Goal: Check status: Check status

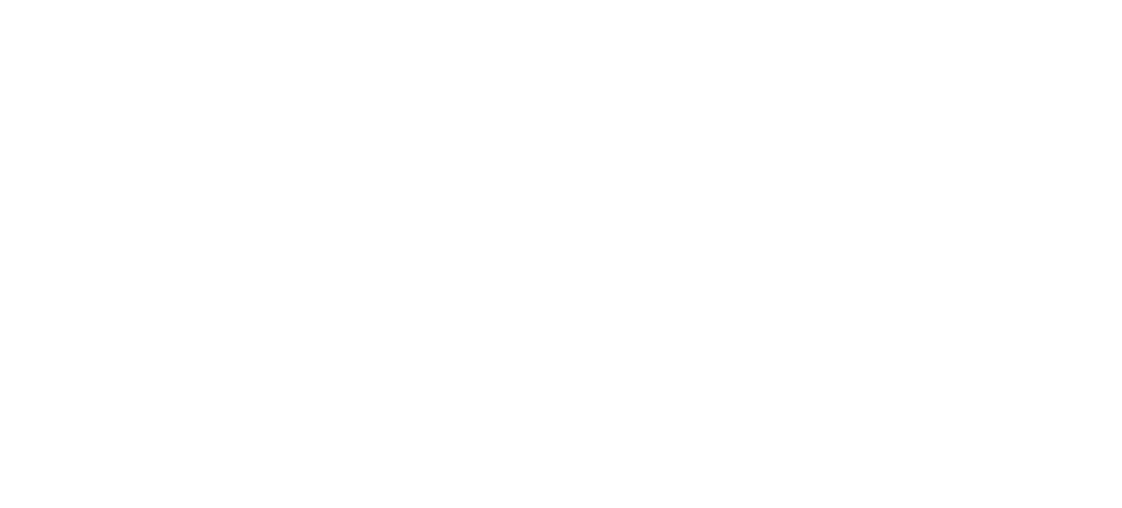
click at [649, 0] on html at bounding box center [561, 0] width 1122 height 0
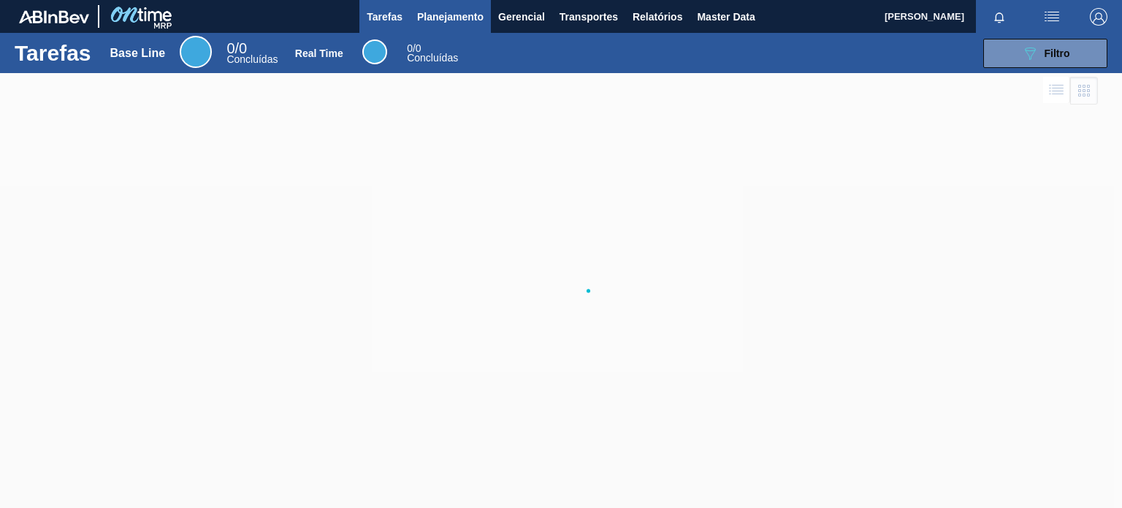
click at [457, 13] on span "Planejamento" at bounding box center [450, 17] width 66 height 18
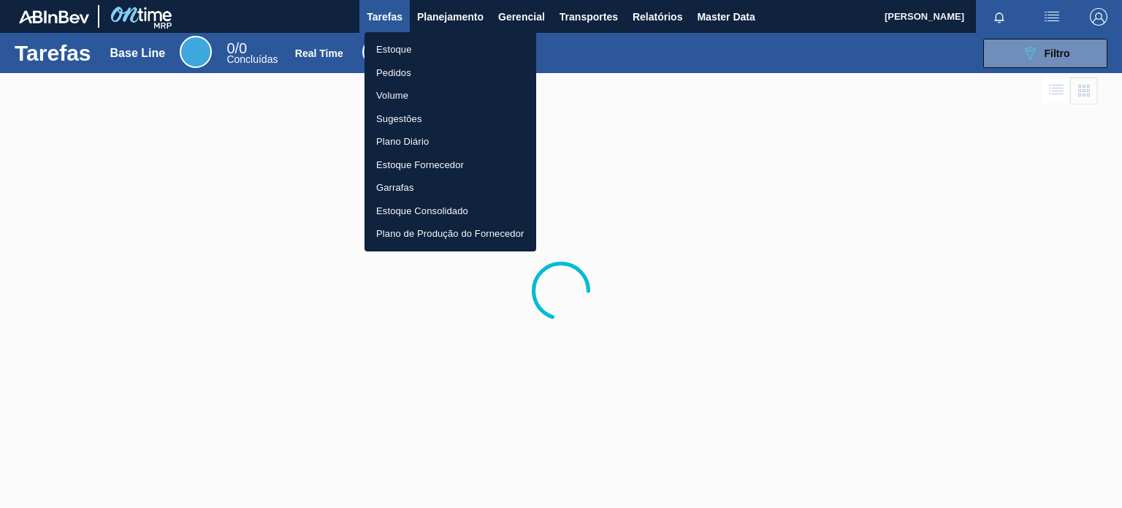
click at [421, 50] on li "Estoque" at bounding box center [451, 49] width 172 height 23
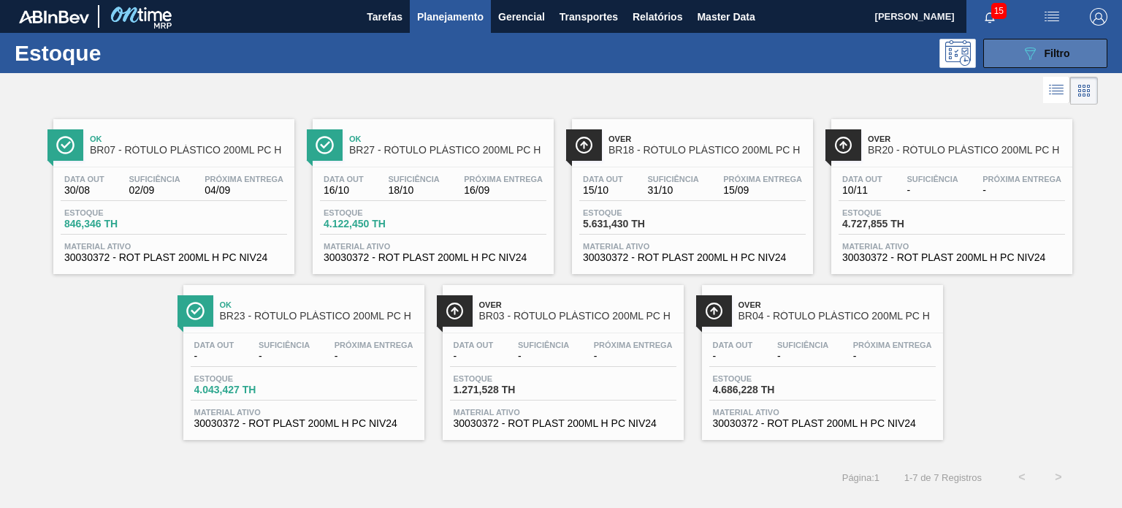
click at [997, 63] on button "089F7B8B-B2A5-4AFE-B5C0-19BA573D28AC Filtro" at bounding box center [1045, 53] width 124 height 29
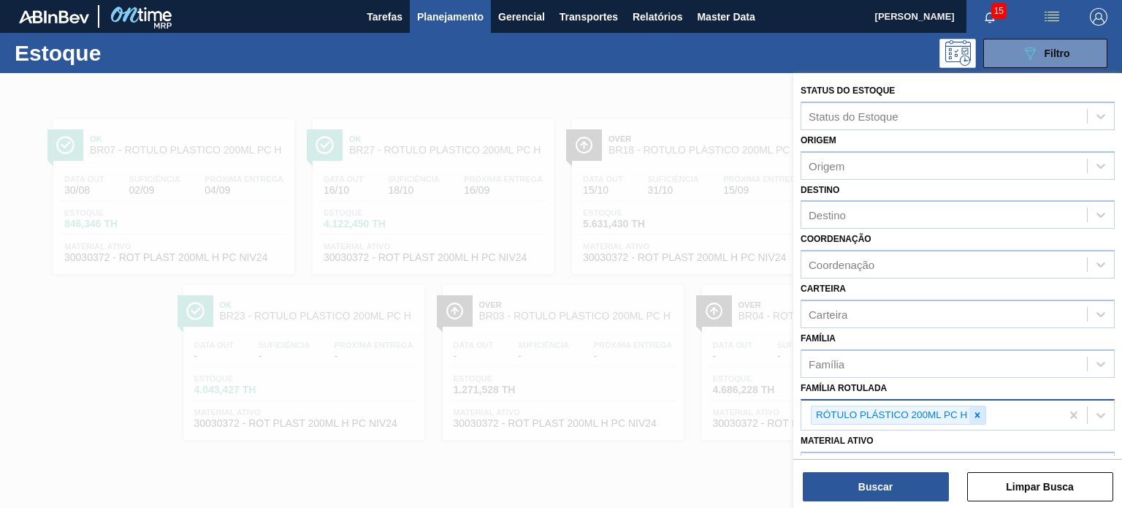
click at [978, 406] on div at bounding box center [978, 415] width 16 height 18
click at [845, 403] on div "Família Rotulada" at bounding box center [944, 413] width 286 height 21
type Rotulada "baré"
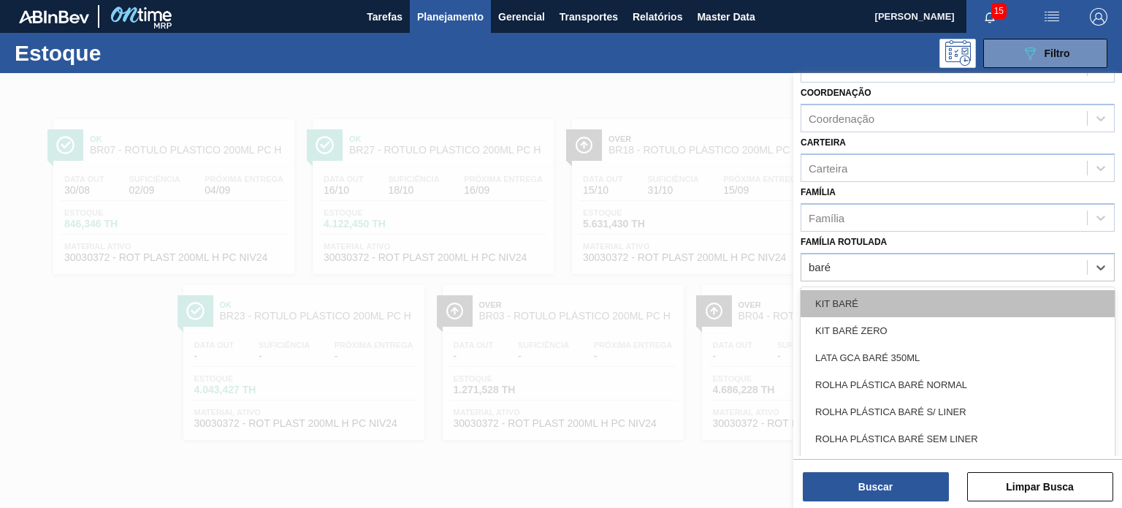
scroll to position [57, 0]
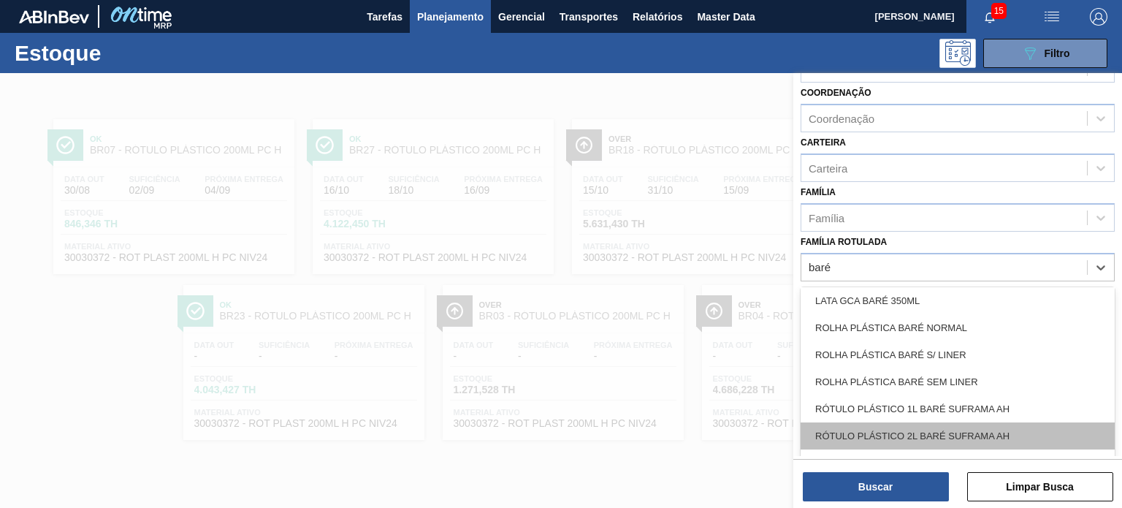
click at [959, 427] on div "RÓTULO PLÁSTICO 2L BARÉ SUFRAMA AH" at bounding box center [958, 435] width 314 height 27
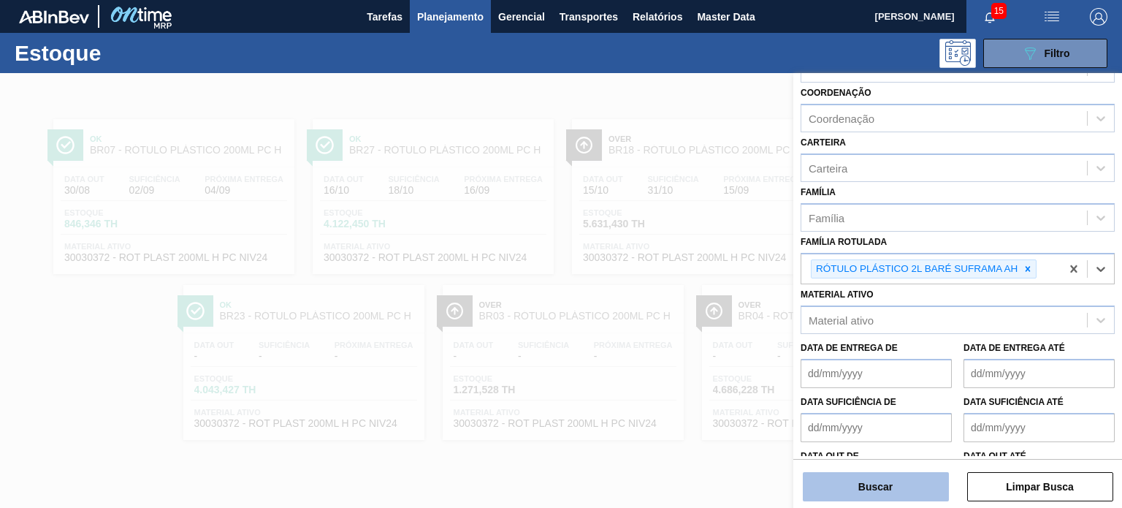
click at [915, 481] on button "Buscar" at bounding box center [876, 486] width 146 height 29
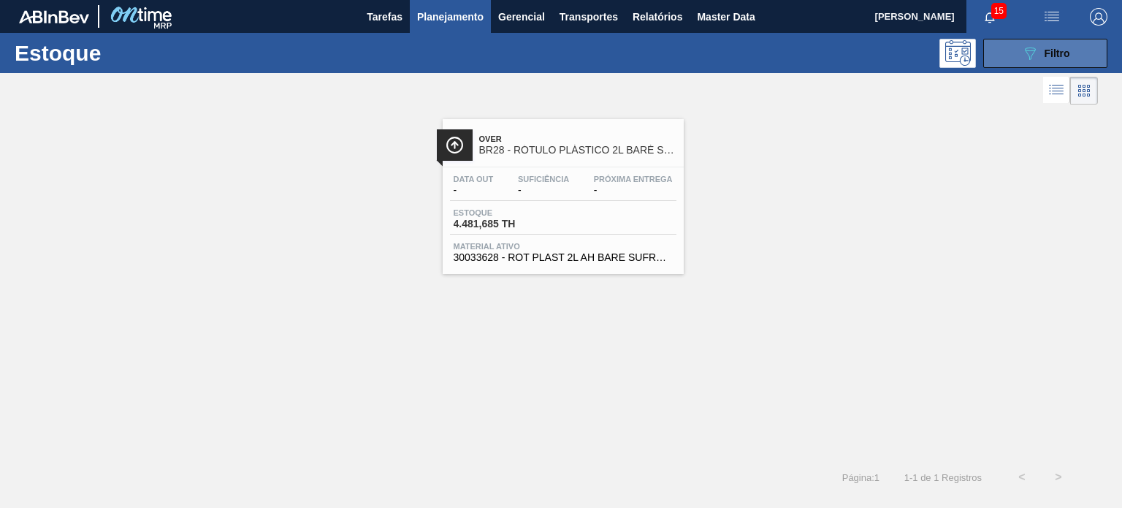
click at [1023, 52] on icon "089F7B8B-B2A5-4AFE-B5C0-19BA573D28AC" at bounding box center [1030, 54] width 18 height 18
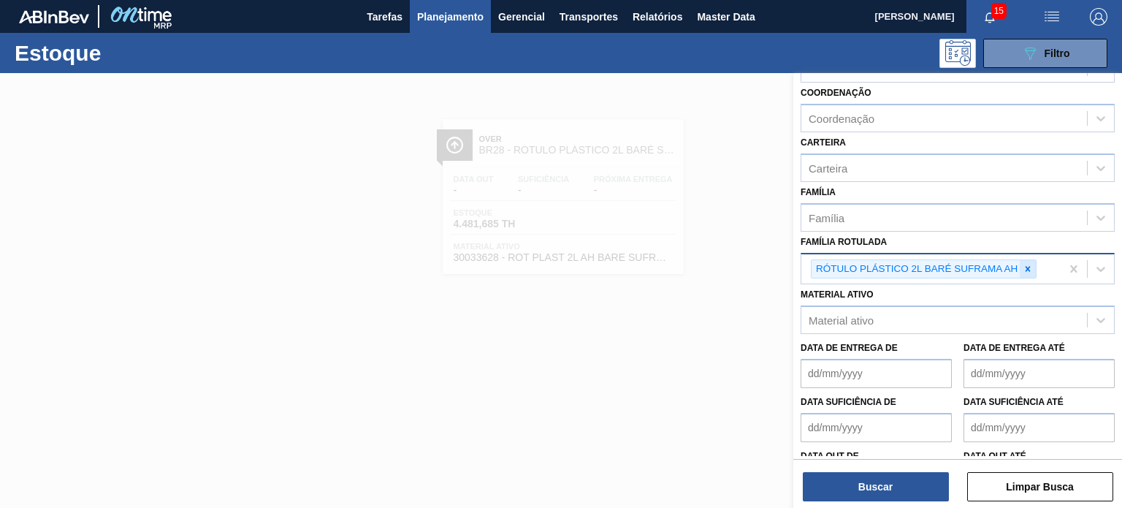
click at [1029, 270] on icon at bounding box center [1028, 269] width 10 height 10
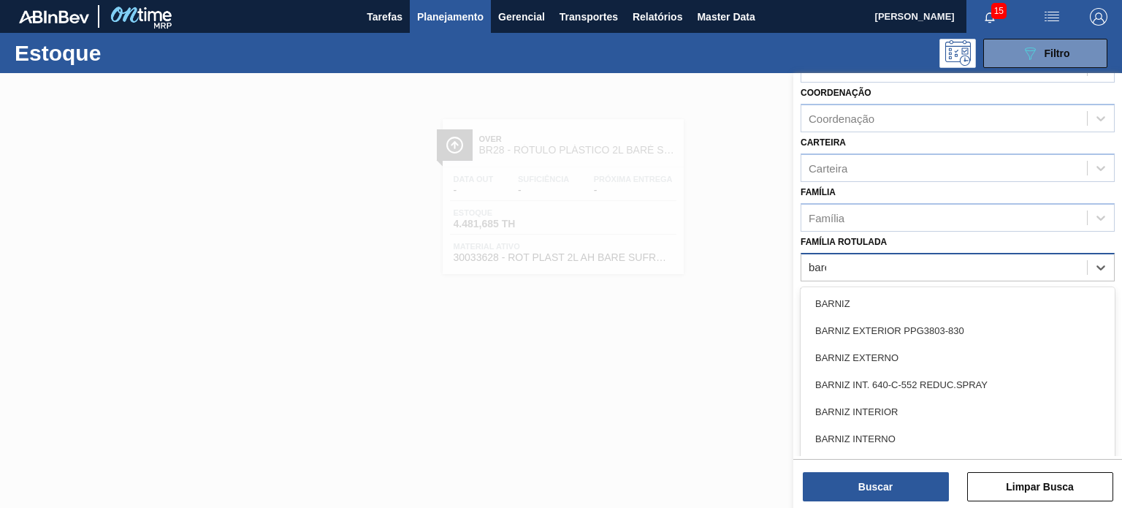
type Rotulada "baré"
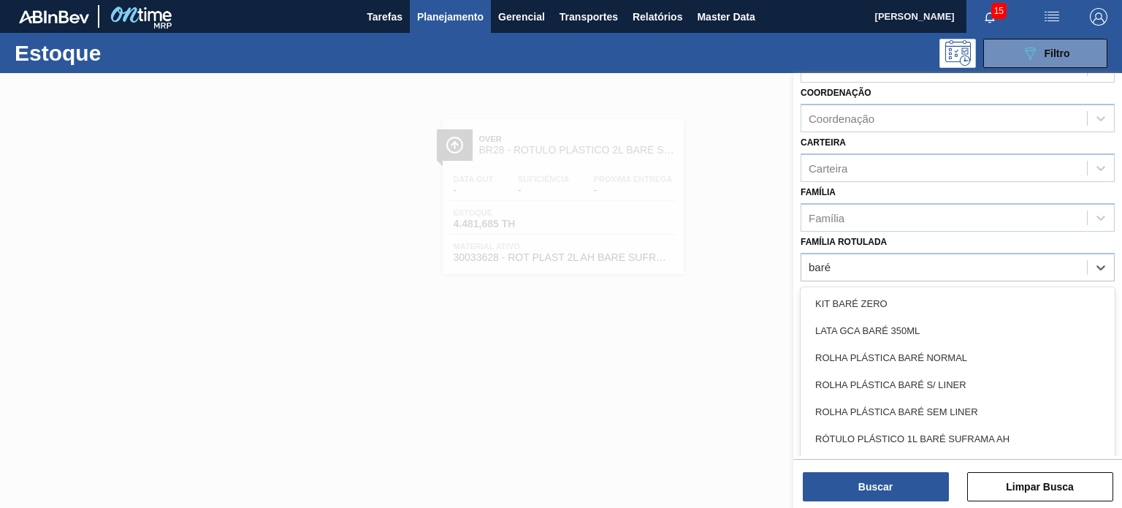
drag, startPoint x: 978, startPoint y: 433, endPoint x: 923, endPoint y: 464, distance: 62.5
click at [975, 433] on div "RÓTULO PLÁSTICO 1L BARÉ SUFRAMA AH" at bounding box center [958, 438] width 314 height 27
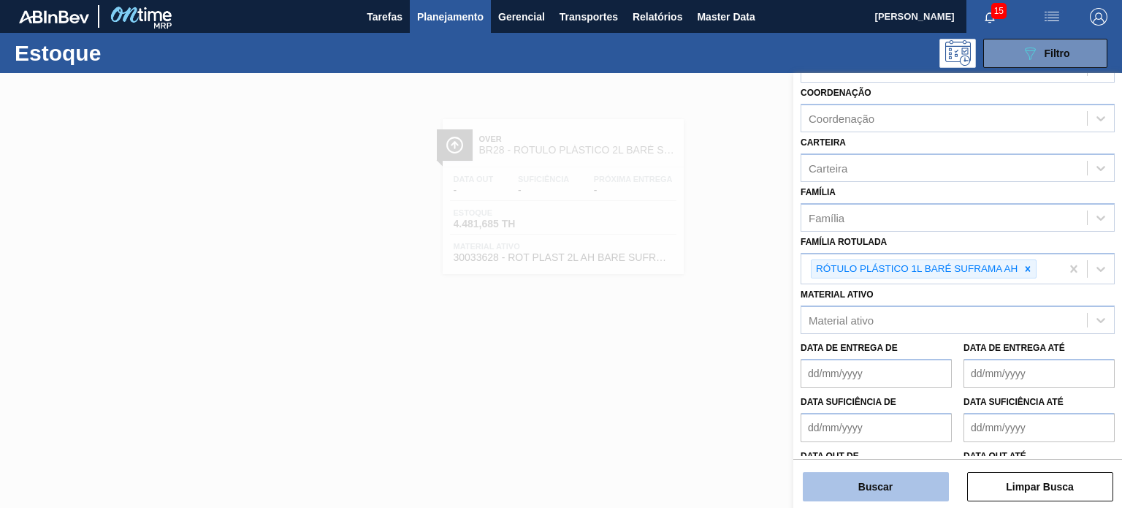
click at [901, 483] on button "Buscar" at bounding box center [876, 486] width 146 height 29
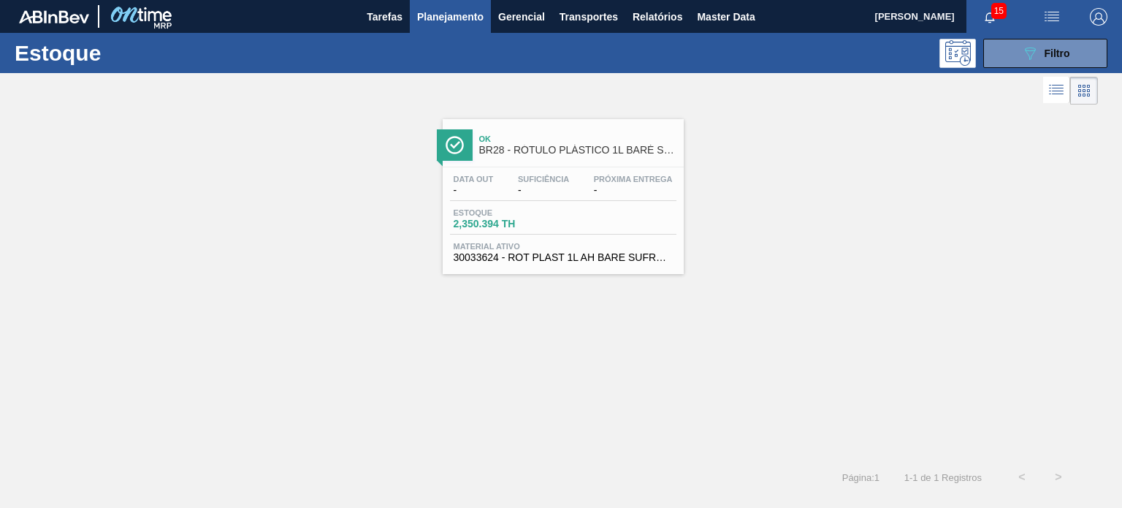
click at [792, 186] on div "Ok BR28 - RÓTULO PLÁSTICO 1L BARÉ SUFRAMA AH Data out - Suficiência - Próxima E…" at bounding box center [561, 191] width 1122 height 166
click at [431, 21] on span "Planejamento" at bounding box center [450, 17] width 66 height 18
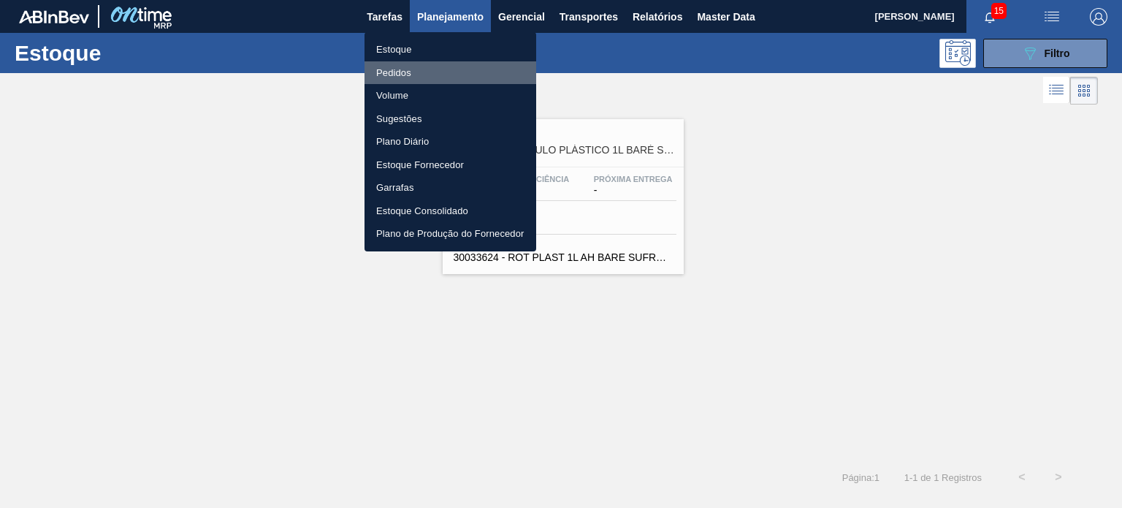
click at [416, 75] on li "Pedidos" at bounding box center [451, 72] width 172 height 23
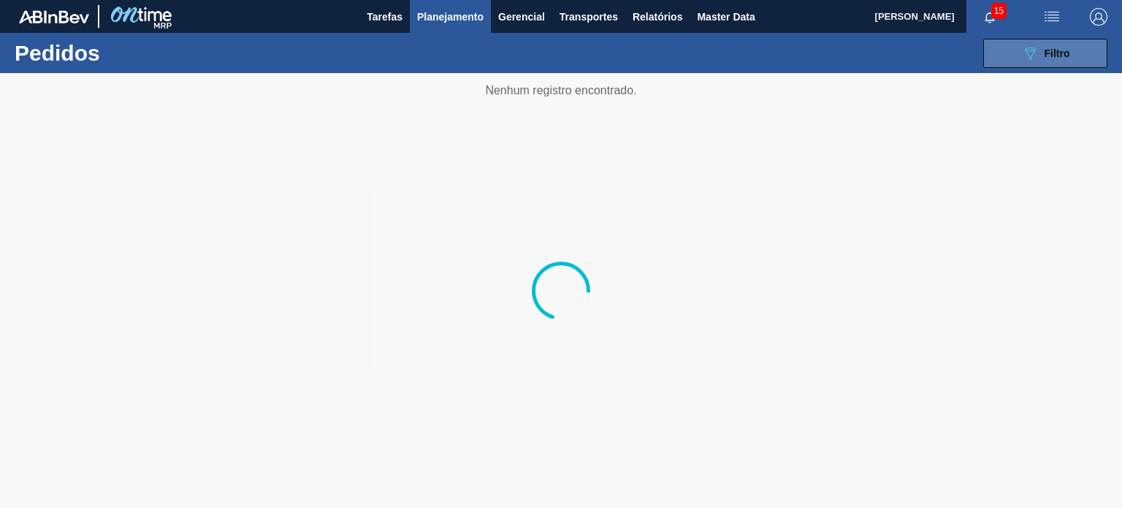
click at [1016, 64] on button "089F7B8B-B2A5-4AFE-B5C0-19BA573D28AC Filtro" at bounding box center [1045, 53] width 124 height 29
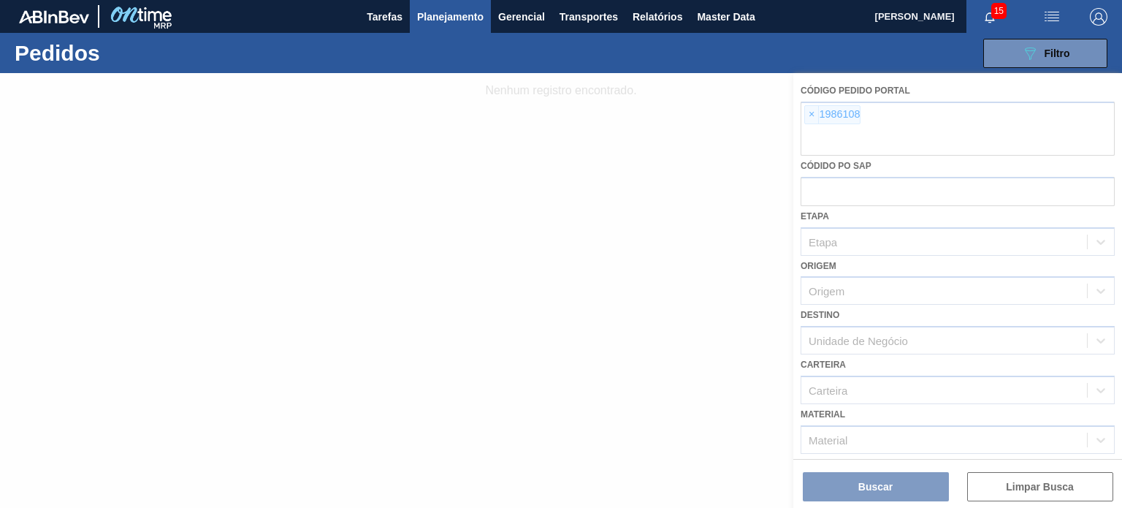
click at [810, 132] on div at bounding box center [561, 290] width 1122 height 435
click at [810, 125] on div at bounding box center [561, 290] width 1122 height 435
click at [807, 119] on div at bounding box center [561, 290] width 1122 height 435
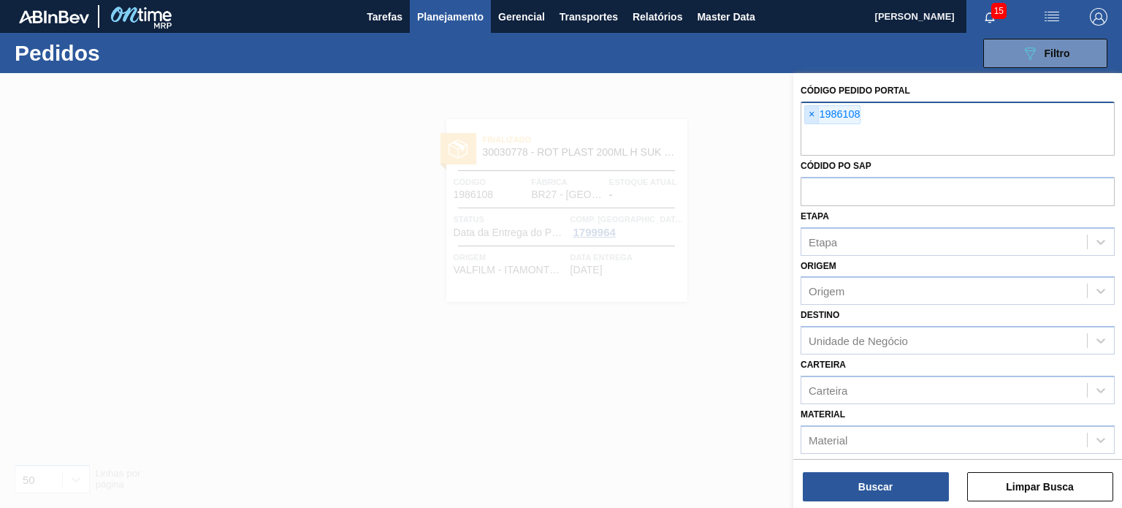
click at [811, 122] on span "×" at bounding box center [812, 115] width 14 height 18
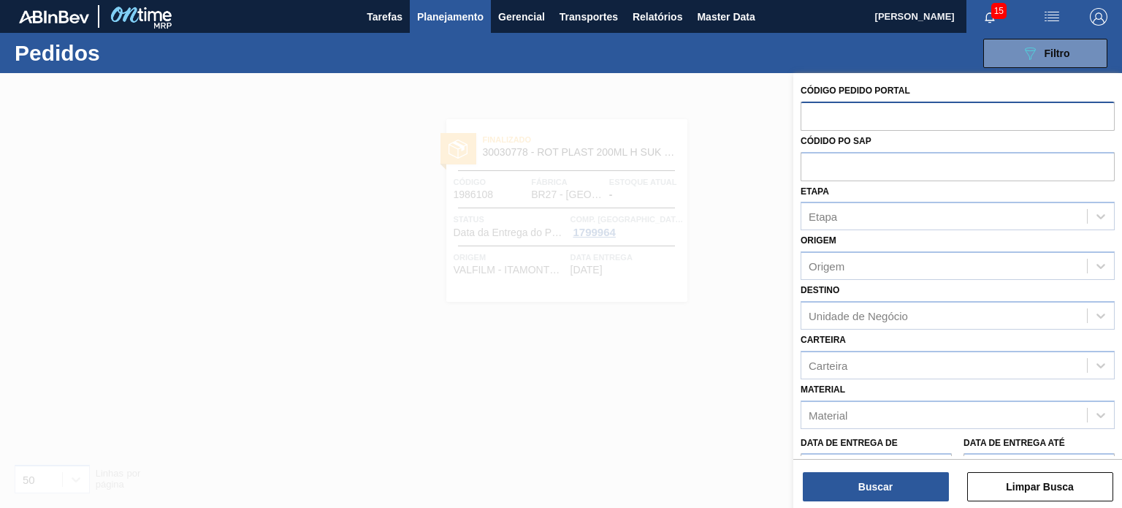
paste input "1962560"
type input "1962560"
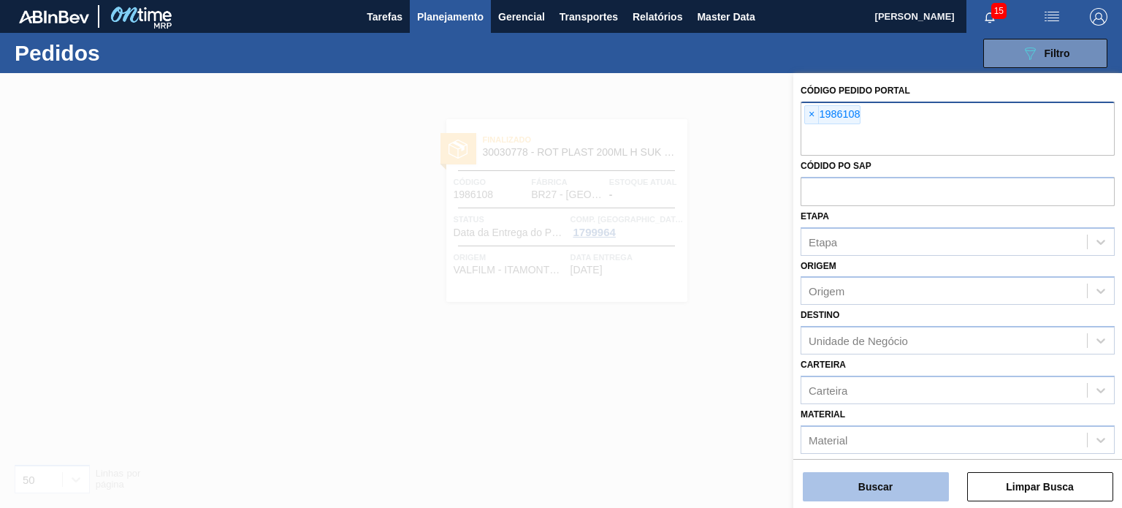
click at [894, 482] on button "Buscar" at bounding box center [876, 486] width 146 height 29
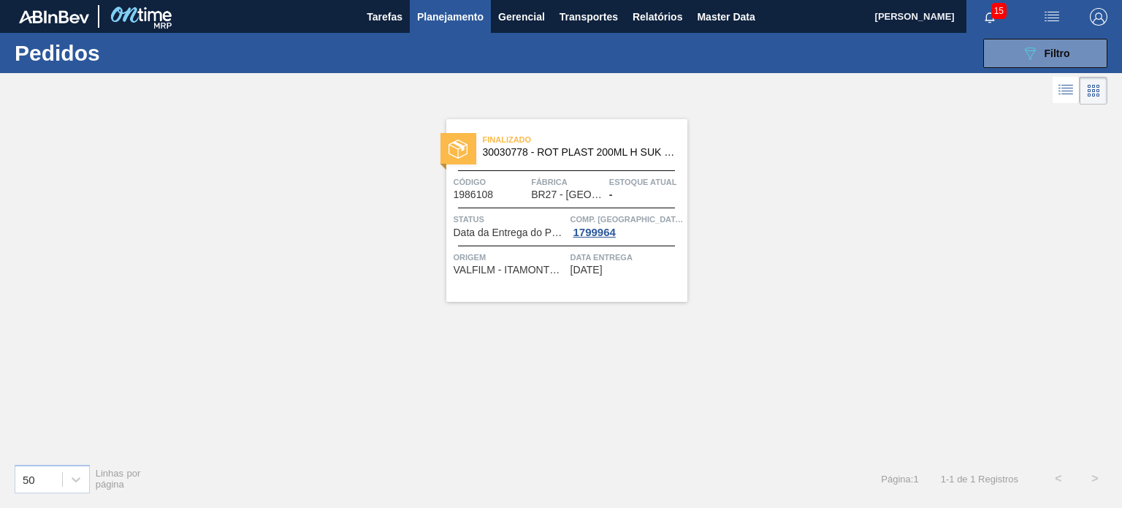
click at [508, 187] on span "Código" at bounding box center [491, 182] width 75 height 15
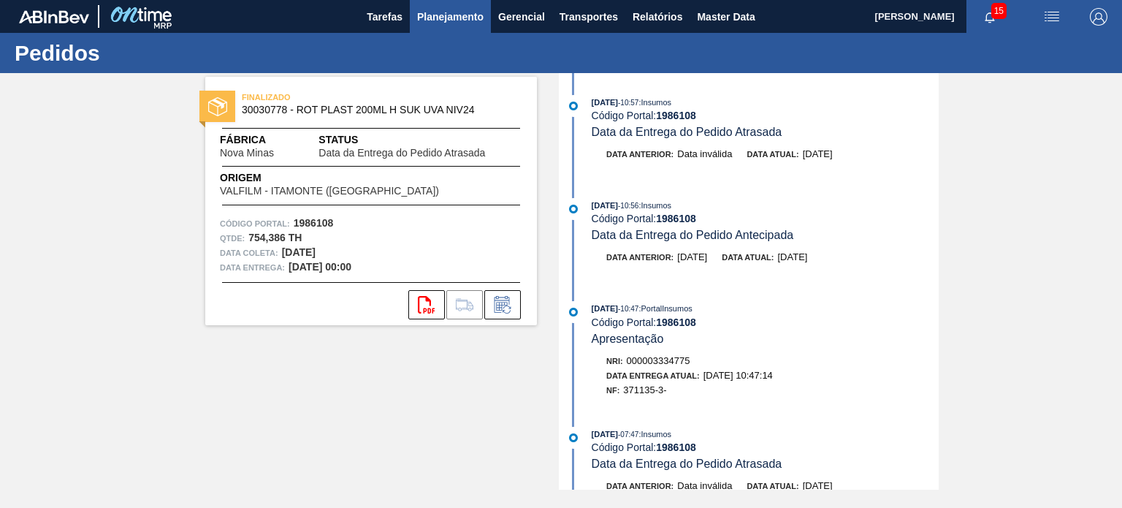
click at [436, 21] on span "Planejamento" at bounding box center [450, 17] width 66 height 18
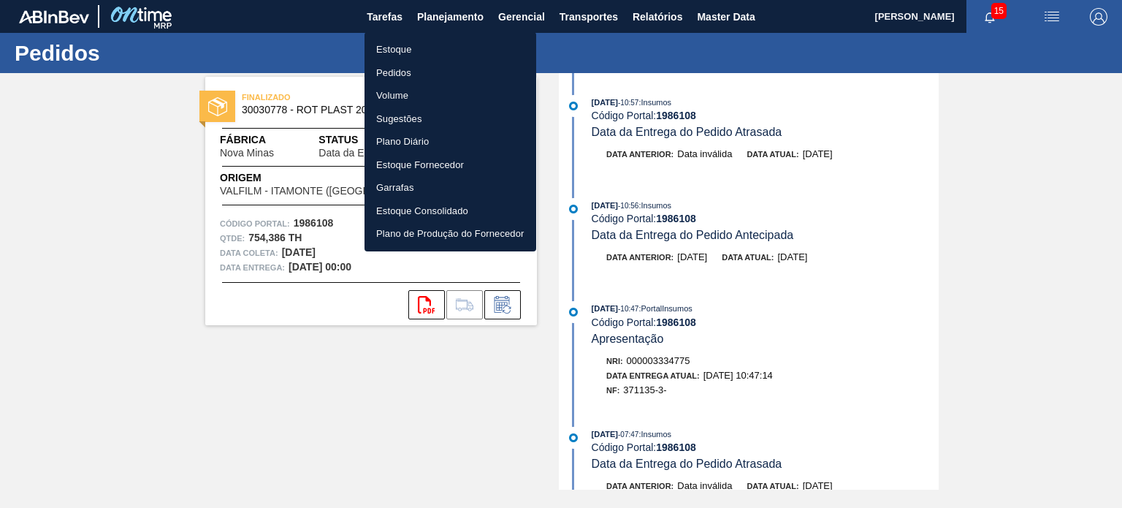
click at [412, 72] on li "Pedidos" at bounding box center [451, 72] width 172 height 23
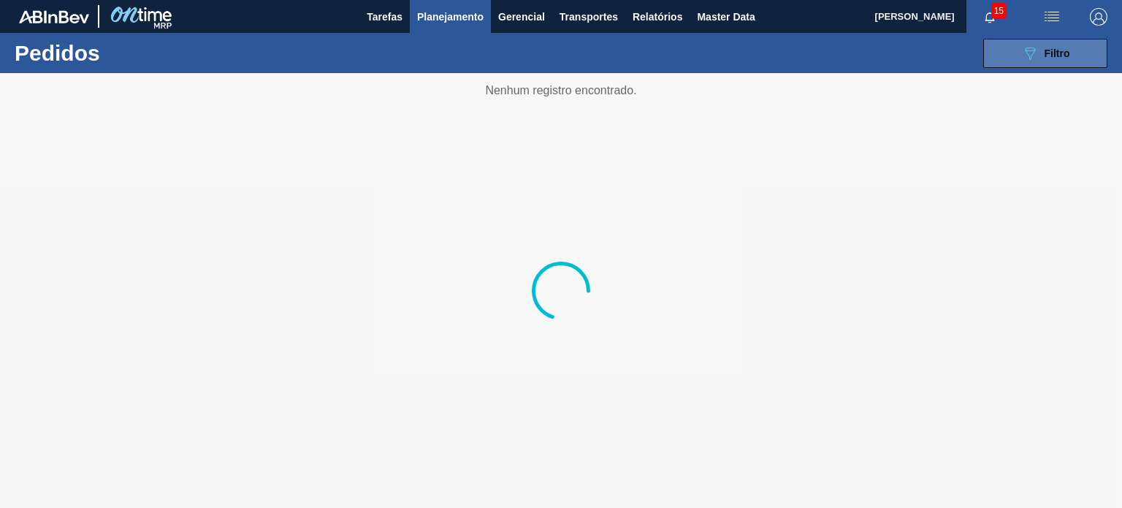
click at [1022, 59] on icon "089F7B8B-B2A5-4AFE-B5C0-19BA573D28AC" at bounding box center [1030, 54] width 18 height 18
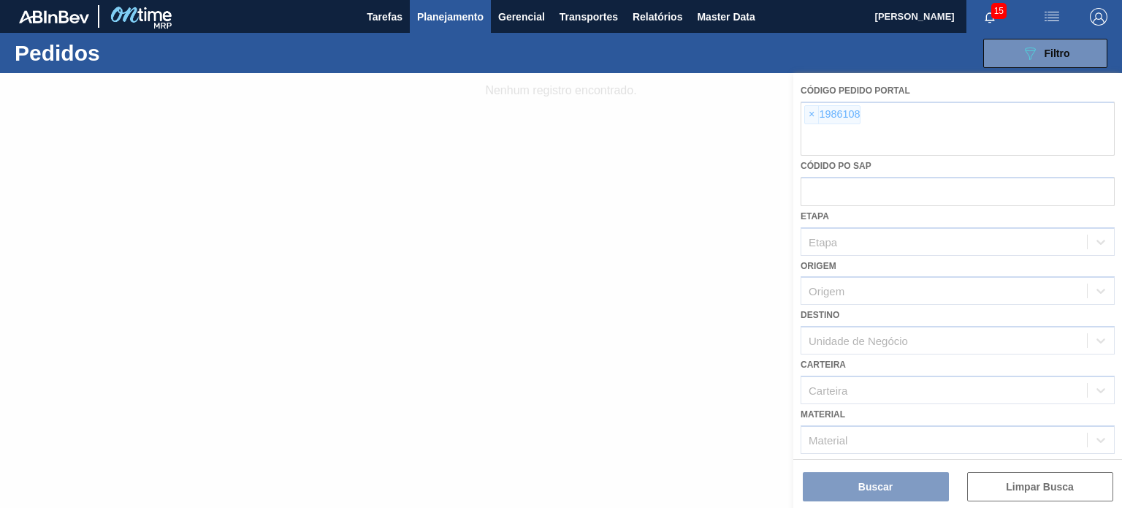
click at [796, 111] on div at bounding box center [561, 290] width 1122 height 435
click at [804, 113] on div at bounding box center [561, 290] width 1122 height 435
click at [812, 113] on div at bounding box center [561, 290] width 1122 height 435
click at [806, 119] on div at bounding box center [561, 290] width 1122 height 435
click at [810, 118] on div at bounding box center [561, 290] width 1122 height 435
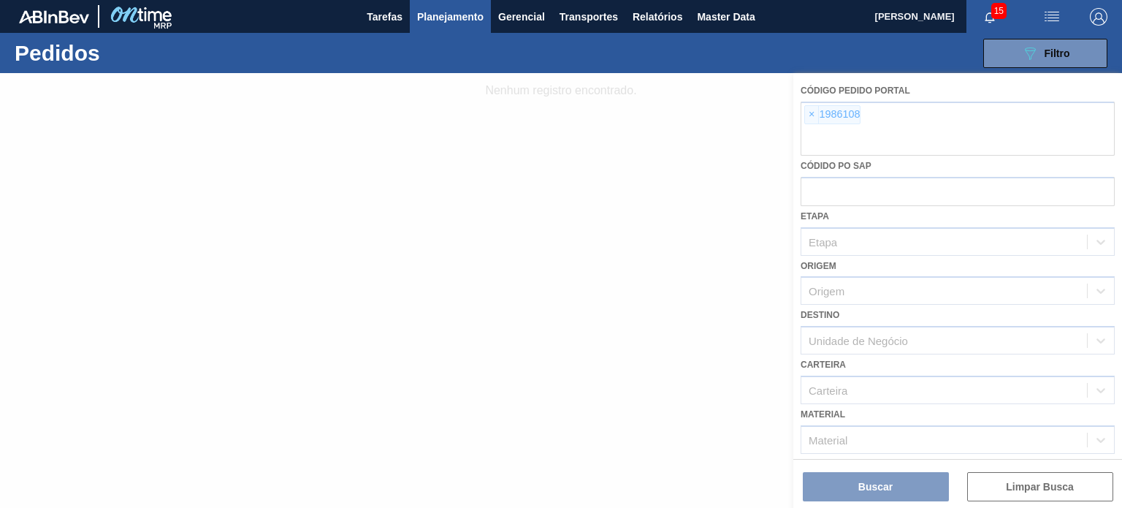
click at [810, 118] on div at bounding box center [561, 290] width 1122 height 435
click at [812, 117] on div at bounding box center [561, 290] width 1122 height 435
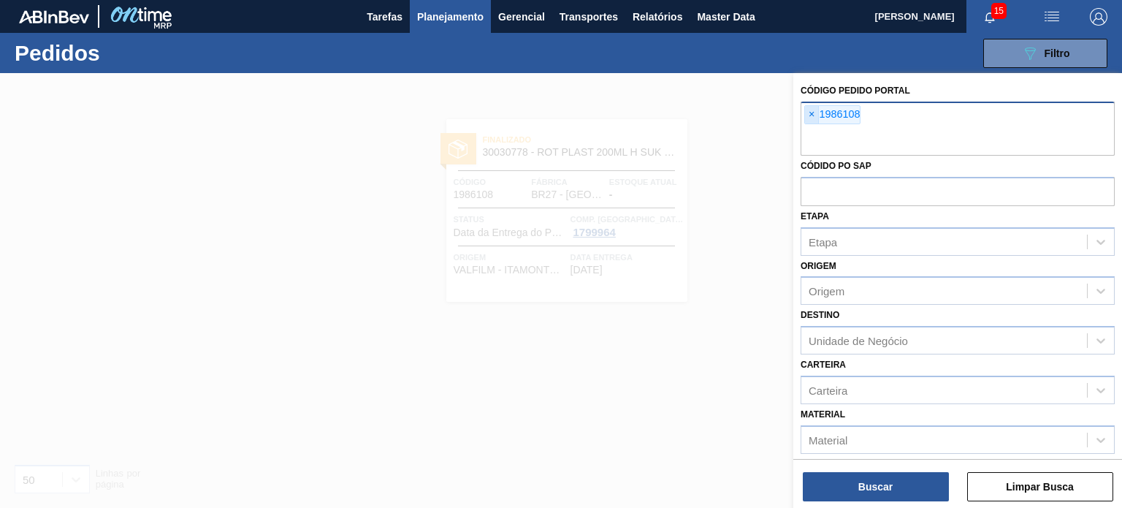
click at [813, 116] on span "×" at bounding box center [812, 115] width 14 height 18
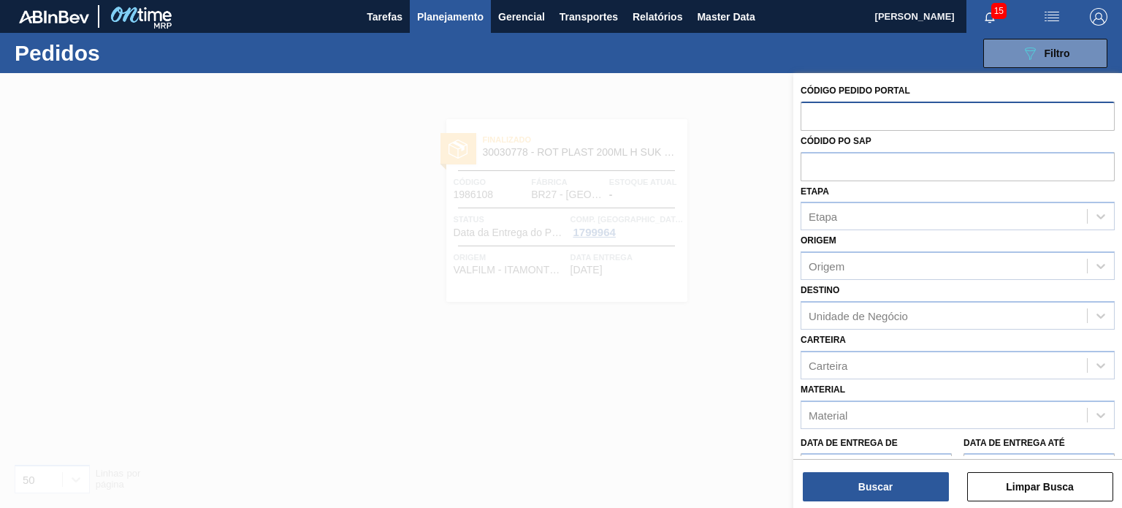
paste input "2001737"
type input "2001737"
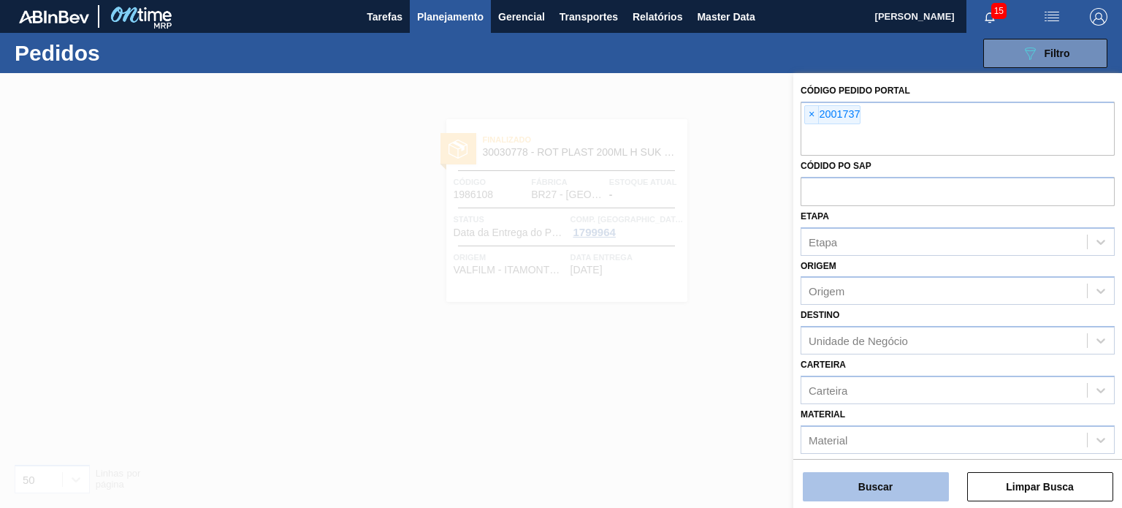
click at [882, 479] on button "Buscar" at bounding box center [876, 486] width 146 height 29
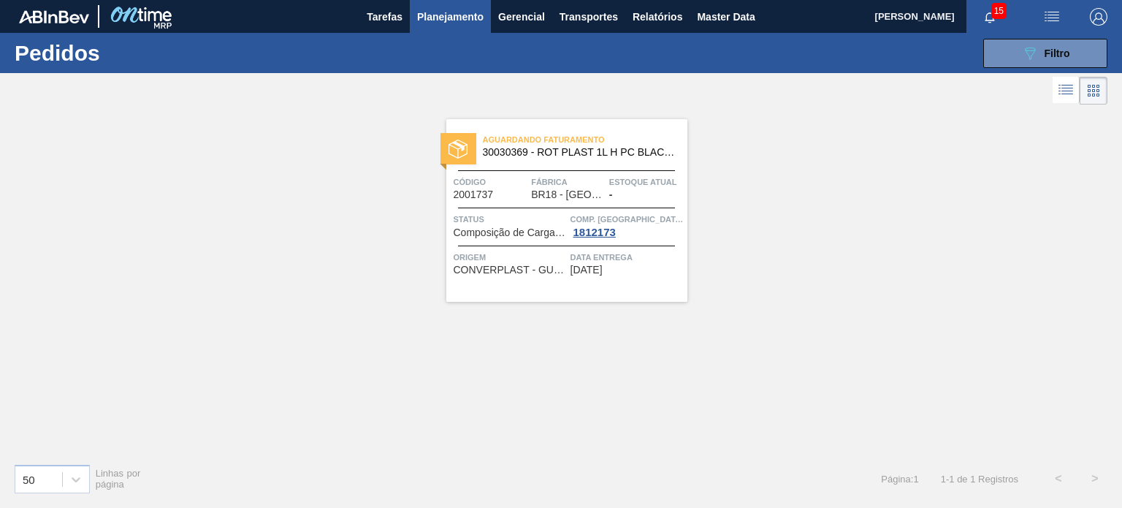
click at [635, 198] on div "Estoque atual -" at bounding box center [646, 188] width 75 height 26
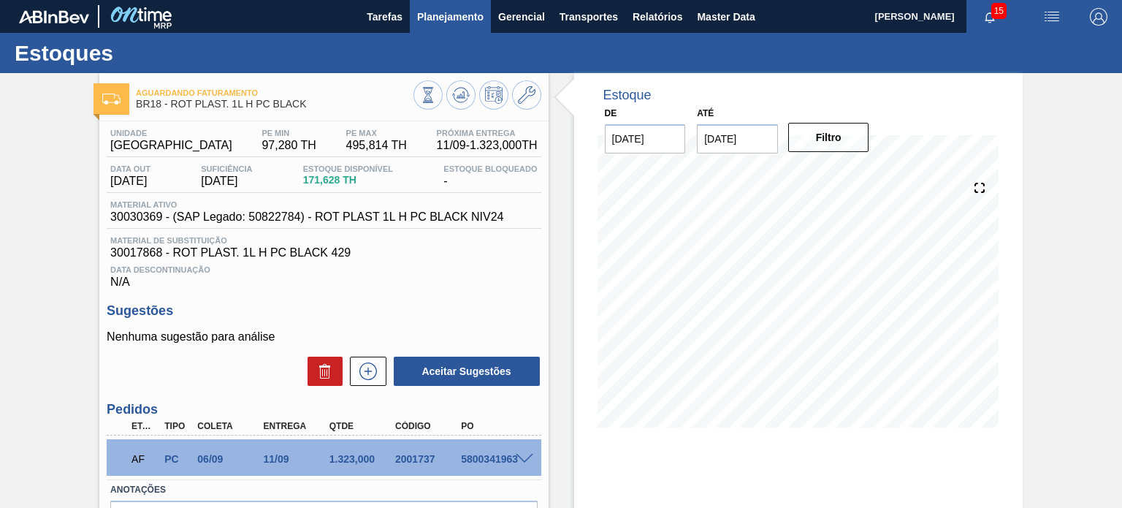
click at [418, 20] on span "Planejamento" at bounding box center [450, 17] width 66 height 18
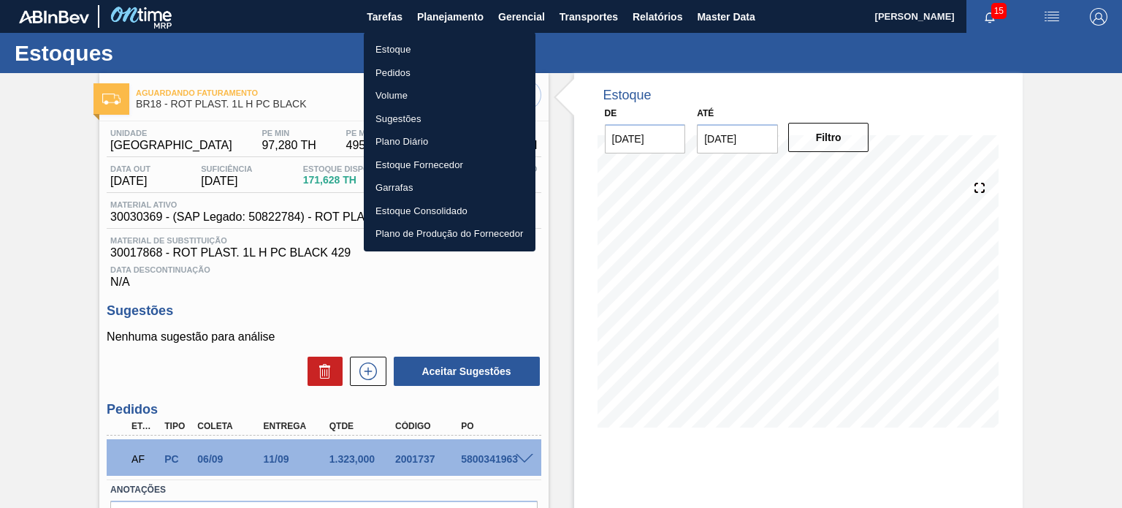
click at [405, 72] on li "Pedidos" at bounding box center [450, 72] width 172 height 23
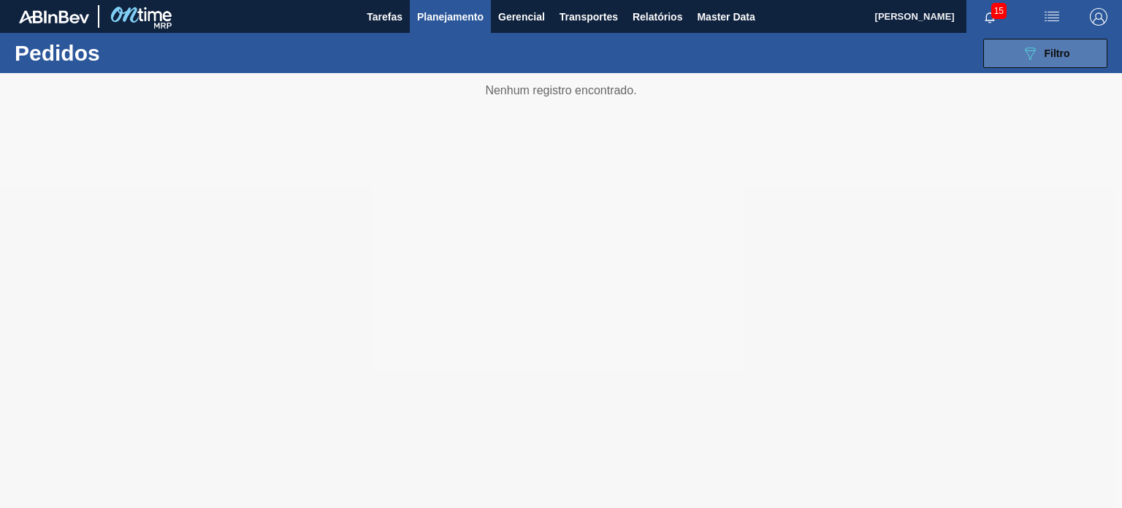
click at [994, 65] on button "089F7B8B-B2A5-4AFE-B5C0-19BA573D28AC Filtro" at bounding box center [1045, 53] width 124 height 29
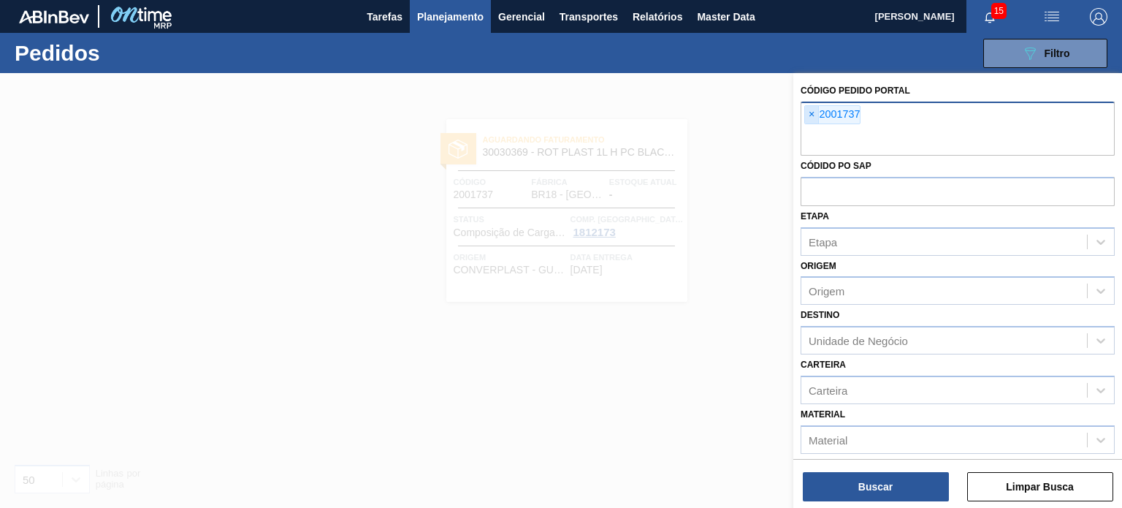
click at [807, 121] on span "×" at bounding box center [812, 115] width 14 height 18
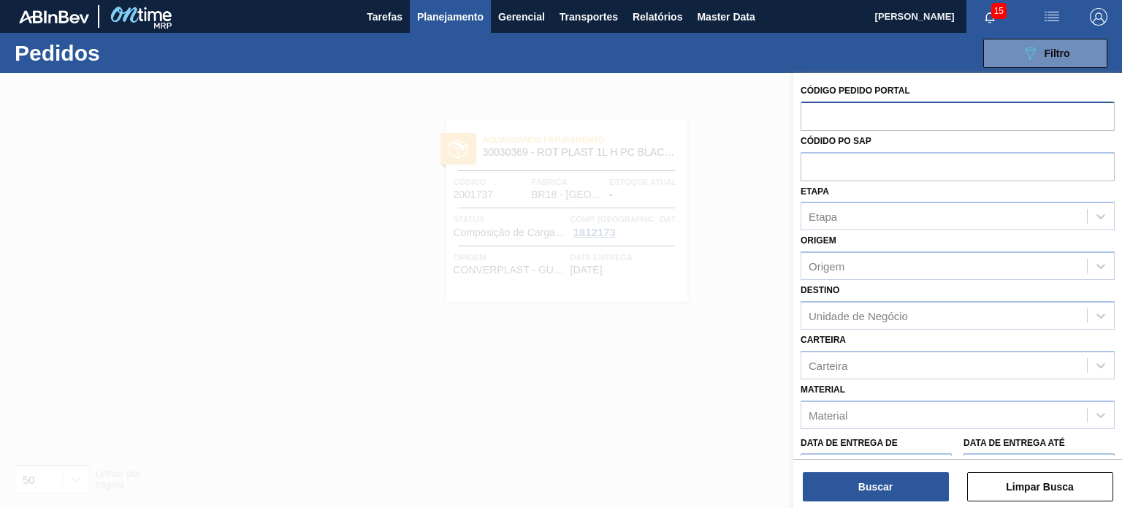
paste input "1986405"
type input "1986405"
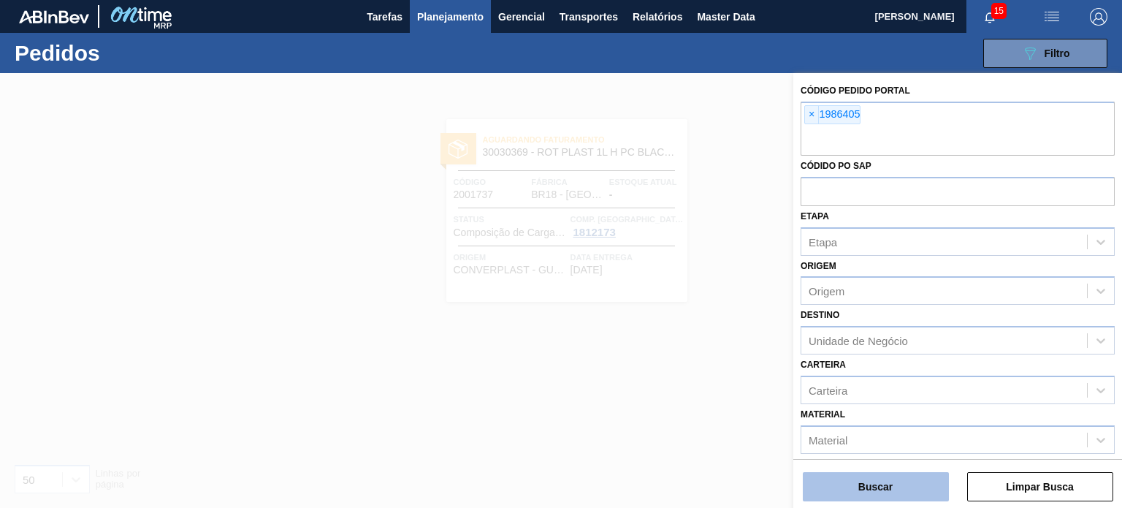
click at [858, 491] on button "Buscar" at bounding box center [876, 486] width 146 height 29
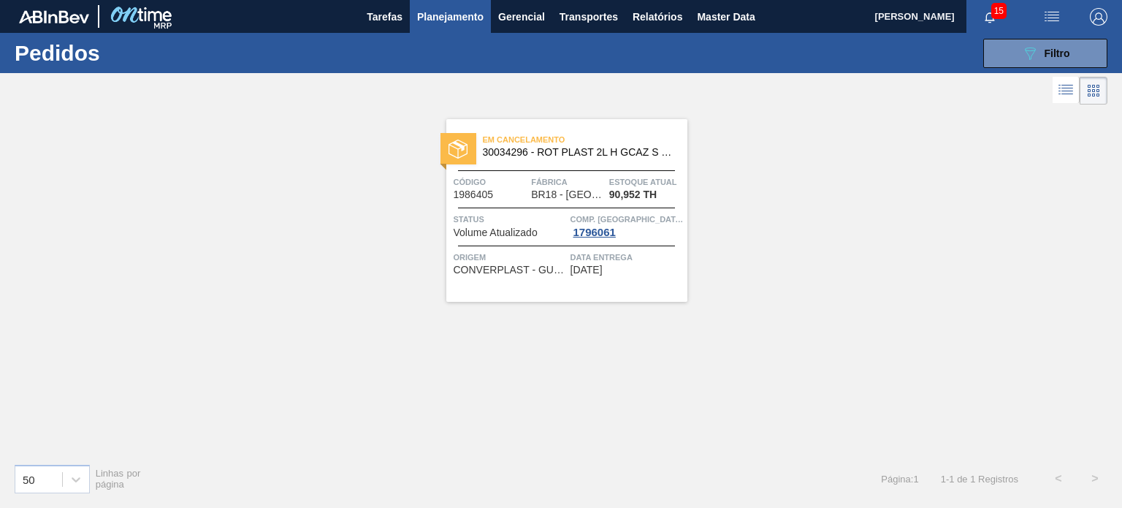
click at [522, 189] on div "Código 1986405" at bounding box center [491, 188] width 75 height 26
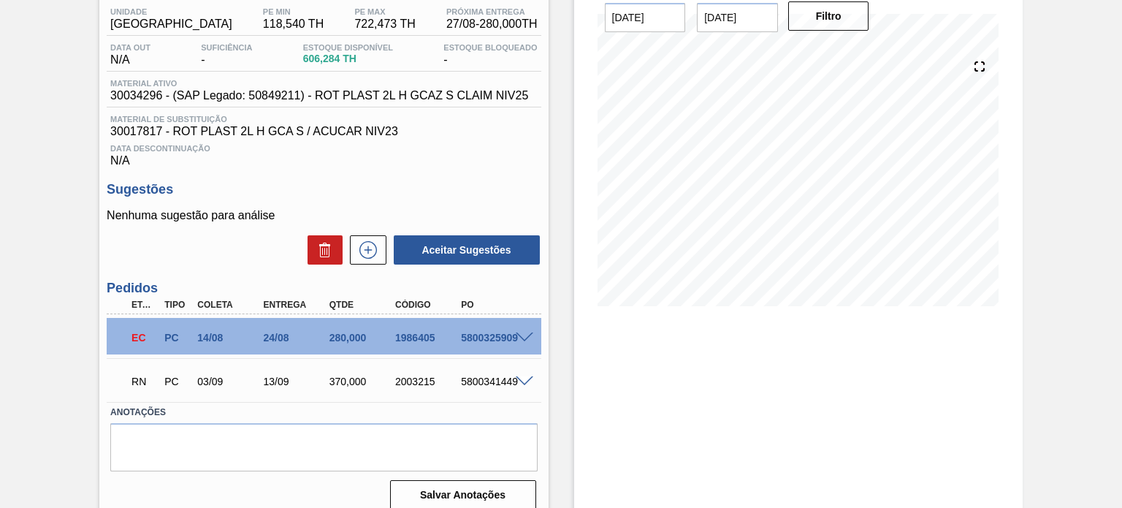
scroll to position [135, 0]
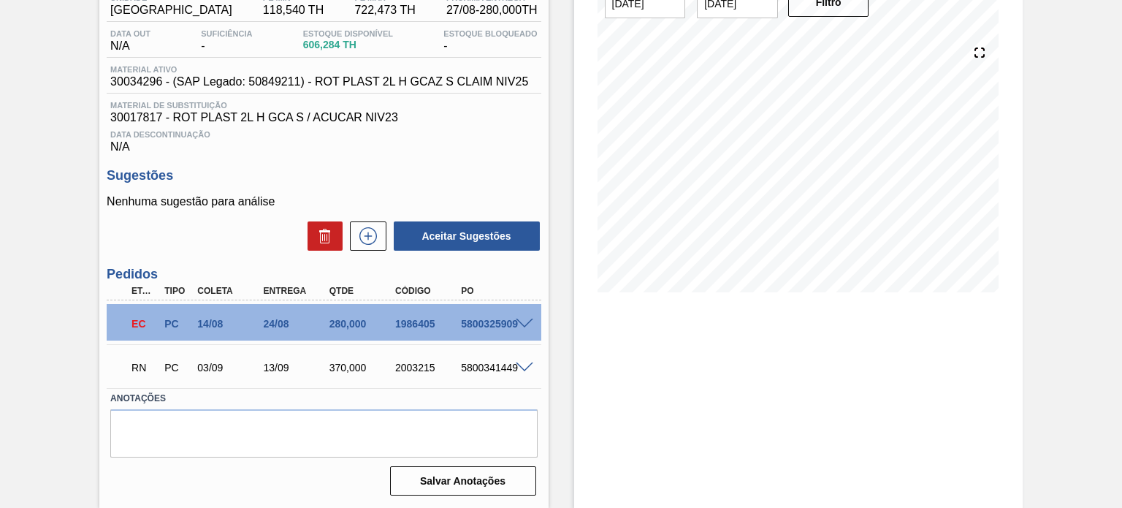
click at [526, 373] on div "5800341449" at bounding box center [493, 368] width 72 height 12
click at [524, 365] on span at bounding box center [525, 367] width 18 height 11
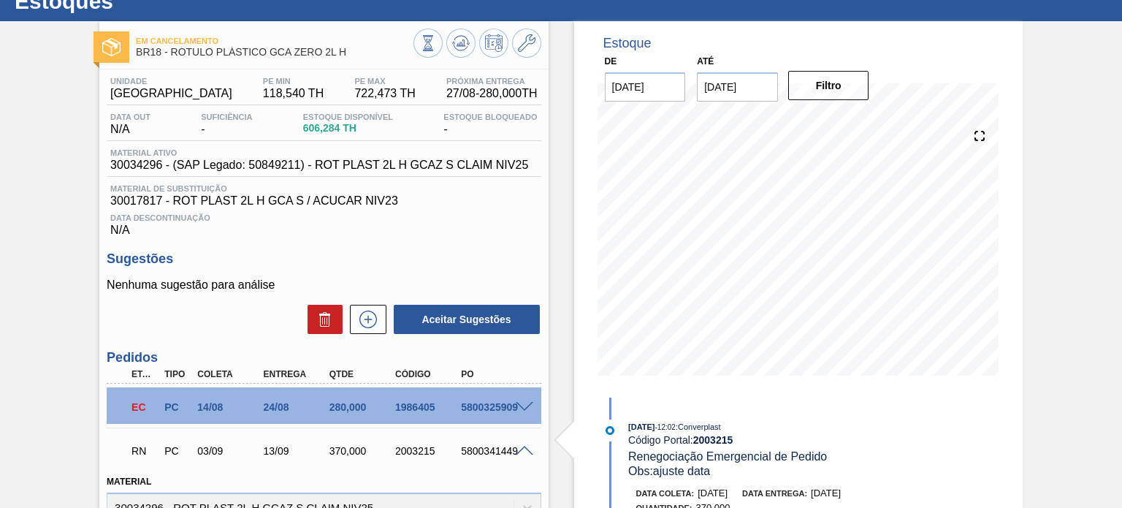
scroll to position [0, 0]
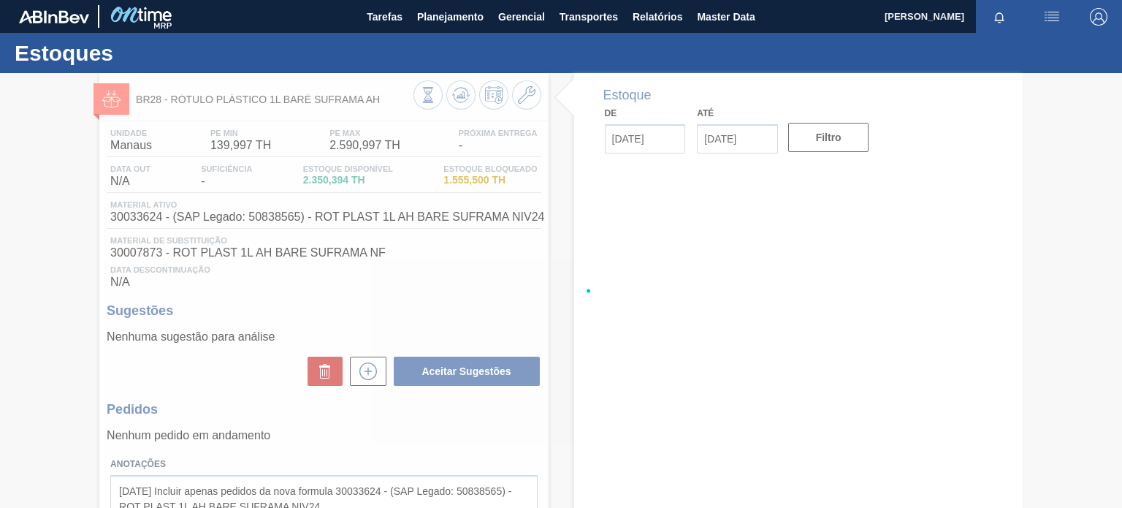
click at [462, 102] on div at bounding box center [561, 290] width 1122 height 435
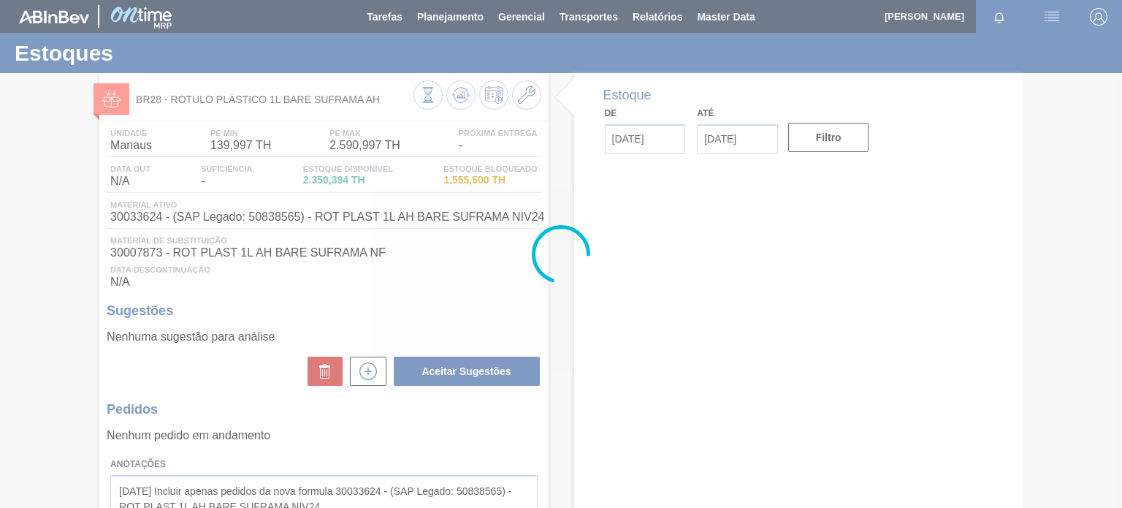
click at [462, 102] on div at bounding box center [561, 254] width 1122 height 508
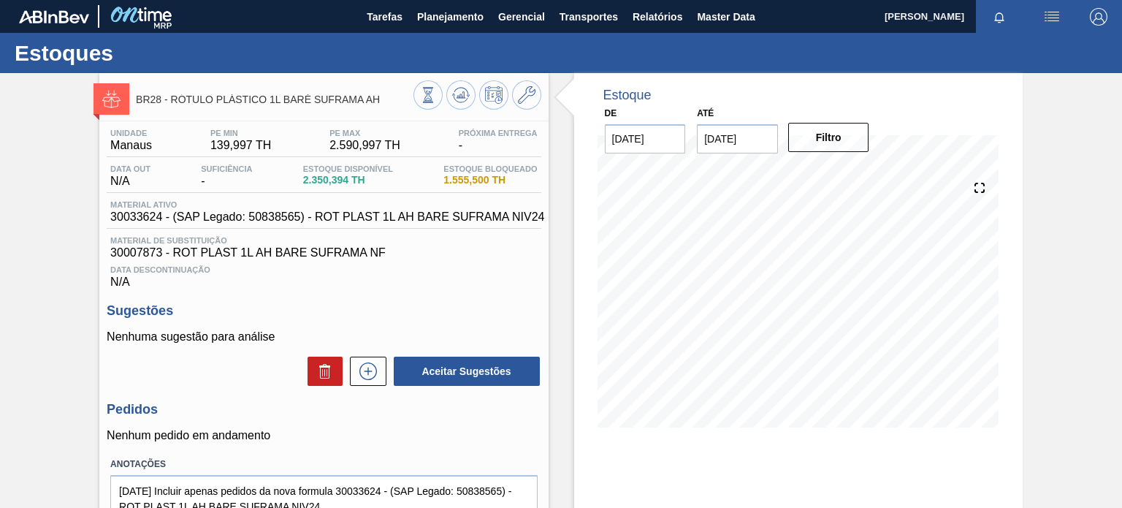
click at [462, 102] on icon at bounding box center [460, 98] width 15 height 7
click at [450, 95] on button at bounding box center [460, 94] width 29 height 29
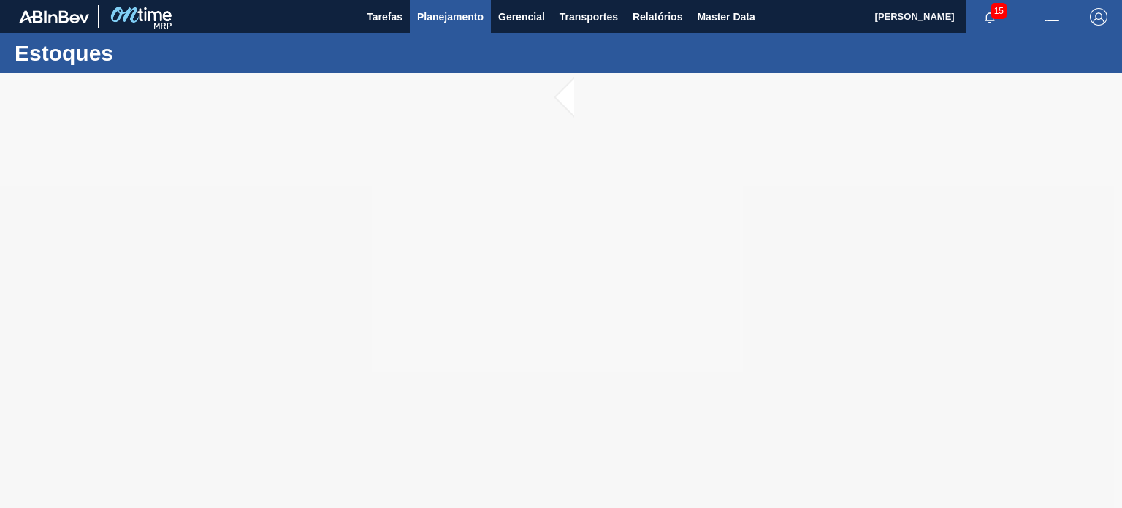
click at [454, 22] on span "Planejamento" at bounding box center [450, 17] width 66 height 18
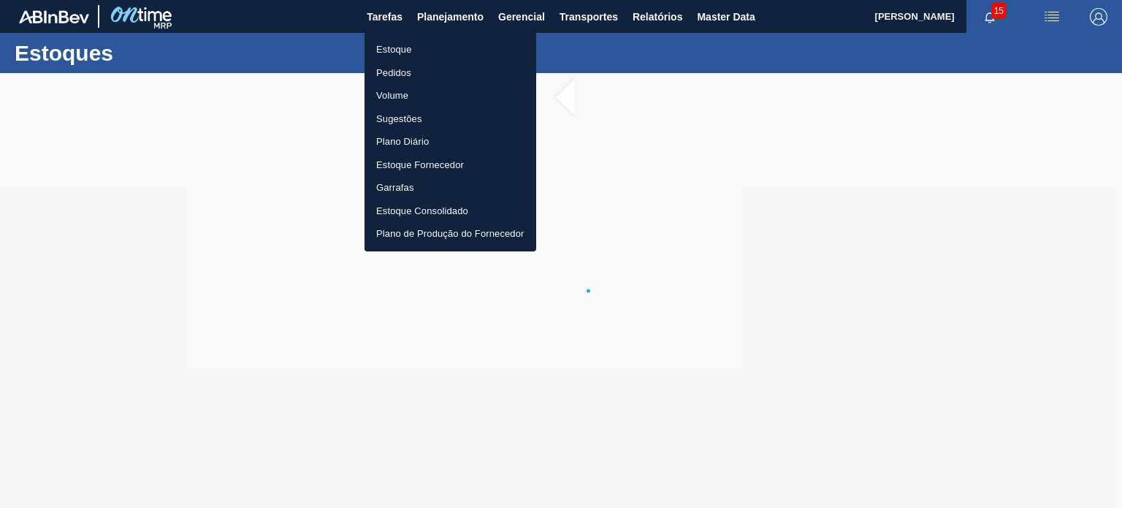
click at [408, 64] on li "Pedidos" at bounding box center [451, 72] width 172 height 23
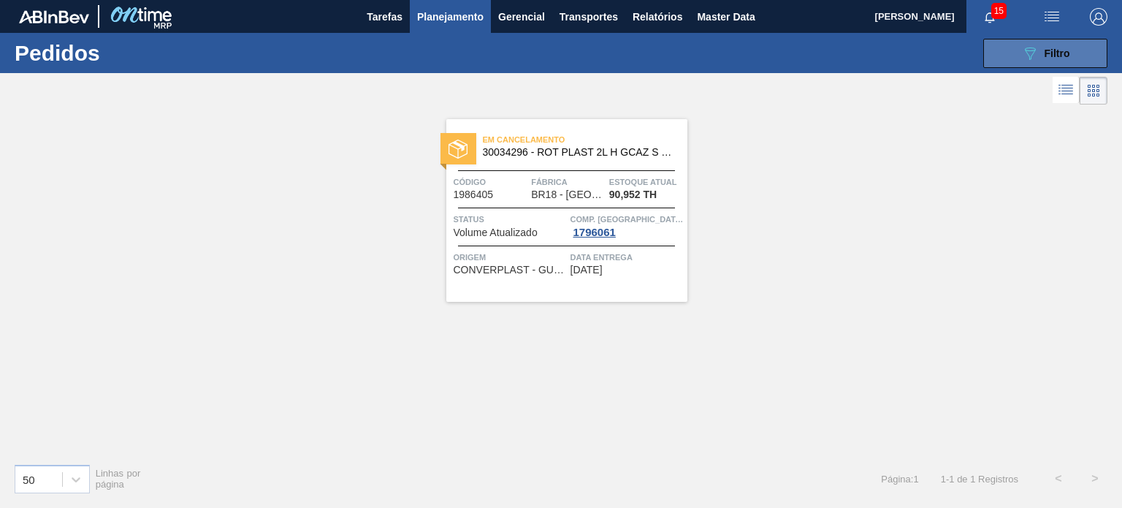
click at [1008, 55] on button "089F7B8B-B2A5-4AFE-B5C0-19BA573D28AC Filtro" at bounding box center [1045, 53] width 124 height 29
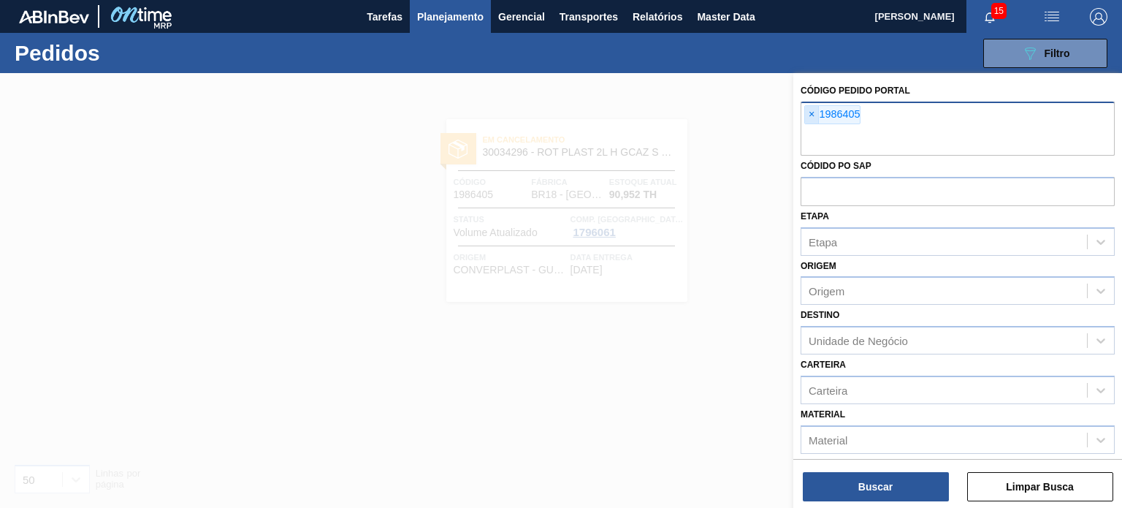
click at [810, 106] on span "×" at bounding box center [812, 115] width 14 height 18
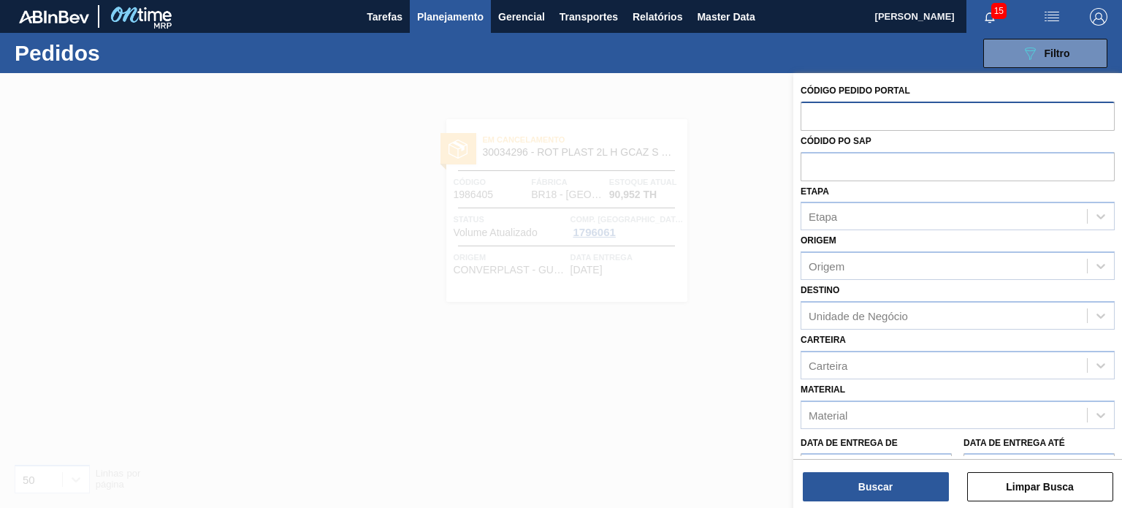
paste input "2001737"
type input "2001737"
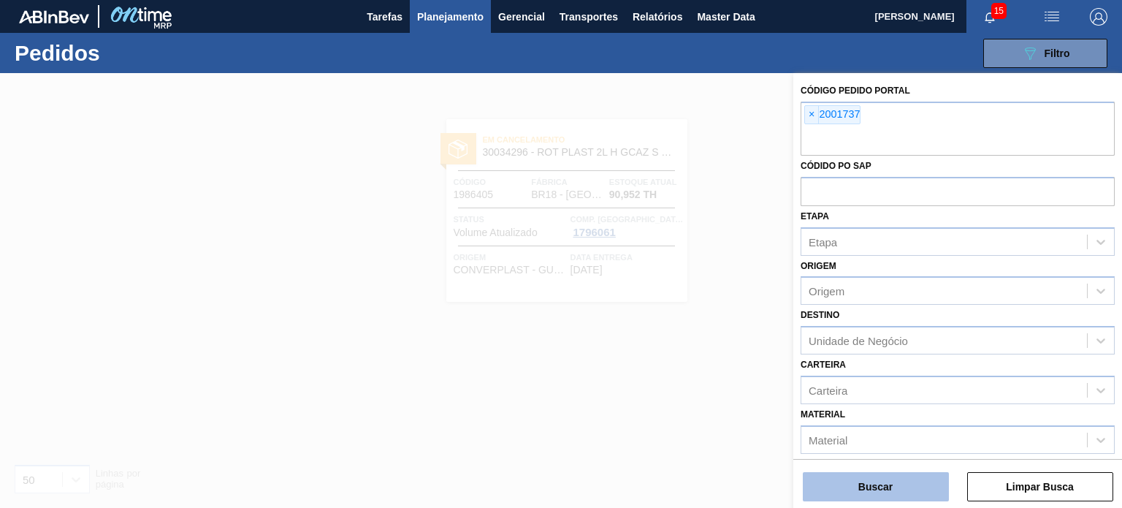
click at [865, 480] on button "Buscar" at bounding box center [876, 486] width 146 height 29
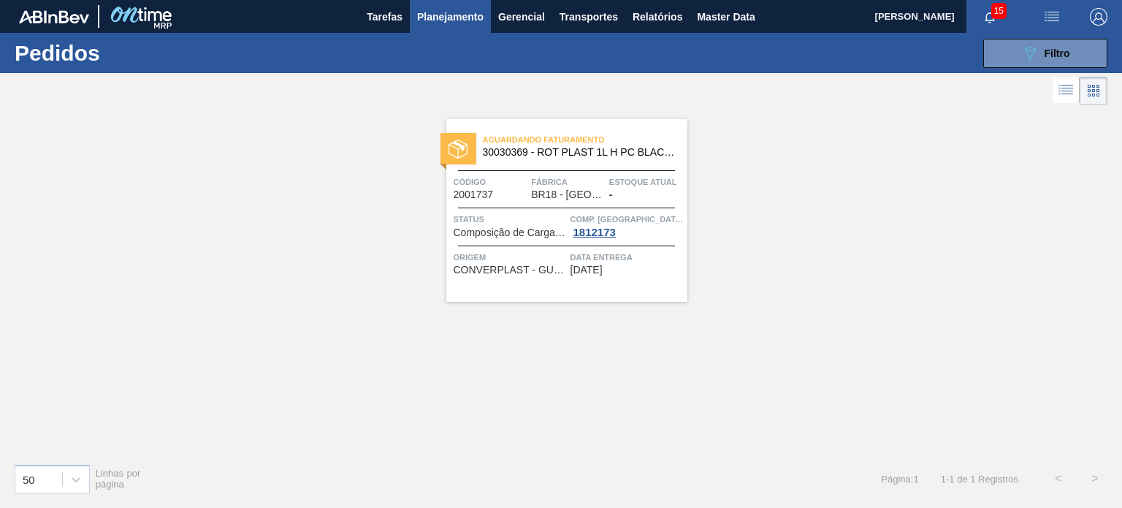
click at [666, 163] on div "Aguardando Faturamento 30030369 - ROT PLAST 1L H PC BLACK NIV24 Código 2001737 …" at bounding box center [566, 210] width 241 height 183
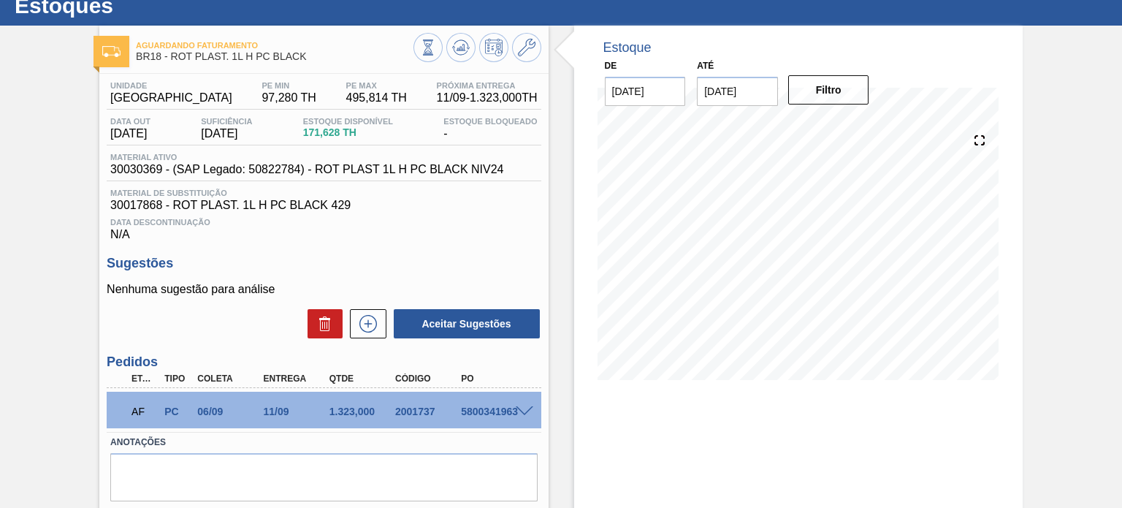
scroll to position [73, 0]
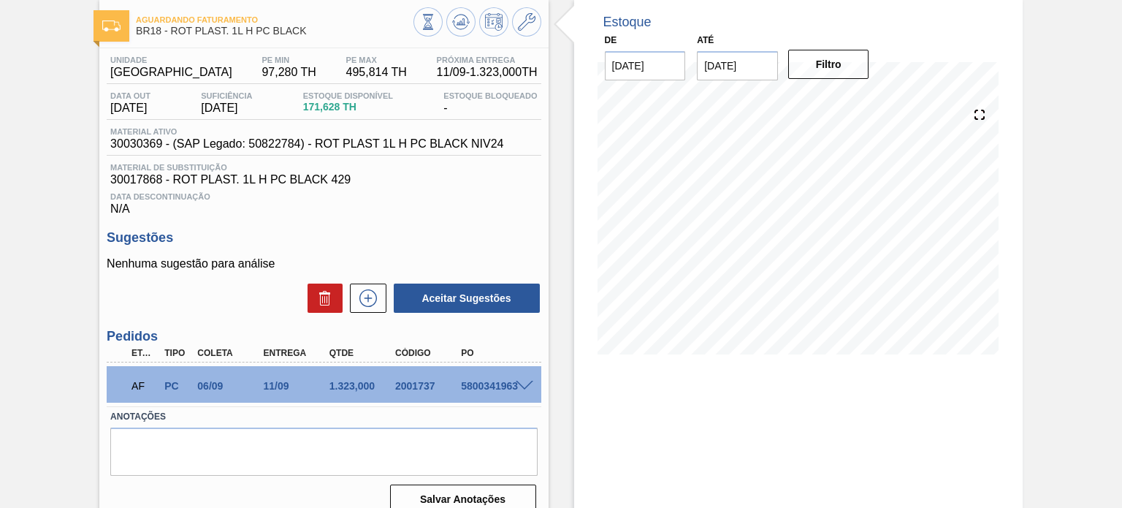
click at [514, 382] on div at bounding box center [526, 384] width 29 height 11
click at [518, 385] on span at bounding box center [525, 386] width 18 height 11
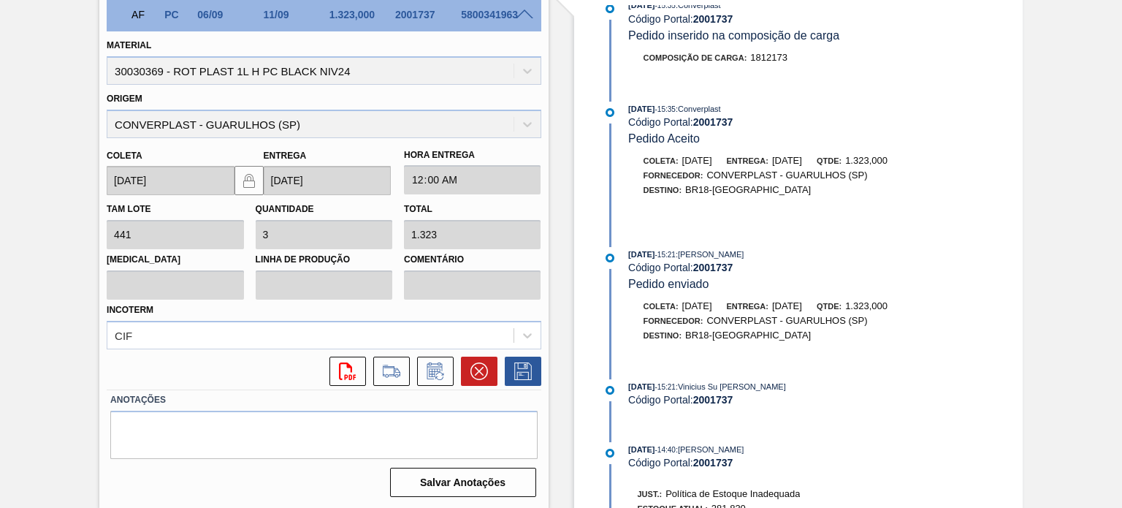
scroll to position [511, 0]
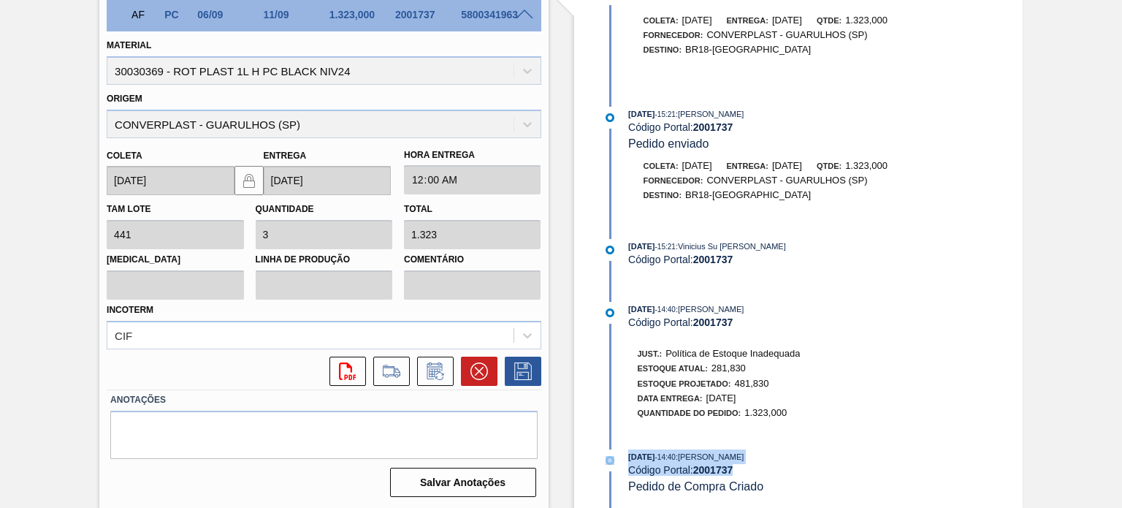
drag, startPoint x: 833, startPoint y: 463, endPoint x: 582, endPoint y: 444, distance: 252.0
click at [582, 444] on div "Estoque De 27/08/2025 Até 31/01/2026 Filtro 06/08/2025 - 15:35 : Insumos Código…" at bounding box center [798, 69] width 449 height 880
click at [528, 303] on div "Incoterm CIF" at bounding box center [324, 325] width 434 height 50
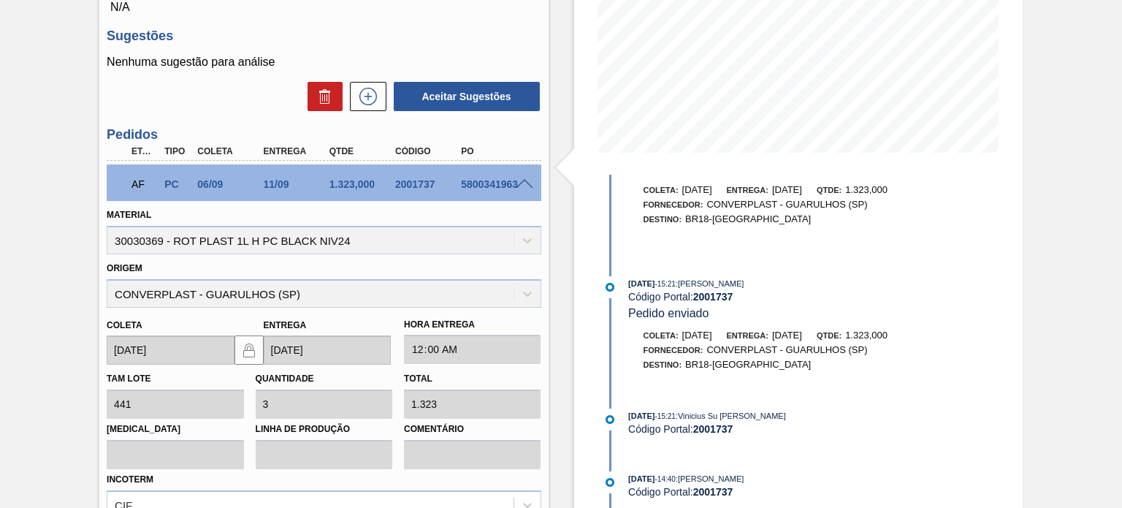
scroll to position [79, 0]
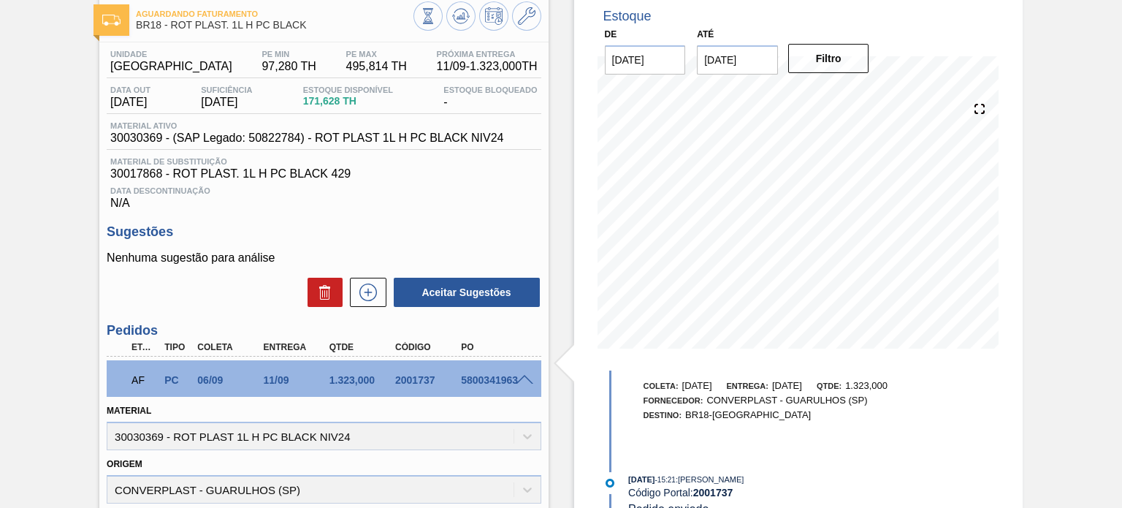
click at [276, 383] on div "11/09" at bounding box center [296, 380] width 72 height 12
click at [1032, 239] on div "Aguardando Faturamento BR18 - ROT PLAST. 1L H PC BLACK Unidade Pernambuco PE MI…" at bounding box center [561, 434] width 1122 height 880
click at [468, 19] on icon at bounding box center [461, 16] width 18 height 18
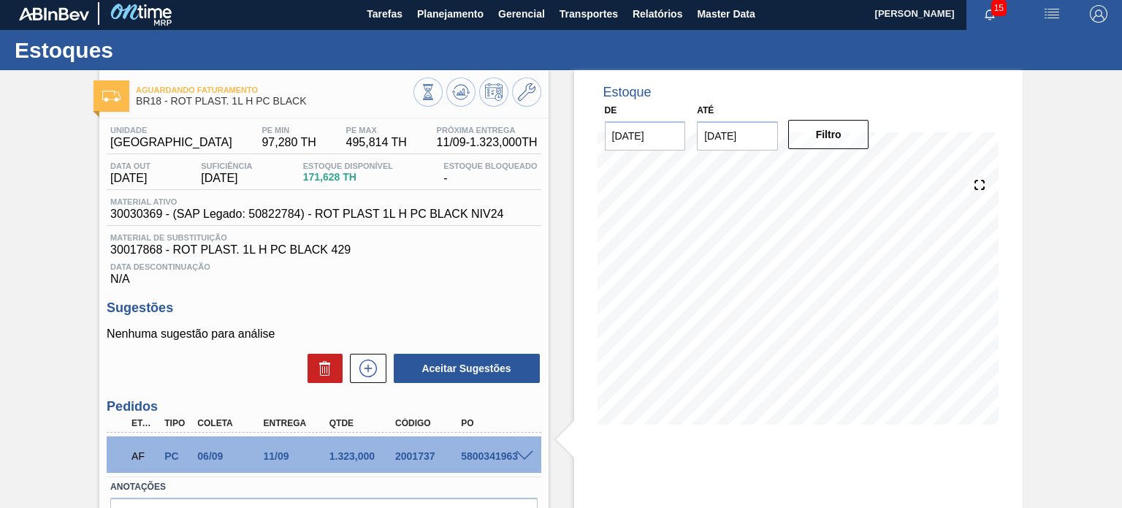
scroll to position [0, 0]
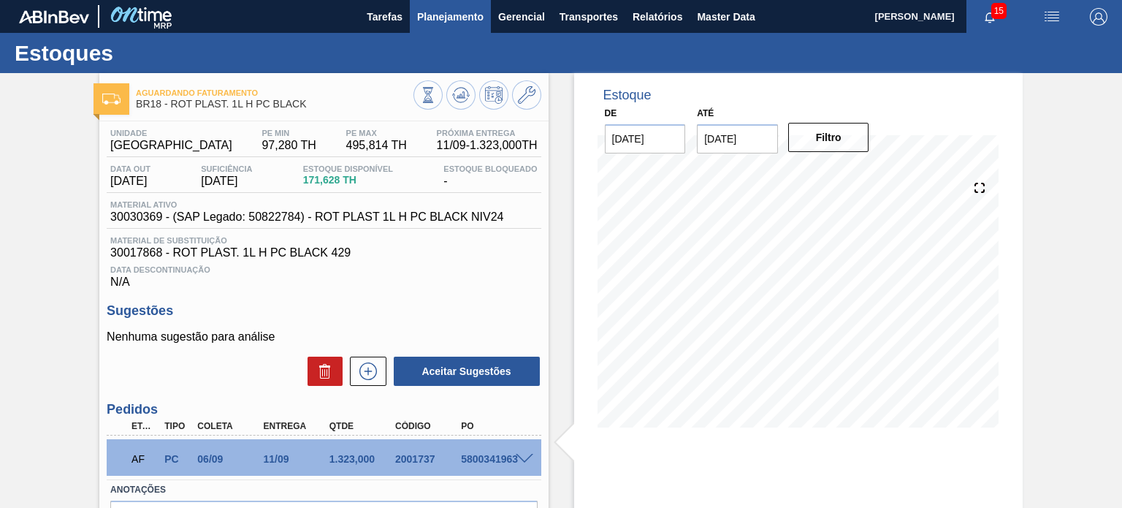
click at [455, 24] on span "Planejamento" at bounding box center [450, 17] width 66 height 18
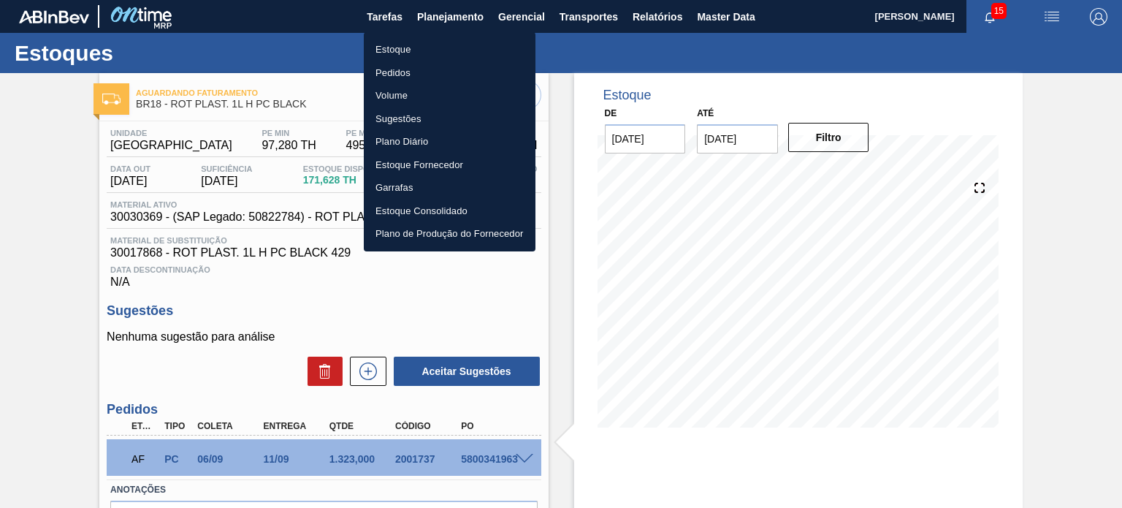
click at [406, 71] on li "Pedidos" at bounding box center [450, 72] width 172 height 23
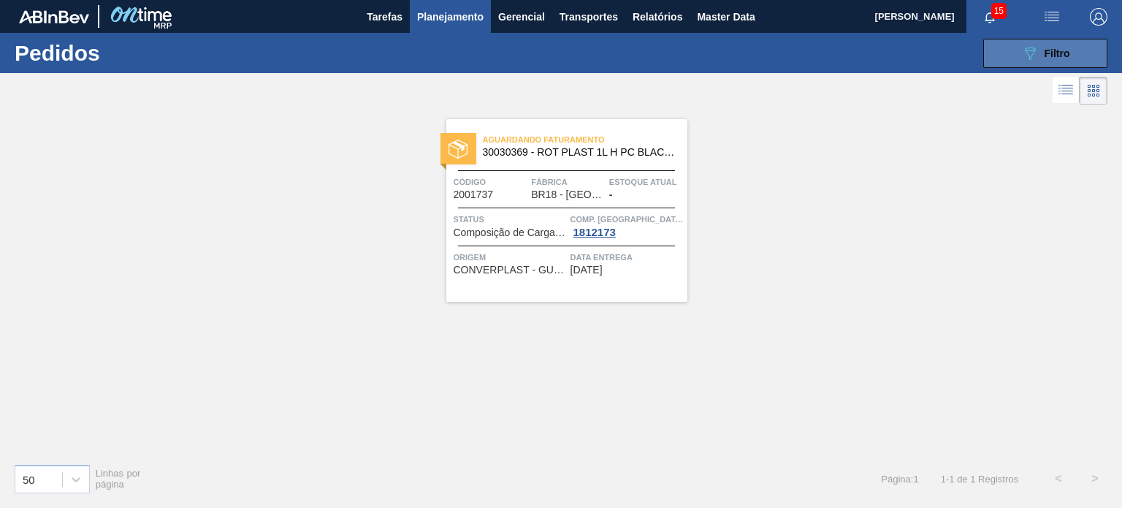
click at [1001, 58] on button "089F7B8B-B2A5-4AFE-B5C0-19BA573D28AC Filtro" at bounding box center [1045, 53] width 124 height 29
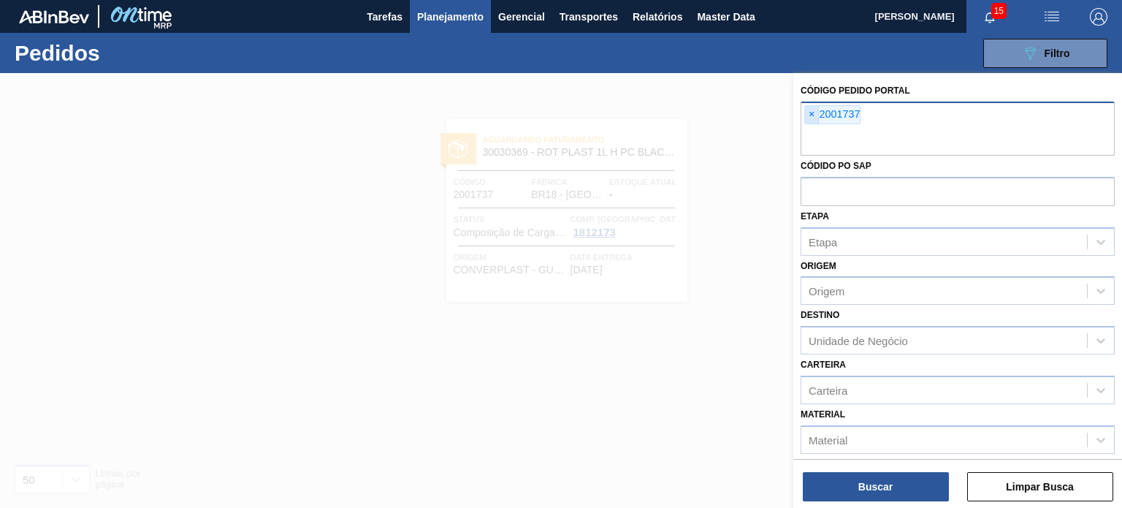
click at [811, 122] on span "×" at bounding box center [812, 115] width 14 height 18
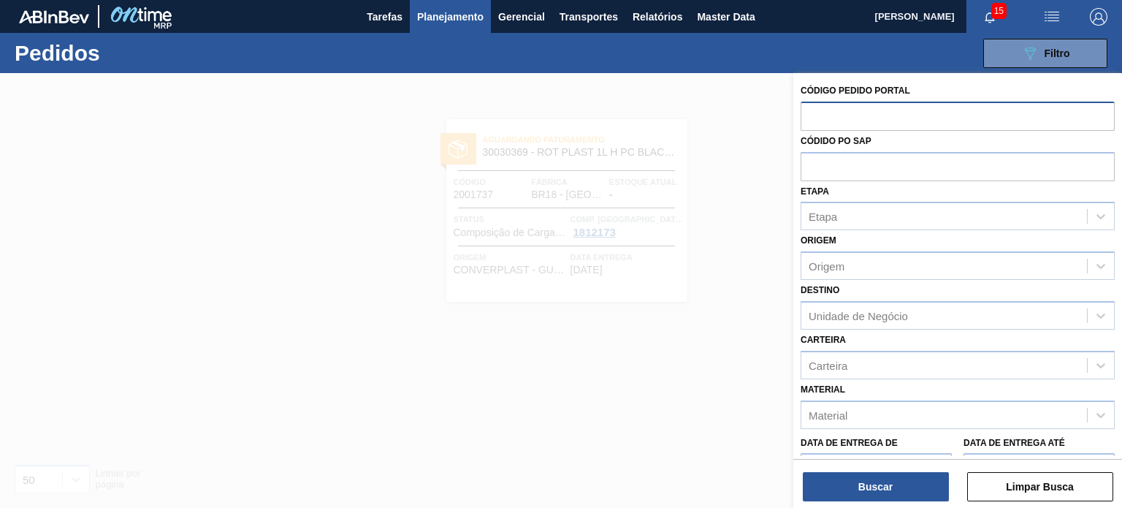
paste input "2003552"
type input "2003552"
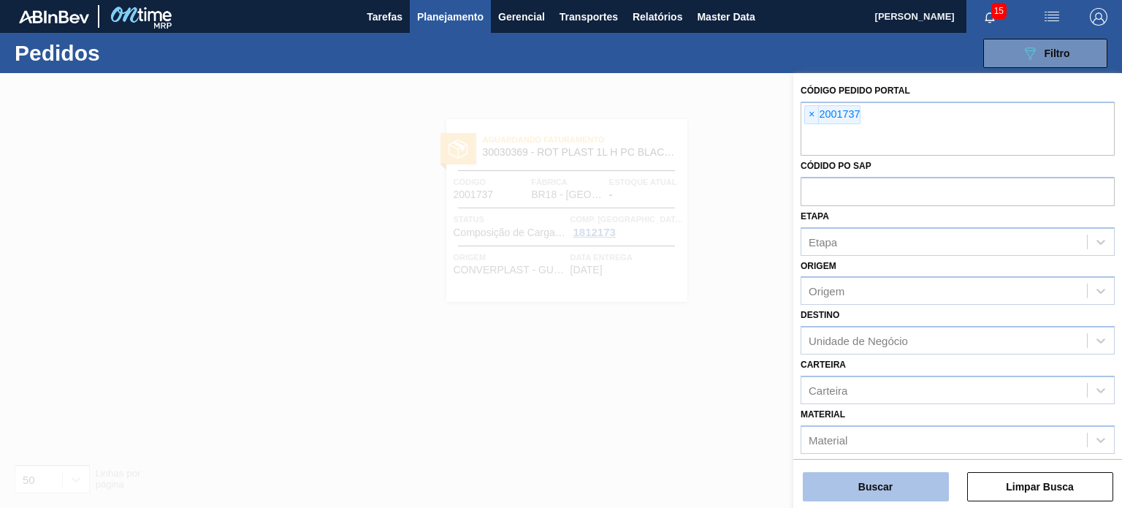
click at [880, 500] on button "Buscar" at bounding box center [876, 486] width 146 height 29
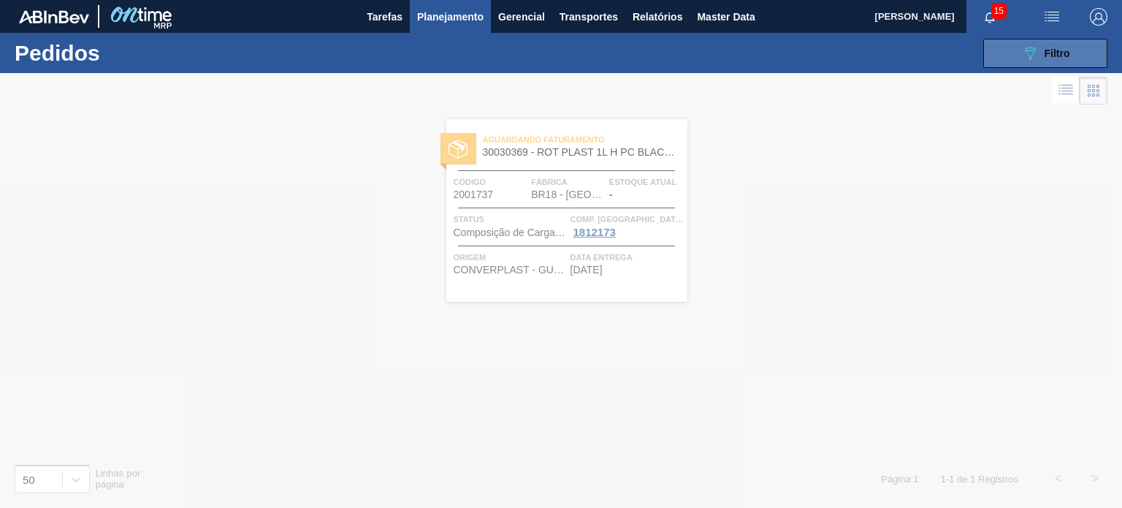
click at [1016, 65] on button "089F7B8B-B2A5-4AFE-B5C0-19BA573D28AC Filtro" at bounding box center [1045, 53] width 124 height 29
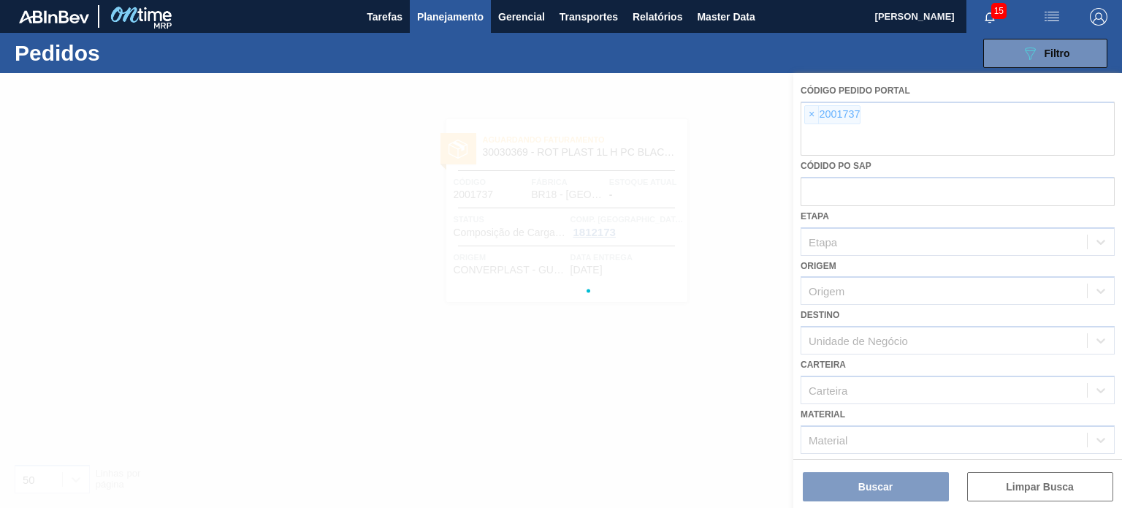
click at [818, 124] on div at bounding box center [561, 290] width 1122 height 435
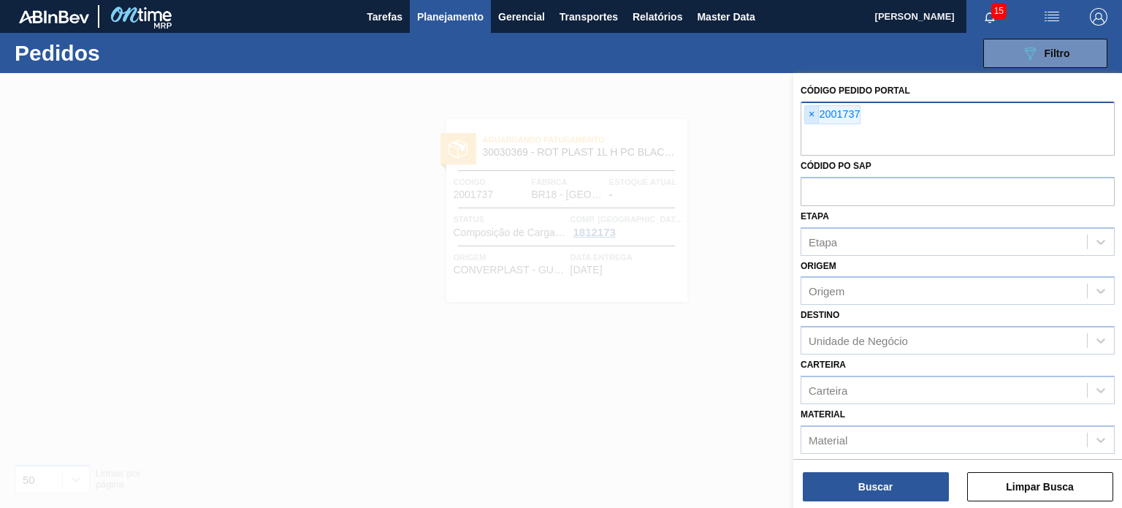
click at [809, 119] on span "×" at bounding box center [812, 115] width 14 height 18
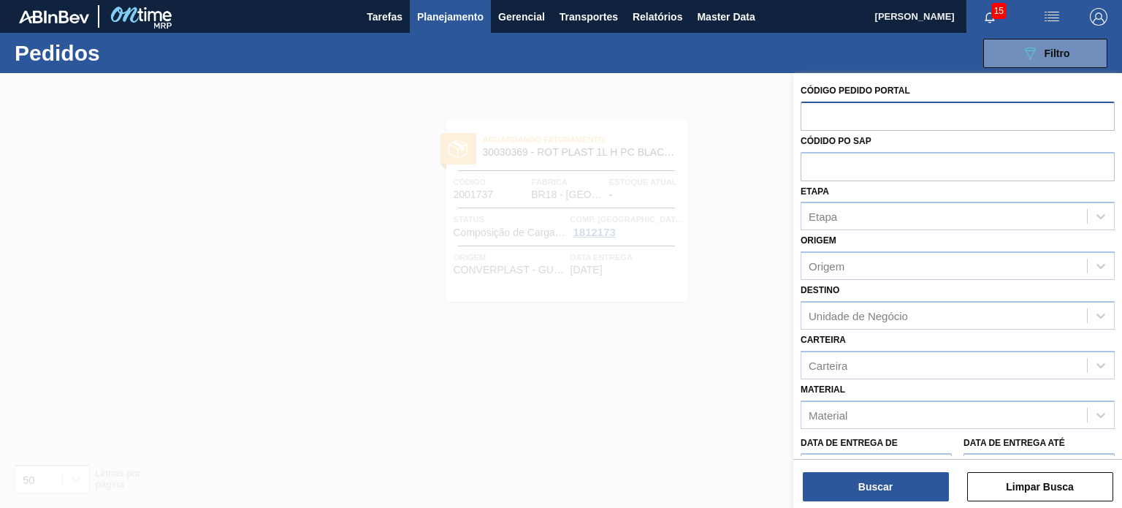
paste input "2003552"
type input "2003552"
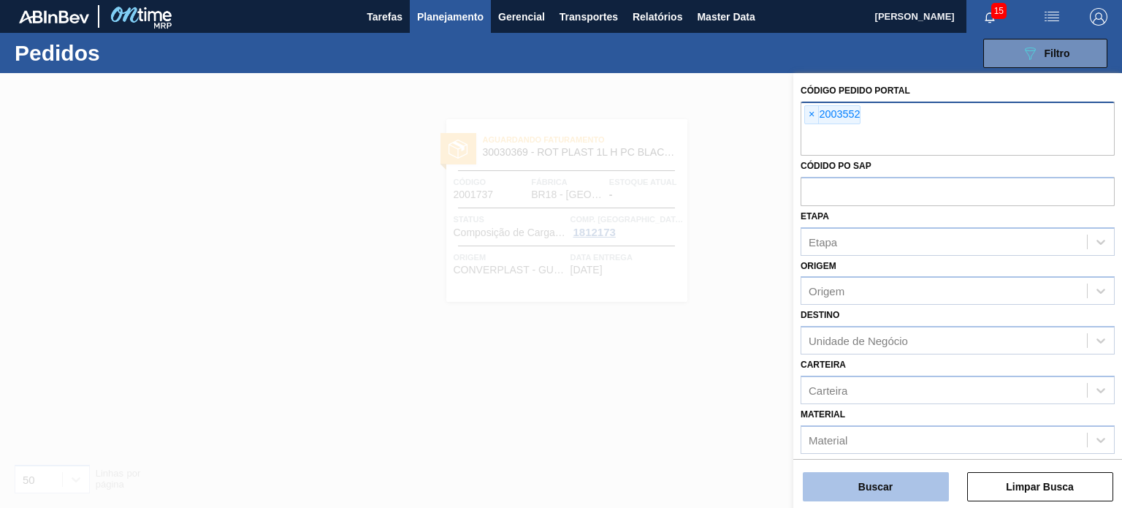
click at [896, 479] on button "Buscar" at bounding box center [876, 486] width 146 height 29
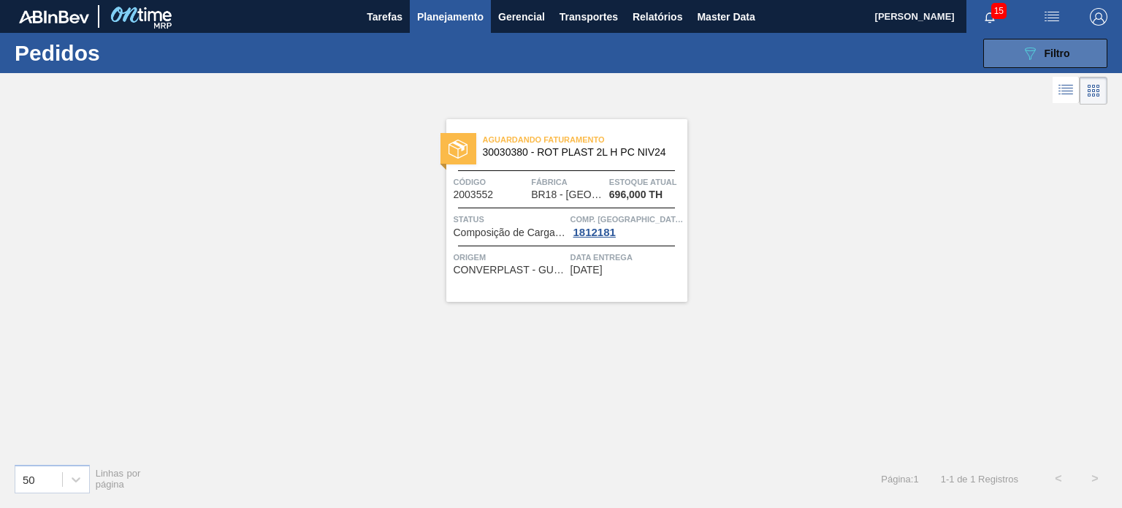
click at [1024, 47] on icon "089F7B8B-B2A5-4AFE-B5C0-19BA573D28AC" at bounding box center [1030, 54] width 18 height 18
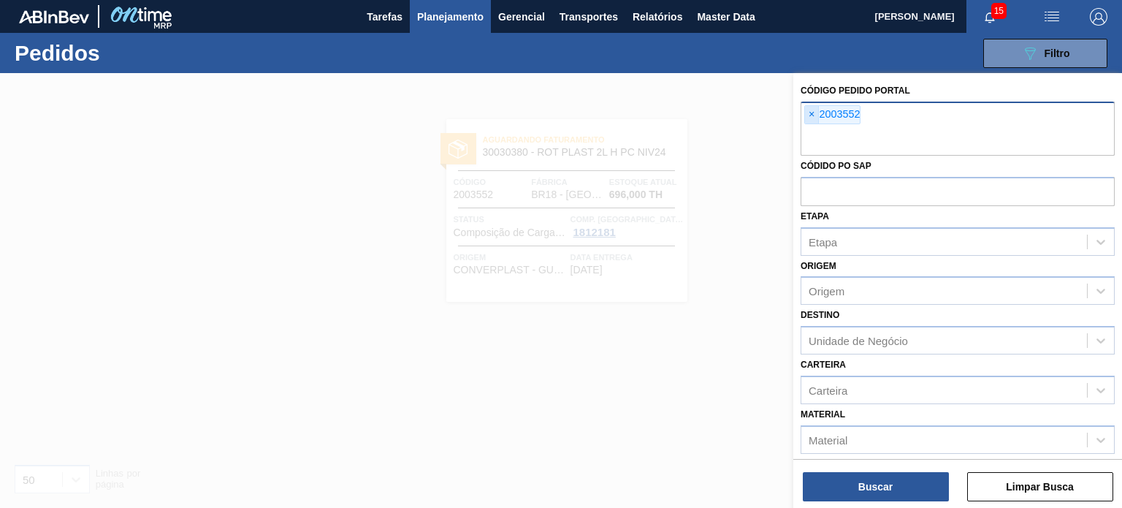
click at [810, 113] on span "×" at bounding box center [812, 115] width 14 height 18
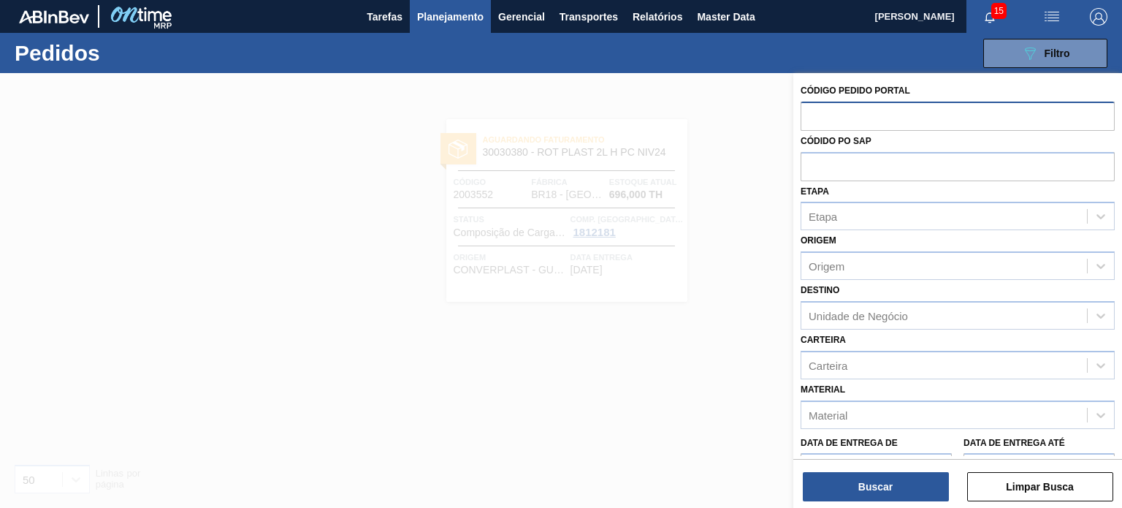
paste input "2003553"
type input "2003553"
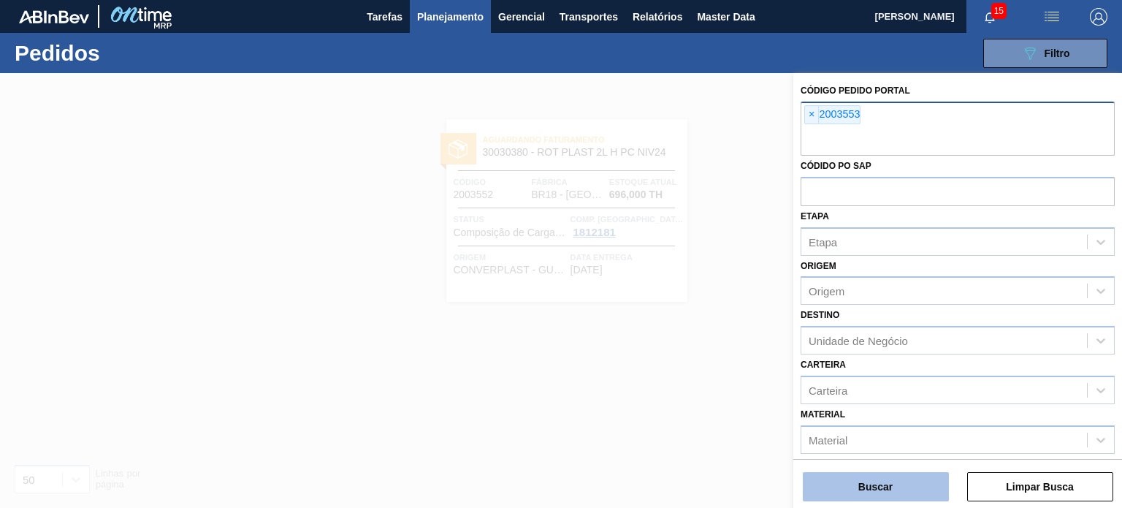
click at [893, 489] on button "Buscar" at bounding box center [876, 486] width 146 height 29
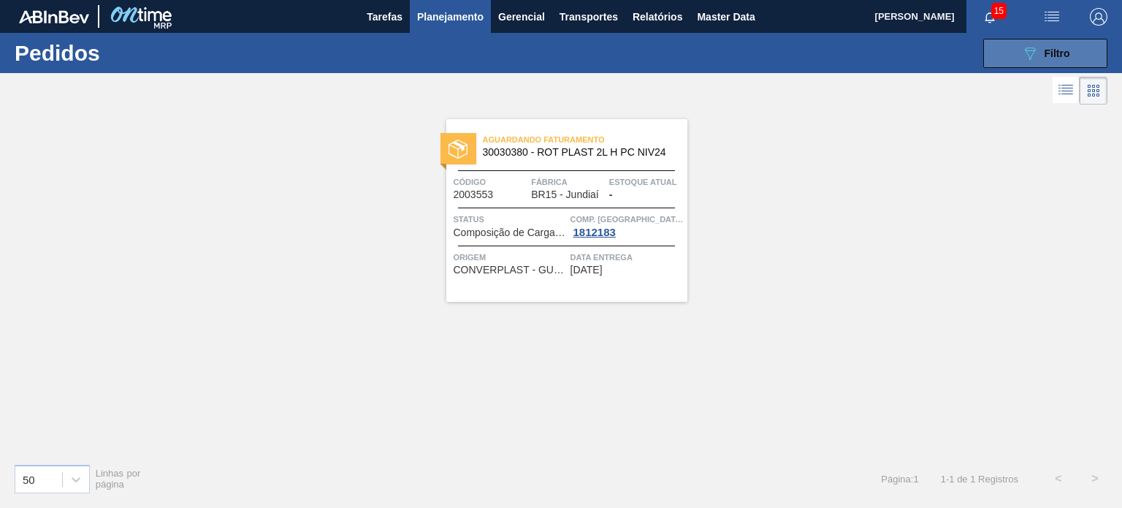
click at [1043, 47] on div "089F7B8B-B2A5-4AFE-B5C0-19BA573D28AC Filtro" at bounding box center [1045, 54] width 49 height 18
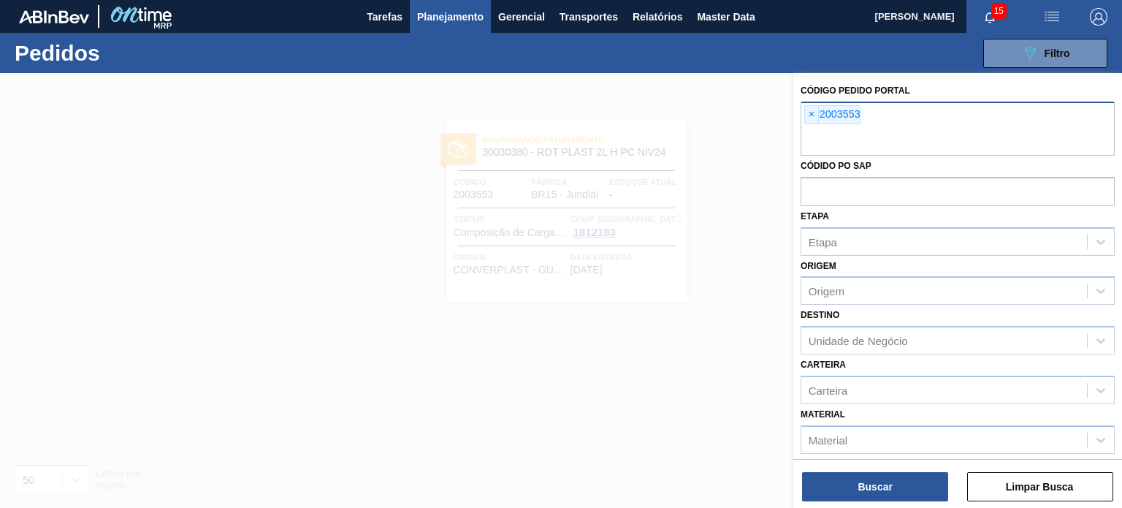
click at [818, 115] on div "× 2003553" at bounding box center [832, 114] width 56 height 19
click at [816, 115] on span "×" at bounding box center [812, 115] width 14 height 18
paste input "2009898"
type input "2009898"
click at [887, 499] on button "Buscar" at bounding box center [876, 486] width 146 height 29
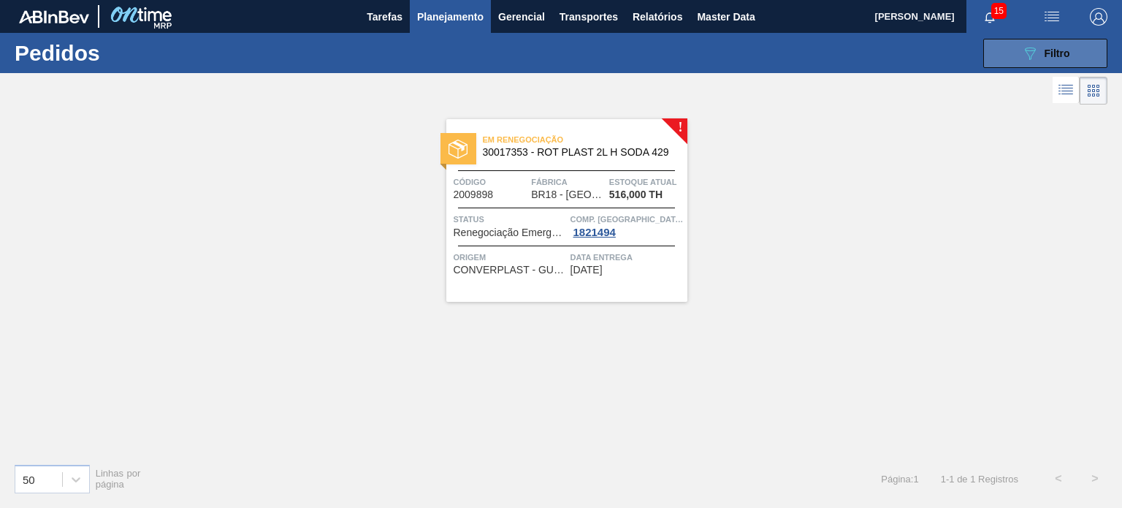
click at [1027, 58] on icon "089F7B8B-B2A5-4AFE-B5C0-19BA573D28AC" at bounding box center [1030, 54] width 18 height 18
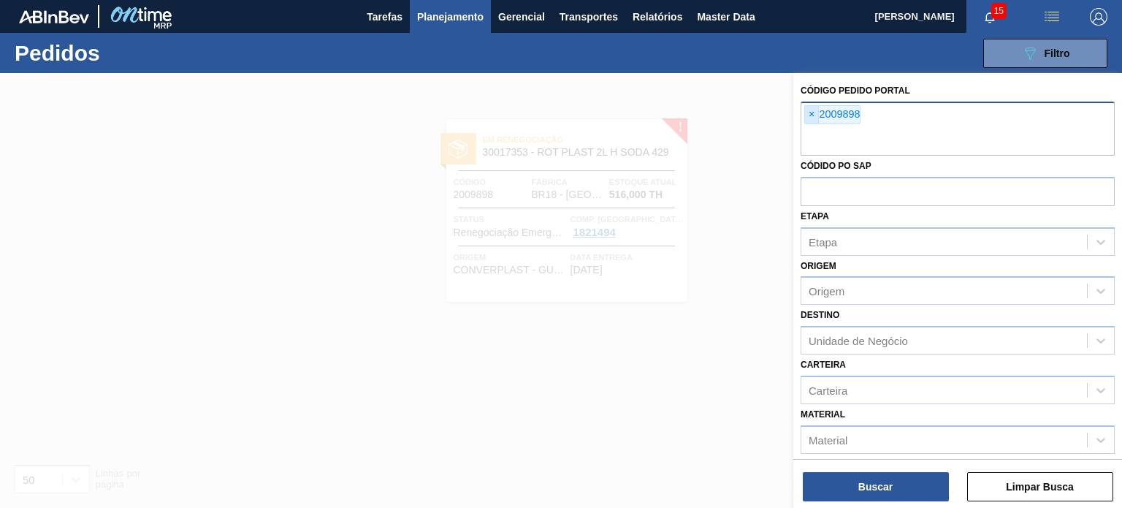
click at [806, 113] on span "×" at bounding box center [812, 115] width 14 height 18
paste input "2012508"
type input "2012508"
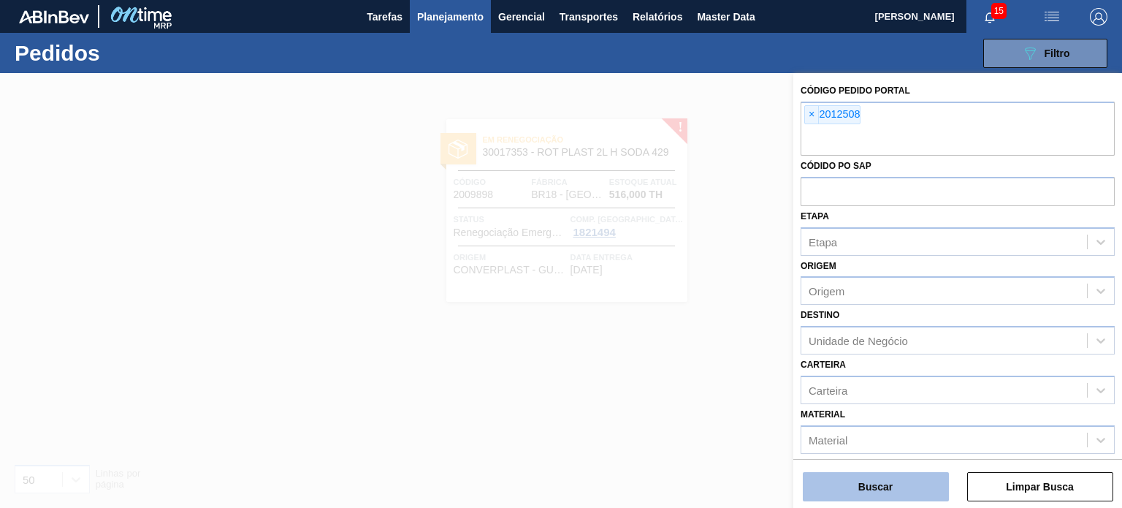
click at [888, 493] on button "Buscar" at bounding box center [876, 486] width 146 height 29
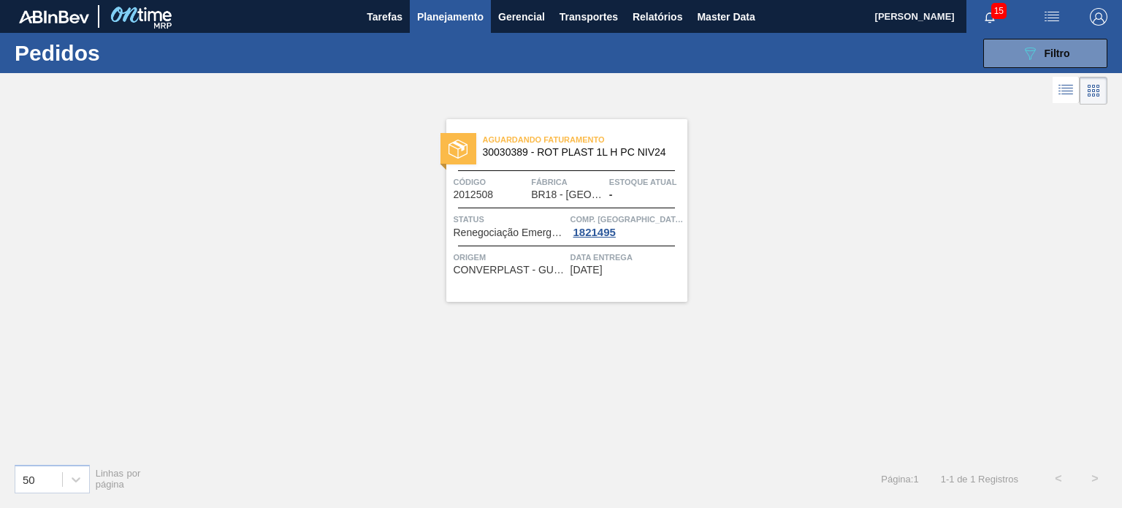
drag, startPoint x: 994, startPoint y: 63, endPoint x: 973, endPoint y: 71, distance: 22.0
click at [994, 63] on button "089F7B8B-B2A5-4AFE-B5C0-19BA573D28AC Filtro" at bounding box center [1045, 53] width 124 height 29
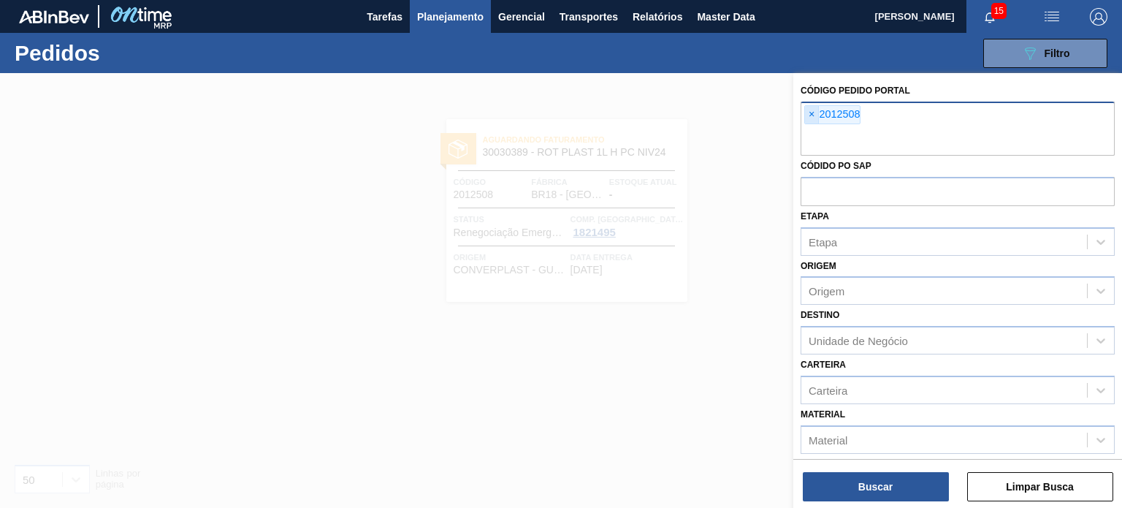
click at [817, 116] on span "×" at bounding box center [812, 115] width 14 height 18
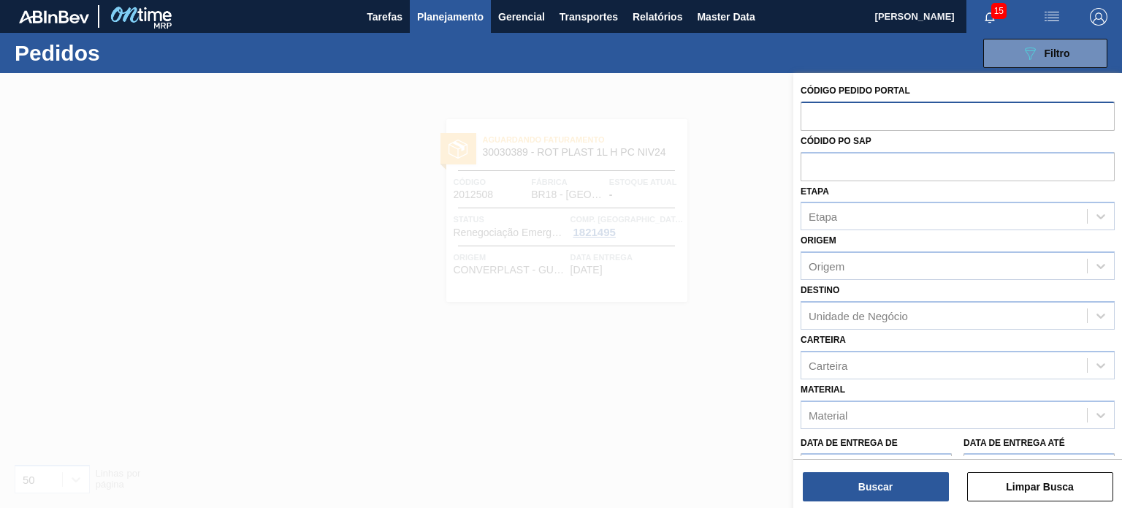
paste input "2001737"
type input "2001737"
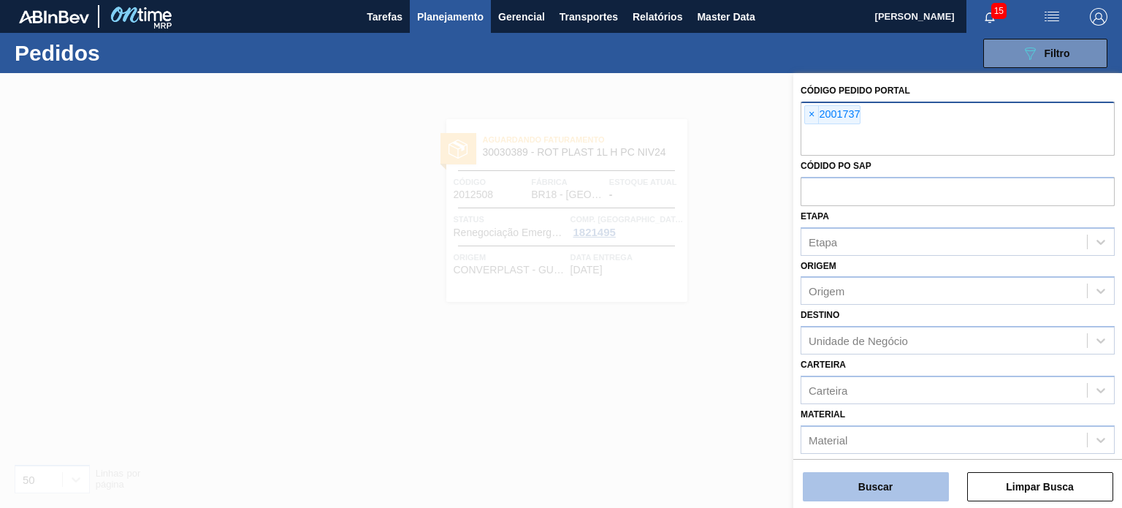
click at [875, 476] on button "Buscar" at bounding box center [876, 486] width 146 height 29
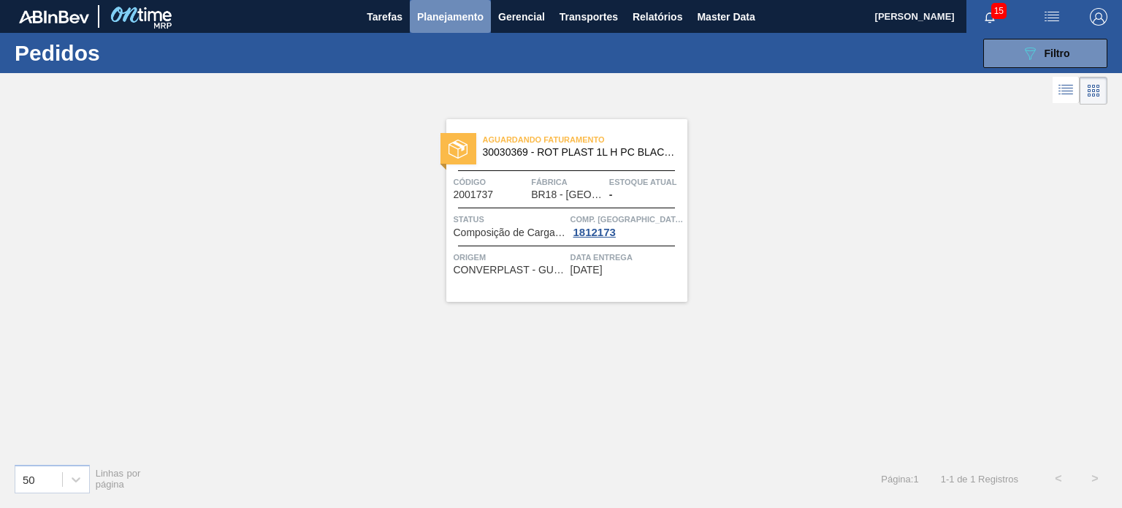
click at [490, 20] on button "Planejamento" at bounding box center [450, 16] width 81 height 33
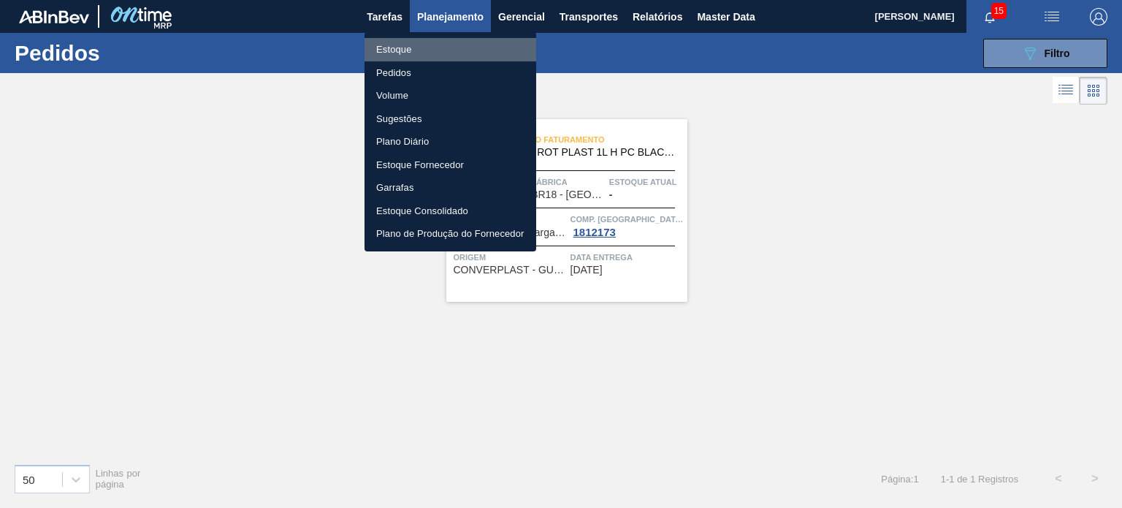
click at [461, 56] on li "Estoque" at bounding box center [451, 49] width 172 height 23
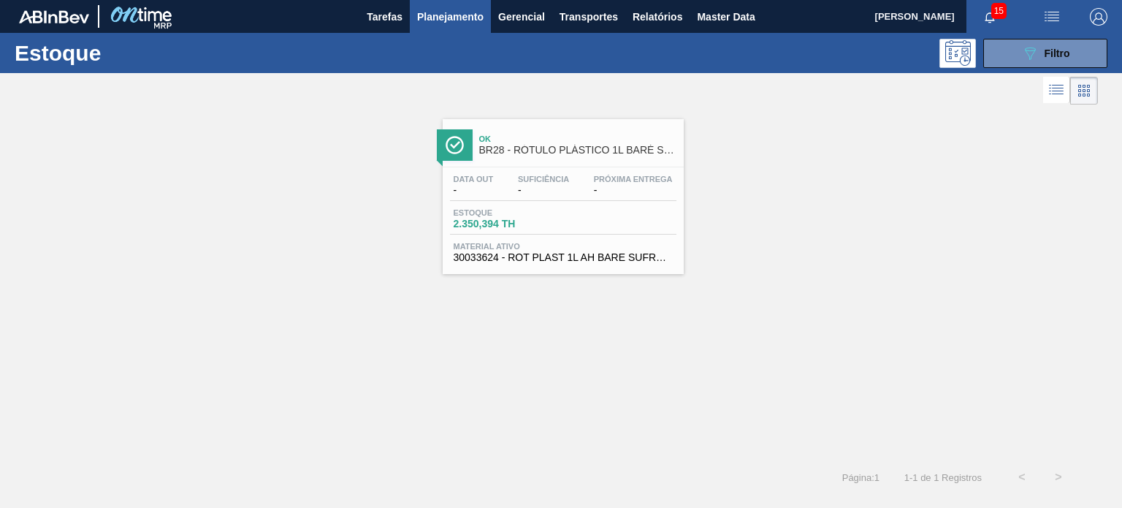
click at [1029, 68] on div "Estoque 089F7B8B-B2A5-4AFE-B5C0-19BA573D28AC Filtro" at bounding box center [561, 53] width 1122 height 40
click at [1024, 61] on button "089F7B8B-B2A5-4AFE-B5C0-19BA573D28AC Filtro" at bounding box center [1045, 53] width 124 height 29
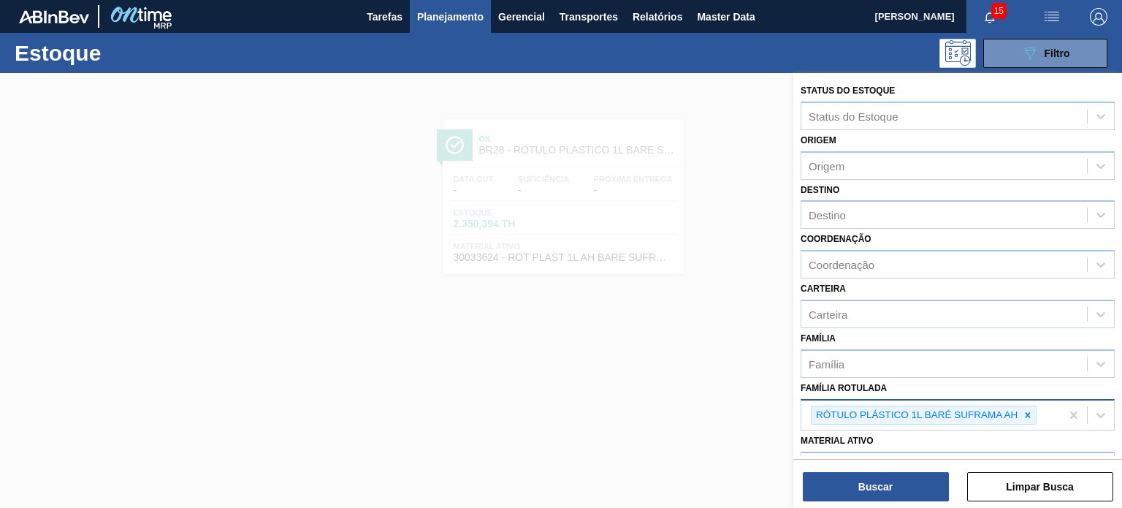
click at [1024, 406] on div at bounding box center [1028, 415] width 16 height 18
paste Rotulada "ROT PLAST. 1L H PC BLACK"
type Rotulada "ROT PLAST. 1L H PC BLACK"
click at [1028, 414] on icon at bounding box center [1028, 415] width 10 height 10
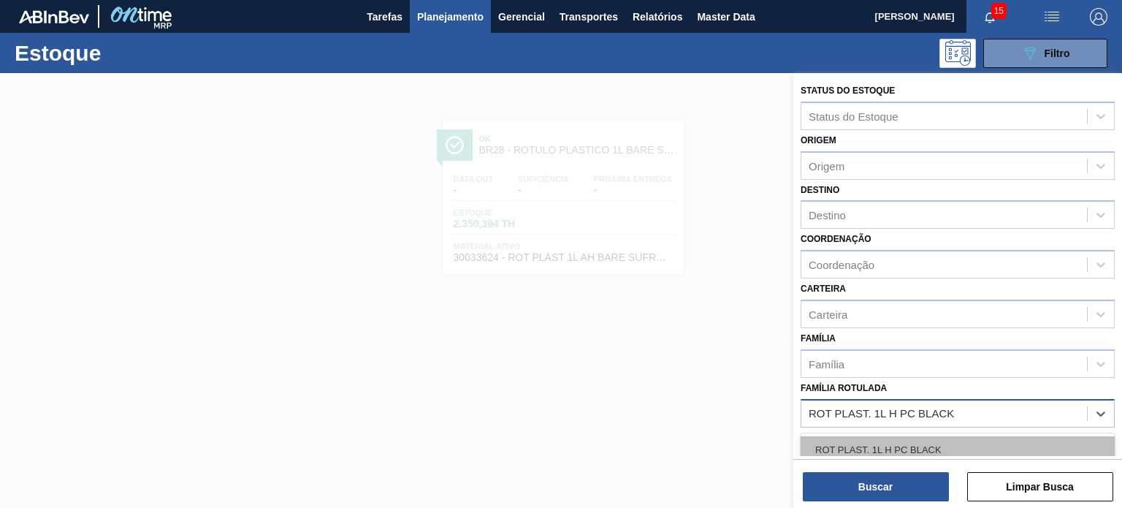
click at [945, 440] on div "ROT PLAST. 1L H PC BLACK" at bounding box center [958, 449] width 314 height 27
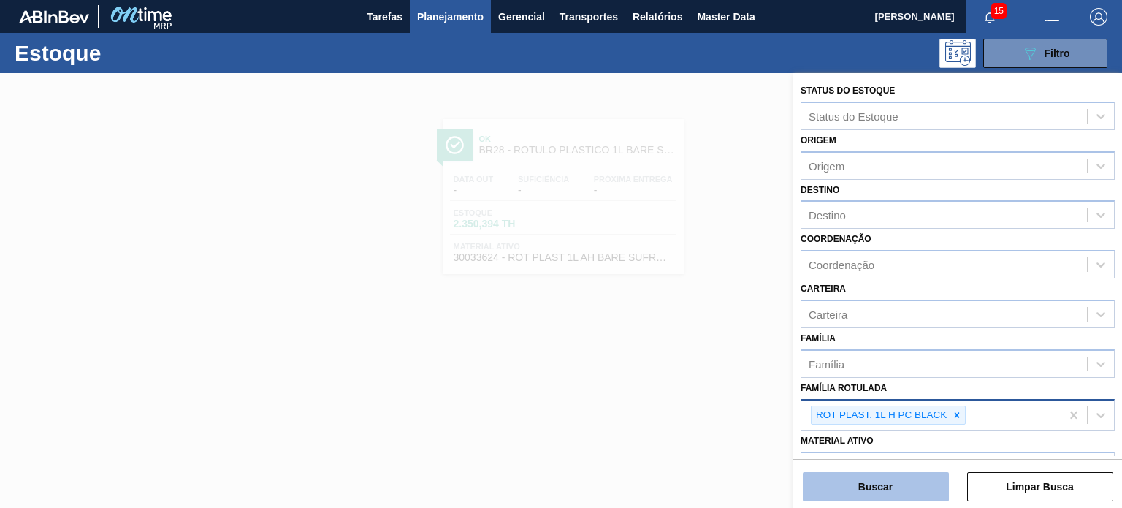
click at [919, 484] on button "Buscar" at bounding box center [876, 486] width 146 height 29
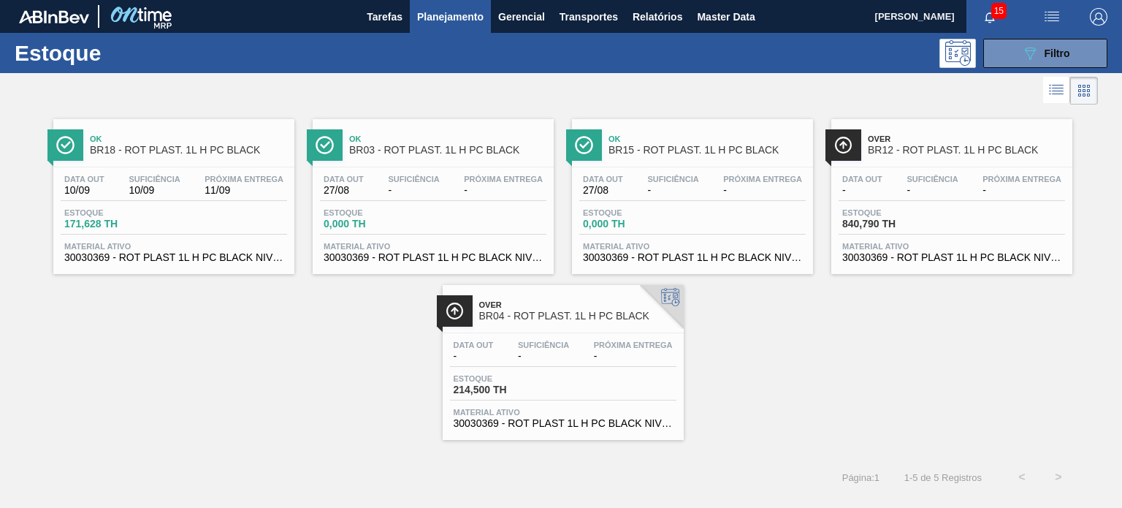
click at [456, 15] on span "Planejamento" at bounding box center [450, 17] width 66 height 18
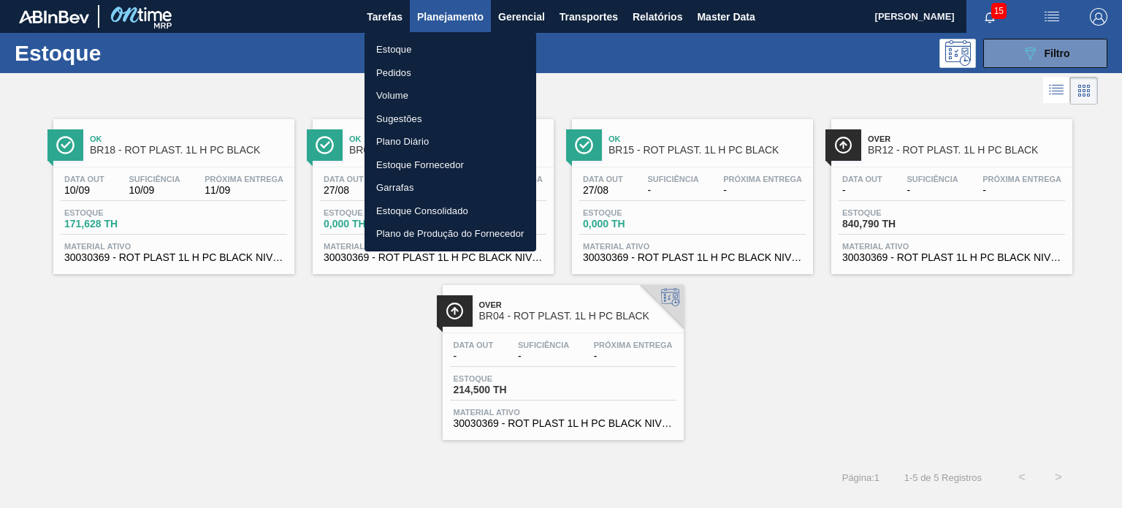
click at [391, 70] on li "Pedidos" at bounding box center [451, 72] width 172 height 23
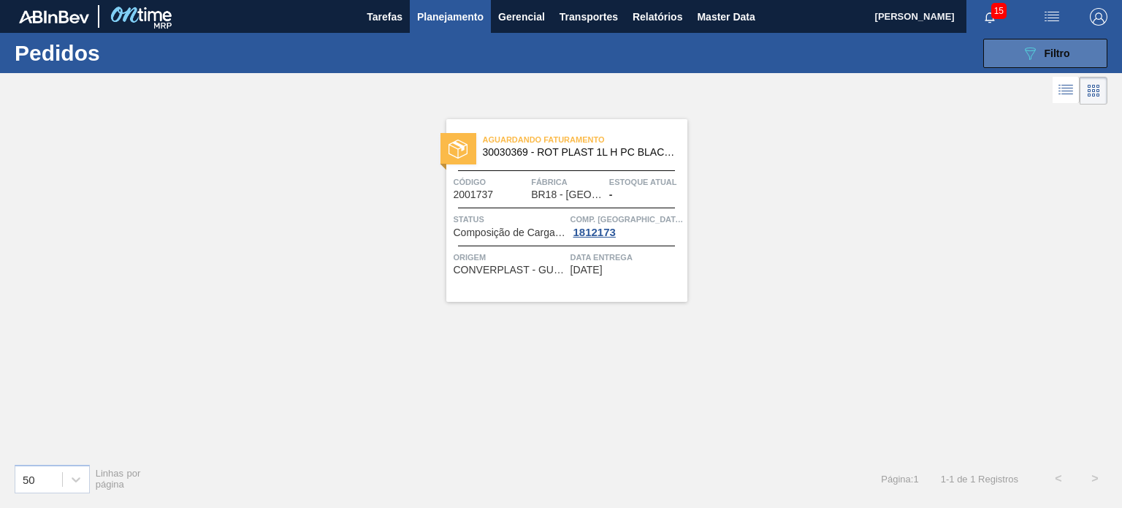
click at [999, 60] on button "089F7B8B-B2A5-4AFE-B5C0-19BA573D28AC Filtro" at bounding box center [1045, 53] width 124 height 29
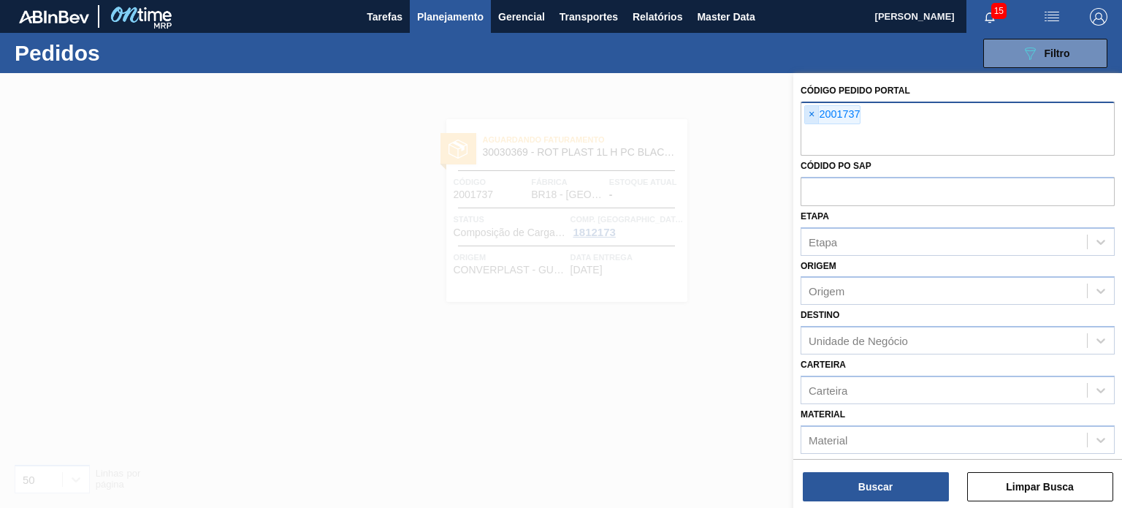
click at [807, 118] on span "×" at bounding box center [812, 115] width 14 height 18
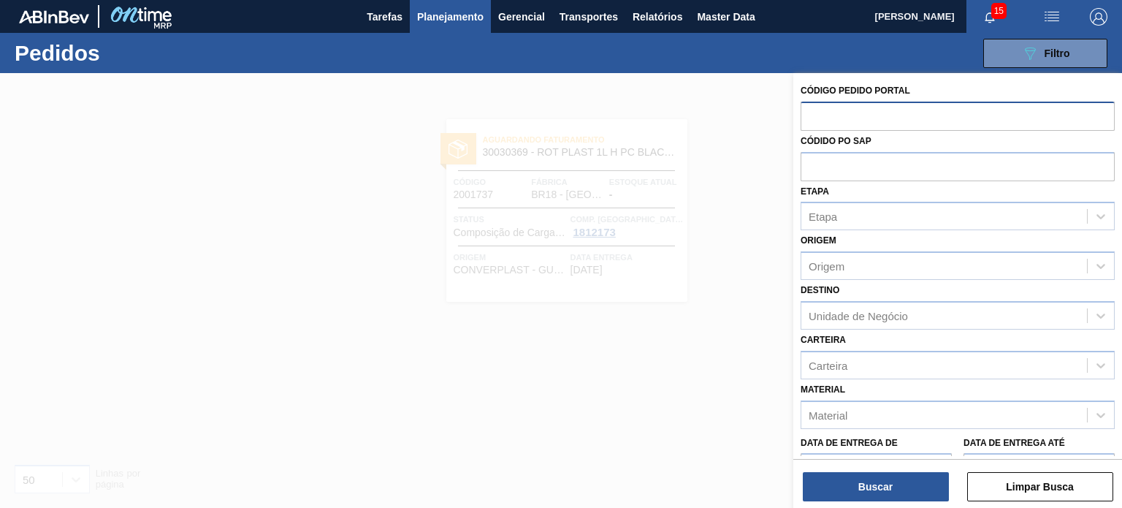
paste input "2003552"
type input "2003552"
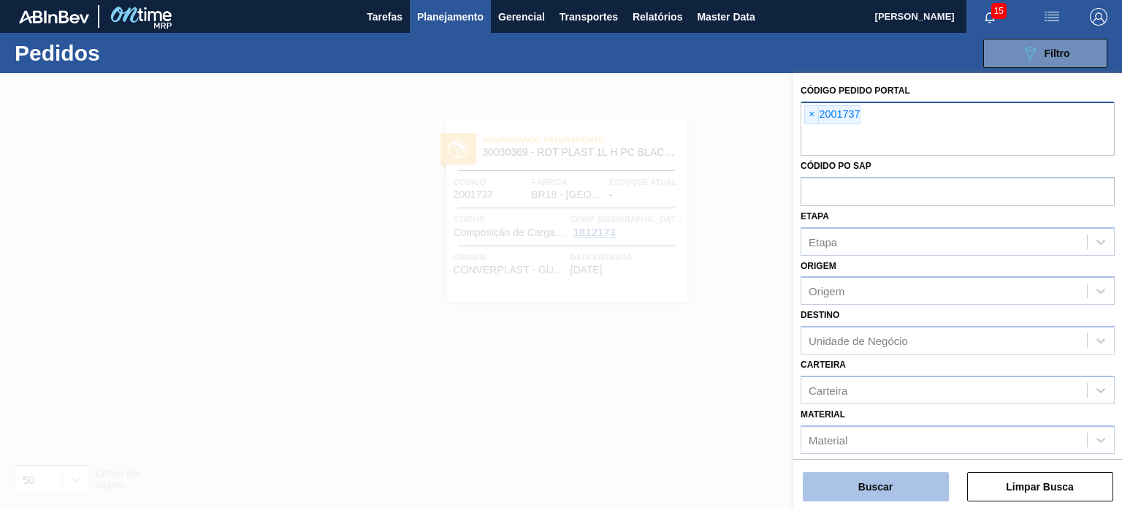
click at [886, 485] on button "Buscar" at bounding box center [876, 486] width 146 height 29
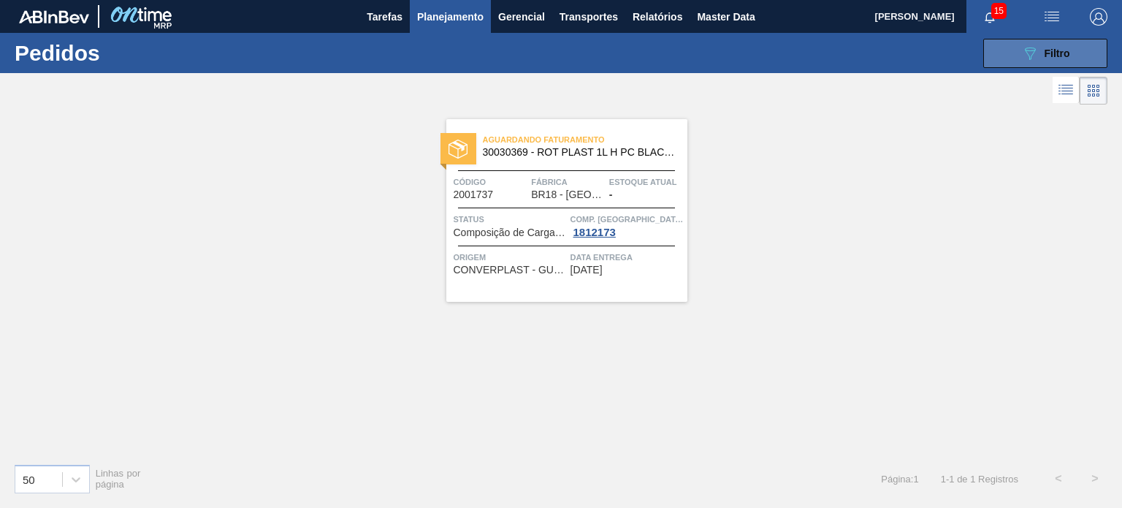
click at [1067, 53] on span "Filtro" at bounding box center [1058, 53] width 26 height 12
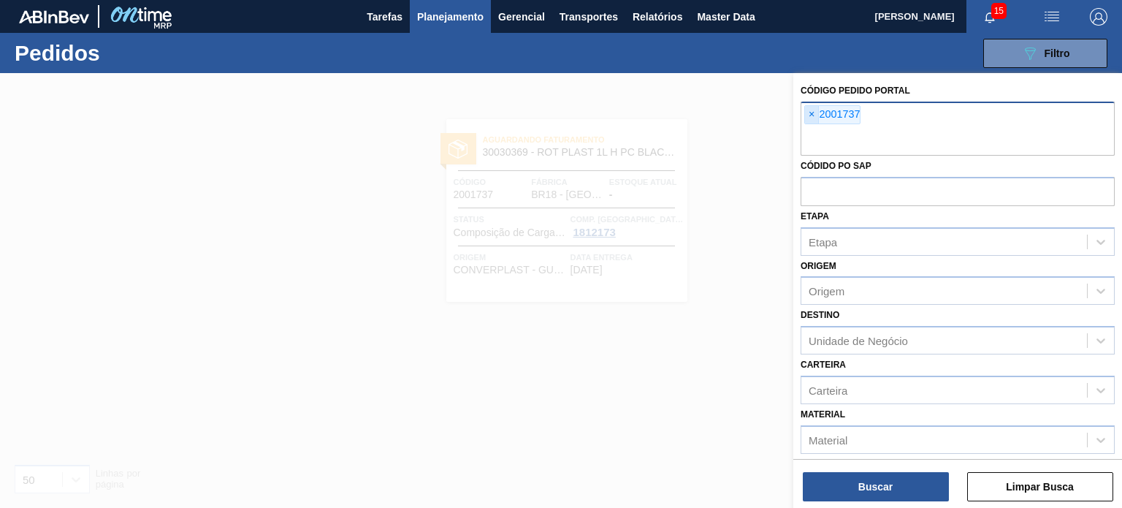
click at [812, 115] on span "×" at bounding box center [812, 115] width 14 height 18
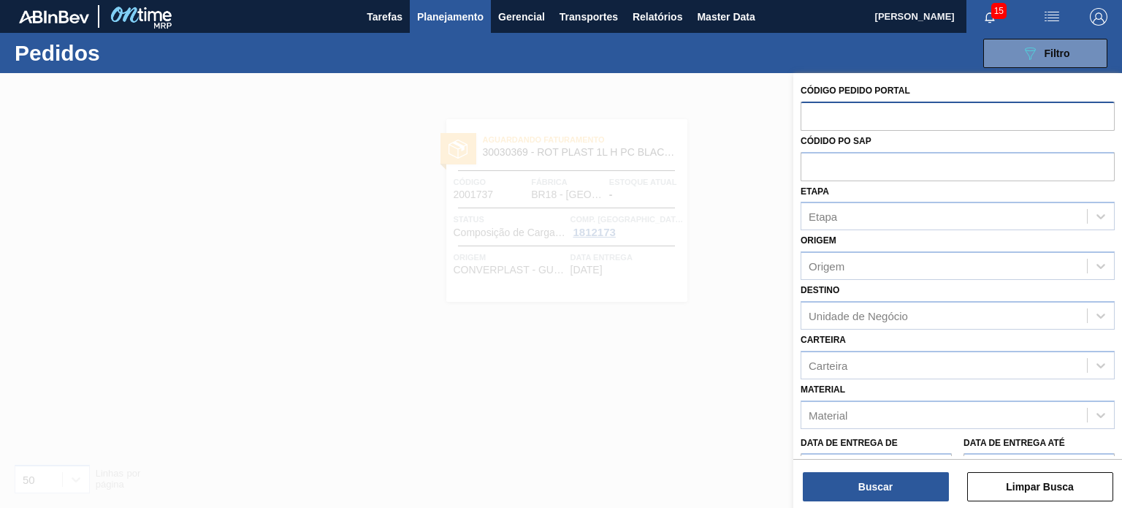
paste input "2003553"
type input "2003553"
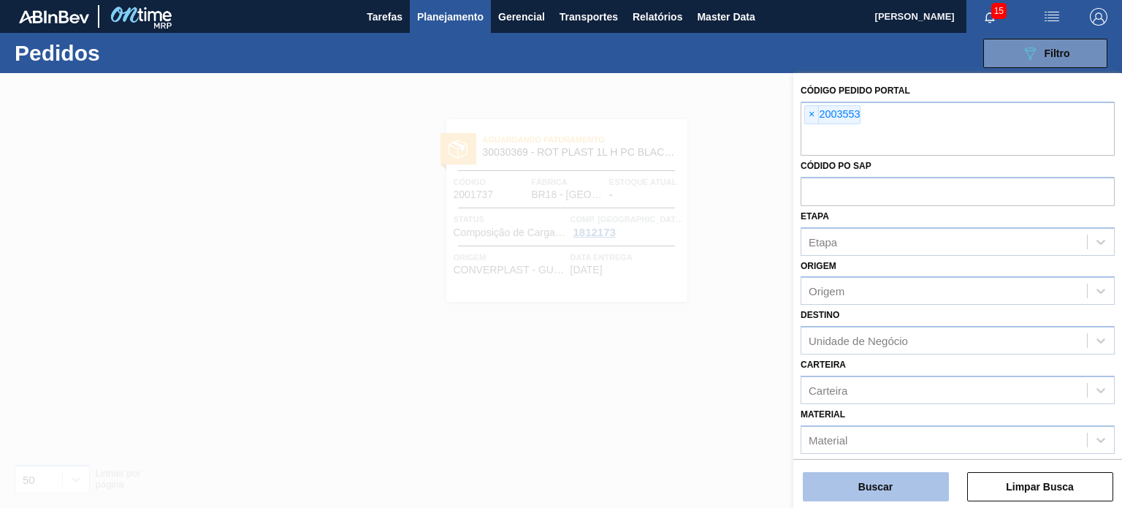
click at [923, 496] on button "Buscar" at bounding box center [876, 486] width 146 height 29
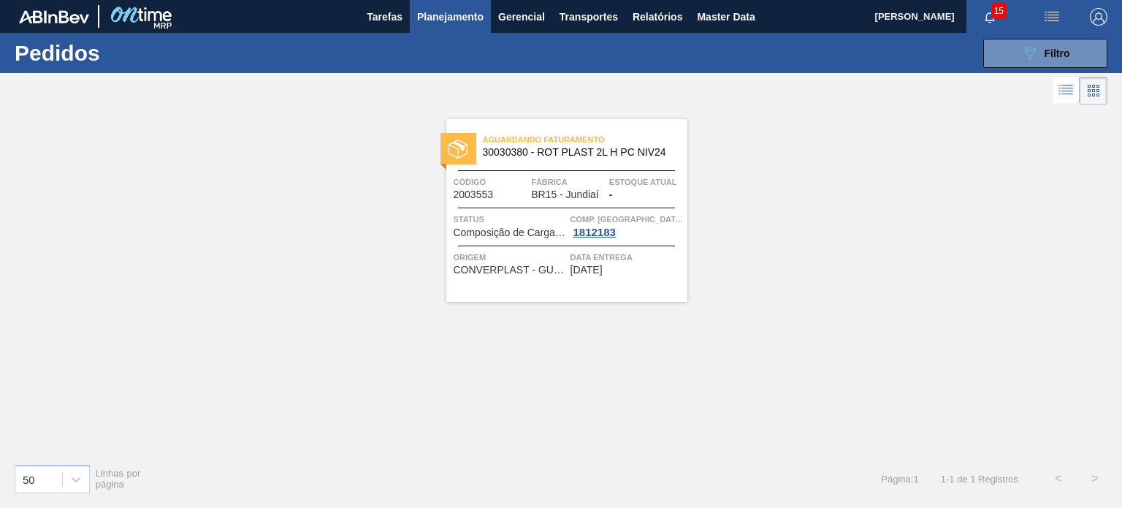
click at [1037, 68] on div "089F7B8B-B2A5-4AFE-B5C0-19BA573D28AC Filtro Código Pedido Portal × 2003553 Códi…" at bounding box center [669, 53] width 891 height 44
click at [1017, 65] on button "089F7B8B-B2A5-4AFE-B5C0-19BA573D28AC Filtro" at bounding box center [1045, 53] width 124 height 29
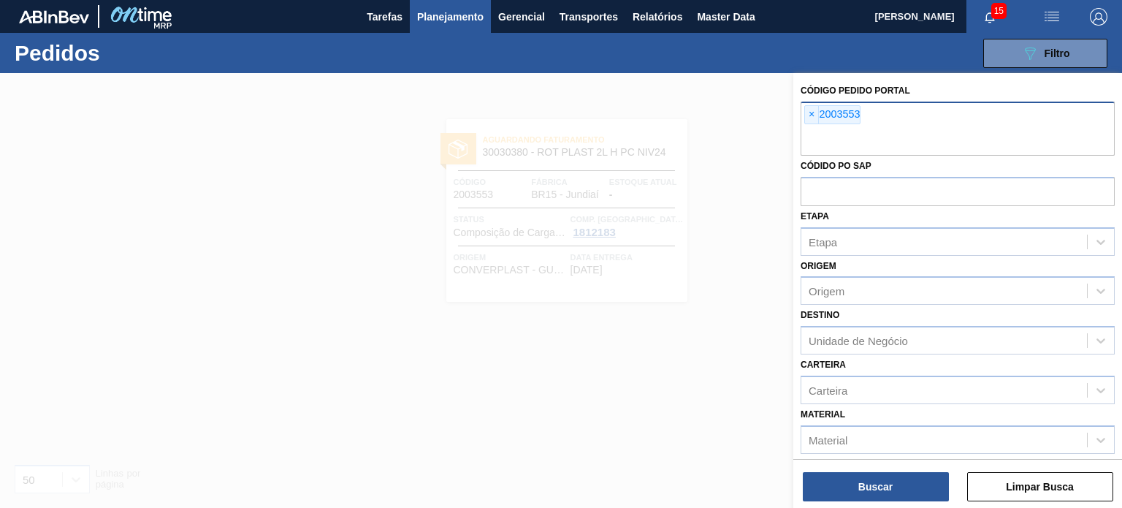
click at [807, 120] on span "×" at bounding box center [812, 115] width 14 height 18
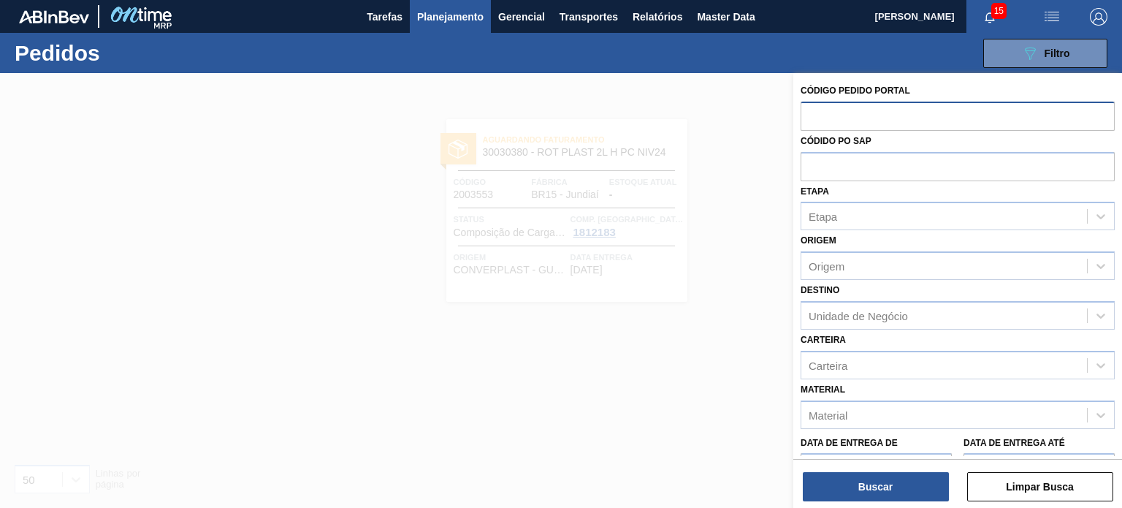
paste input "2009898"
type input "2009898"
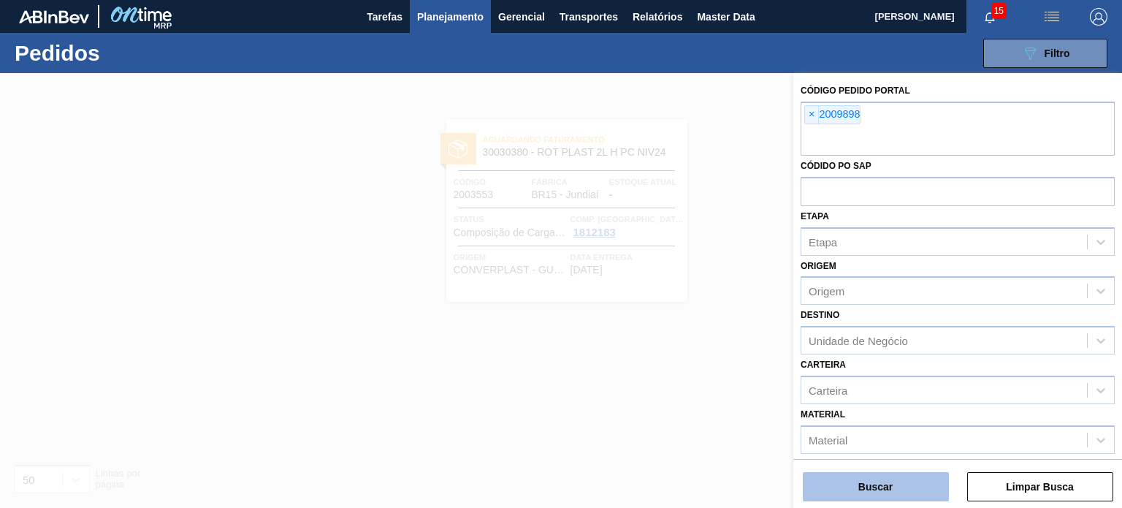
click at [879, 481] on button "Buscar" at bounding box center [876, 486] width 146 height 29
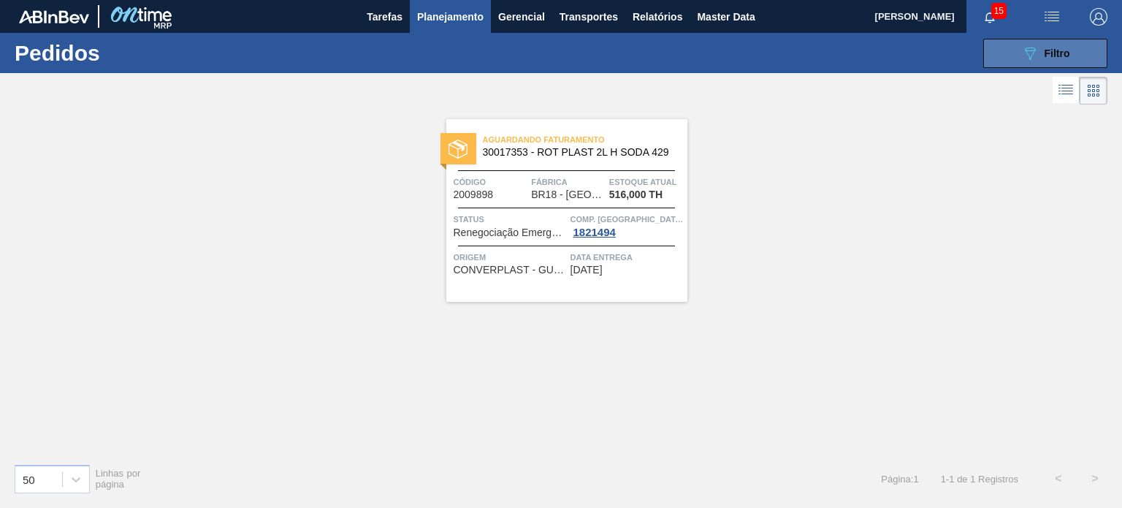
click at [1029, 66] on button "089F7B8B-B2A5-4AFE-B5C0-19BA573D28AC Filtro" at bounding box center [1045, 53] width 124 height 29
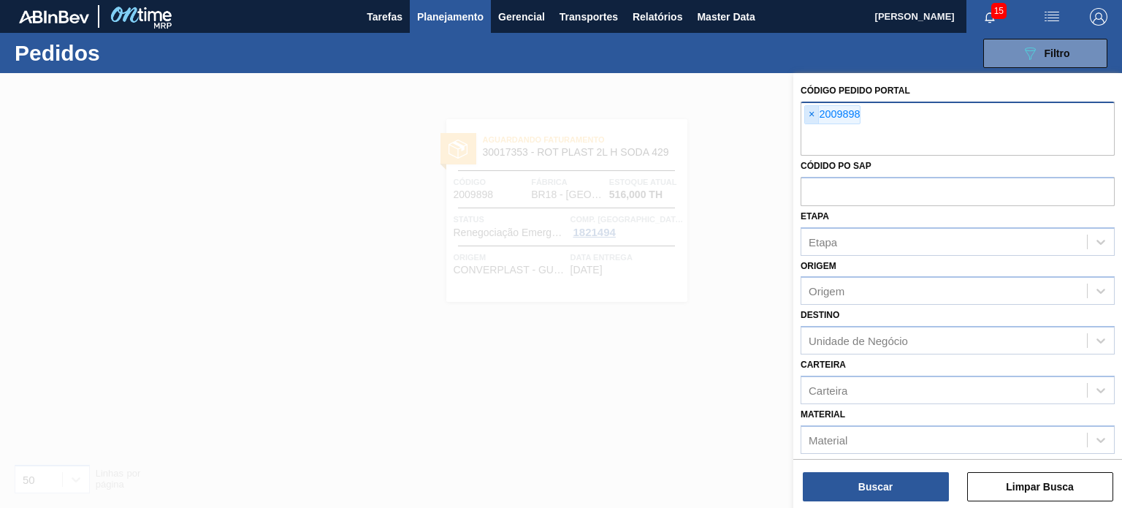
drag, startPoint x: 800, startPoint y: 116, endPoint x: 811, endPoint y: 115, distance: 11.1
click at [804, 116] on div "Código Pedido Portal × 2009898 Códido PO SAP Etapa Etapa Origem Origem Destino …" at bounding box center [957, 329] width 329 height 513
click at [812, 115] on span "×" at bounding box center [812, 115] width 14 height 18
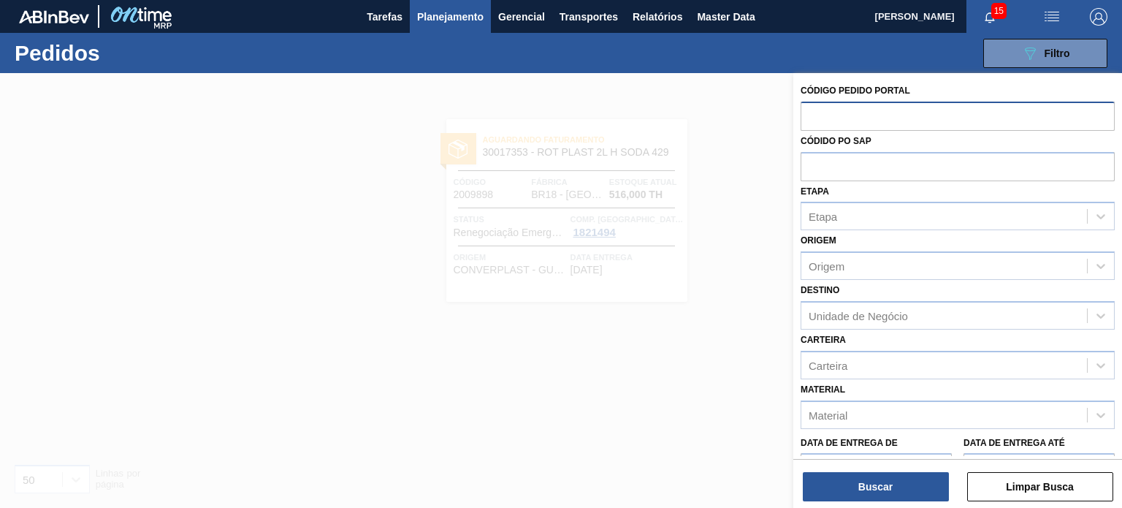
paste input "2012508"
type input "2012508"
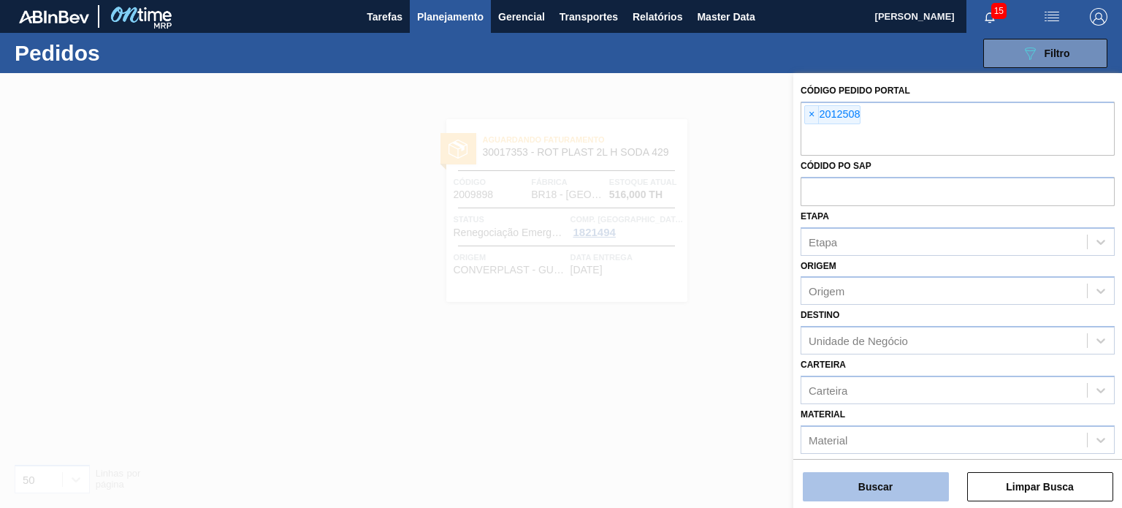
click at [883, 478] on button "Buscar" at bounding box center [876, 486] width 146 height 29
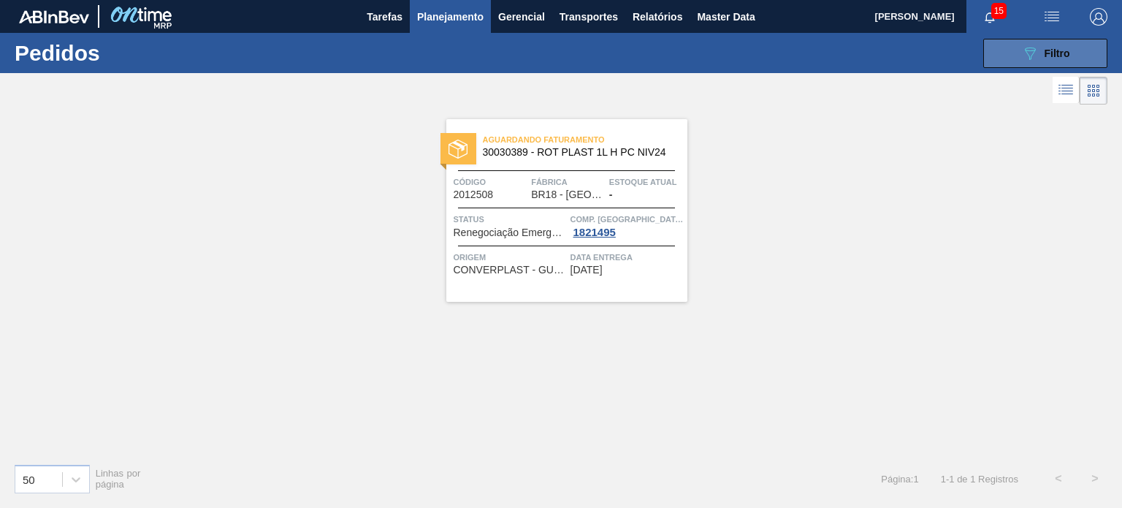
click at [1064, 64] on button "089F7B8B-B2A5-4AFE-B5C0-19BA573D28AC Filtro" at bounding box center [1045, 53] width 124 height 29
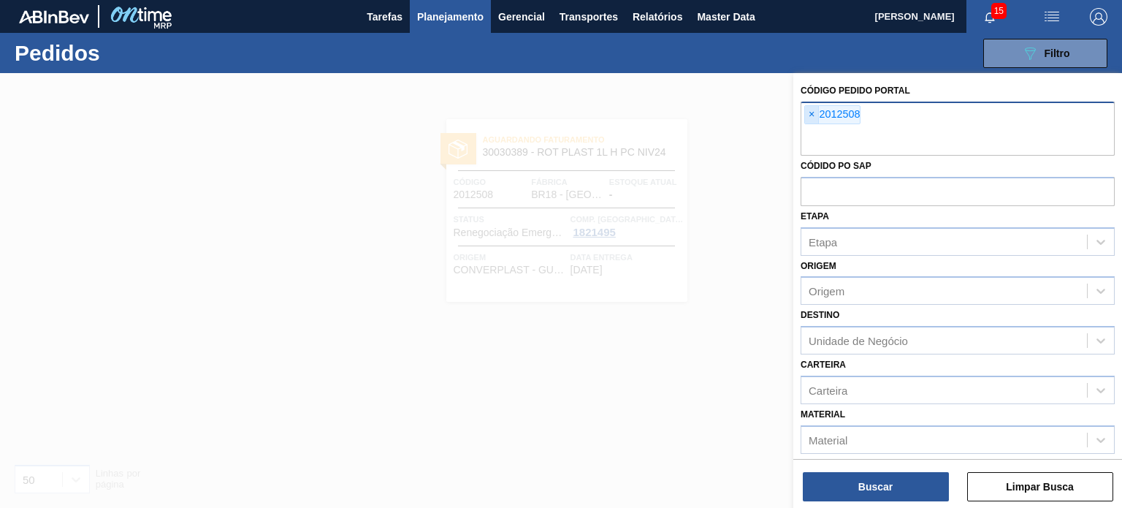
click at [812, 121] on span "×" at bounding box center [812, 115] width 14 height 18
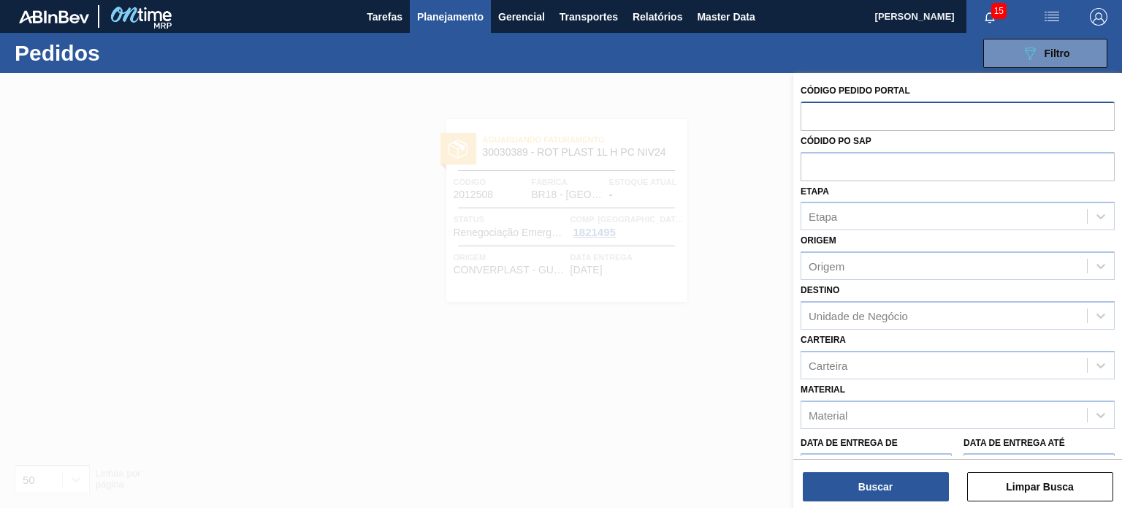
paste input "2012835"
type input "2012835"
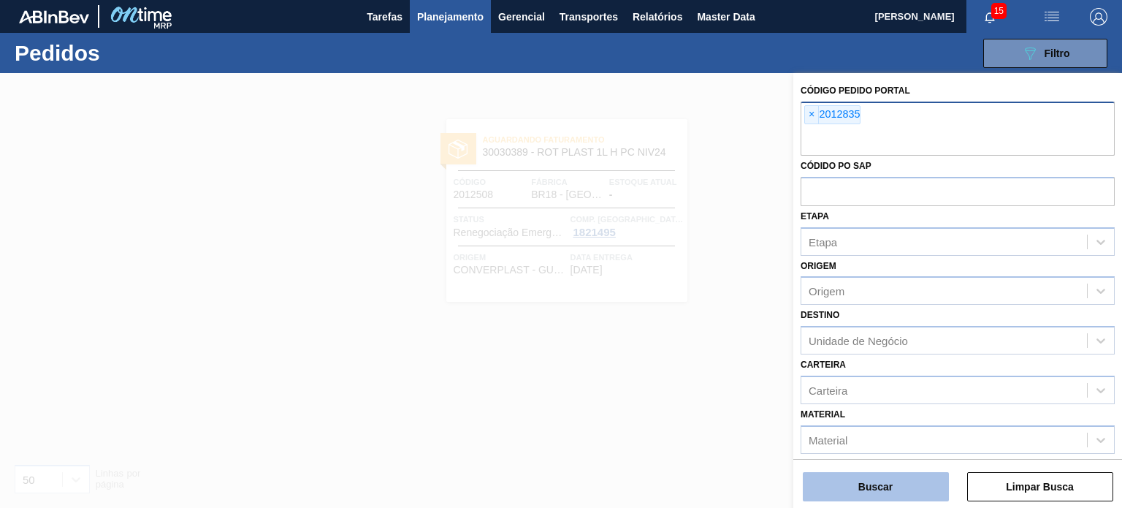
click at [894, 479] on button "Buscar" at bounding box center [876, 486] width 146 height 29
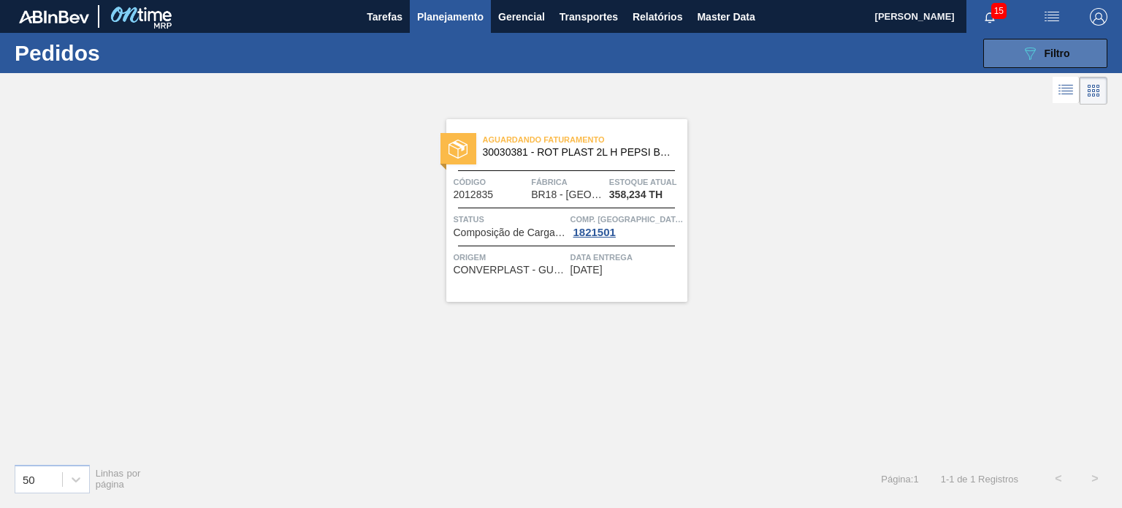
click at [1008, 58] on button "089F7B8B-B2A5-4AFE-B5C0-19BA573D28AC Filtro" at bounding box center [1045, 53] width 124 height 29
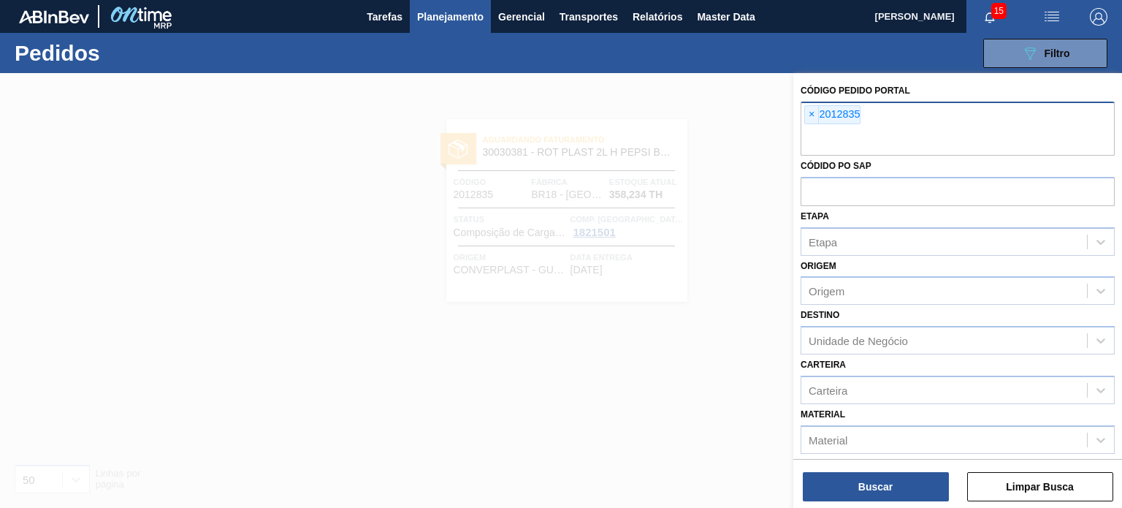
click at [815, 115] on span "×" at bounding box center [812, 115] width 14 height 18
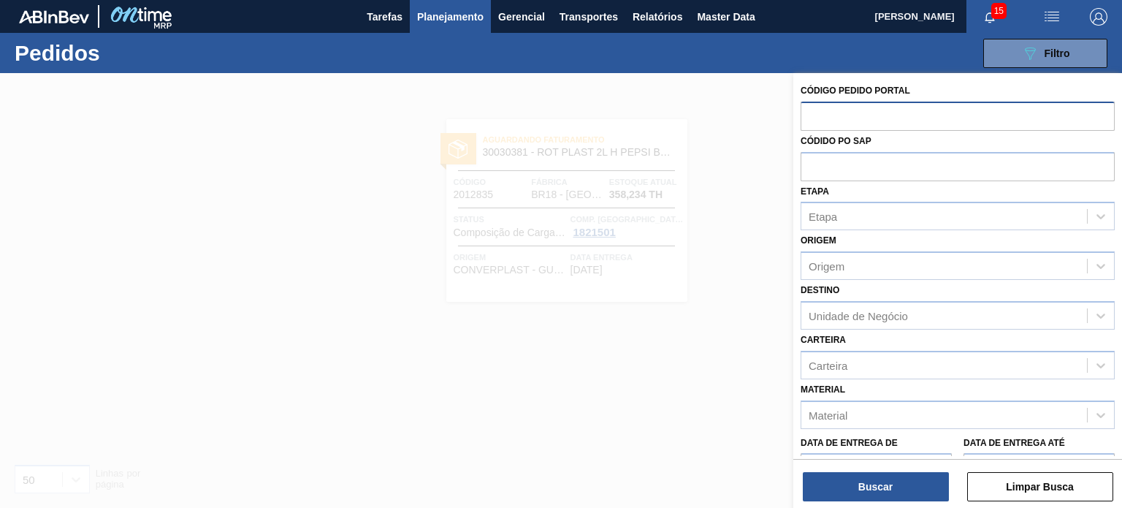
paste input "2003552"
type input "2003552"
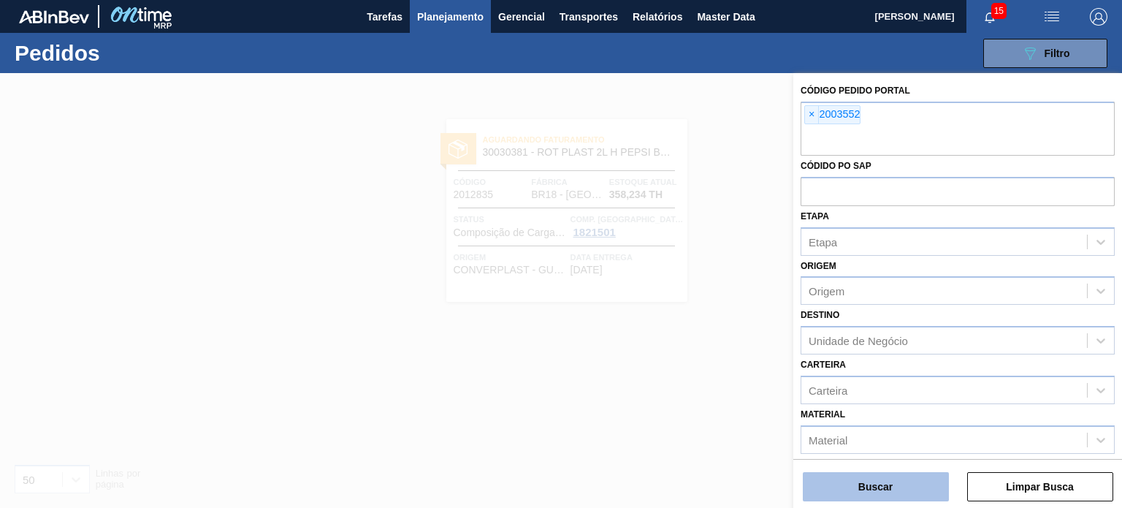
click at [886, 488] on button "Buscar" at bounding box center [876, 486] width 146 height 29
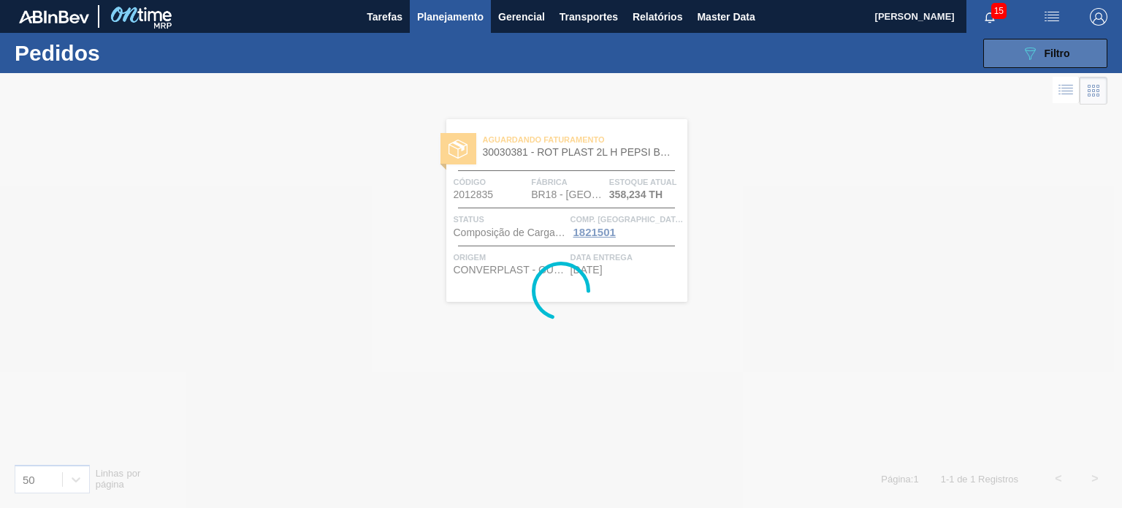
click at [1000, 61] on button "089F7B8B-B2A5-4AFE-B5C0-19BA573D28AC Filtro" at bounding box center [1045, 53] width 124 height 29
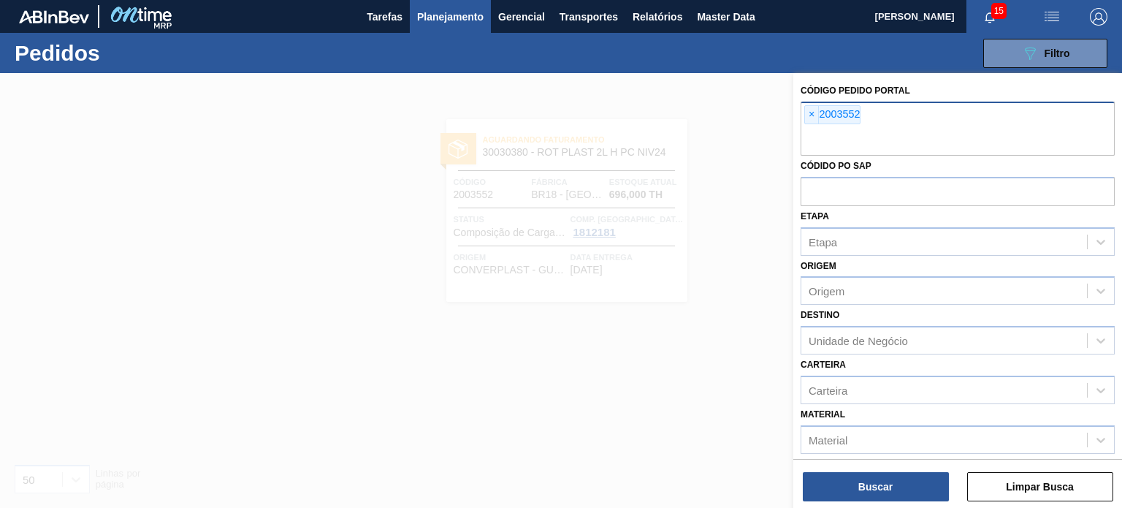
click at [803, 118] on div "× 2003552" at bounding box center [958, 129] width 314 height 54
click at [809, 116] on span "×" at bounding box center [812, 115] width 14 height 18
paste input "2003553"
type input "2003553"
click at [867, 489] on button "Buscar" at bounding box center [876, 486] width 146 height 29
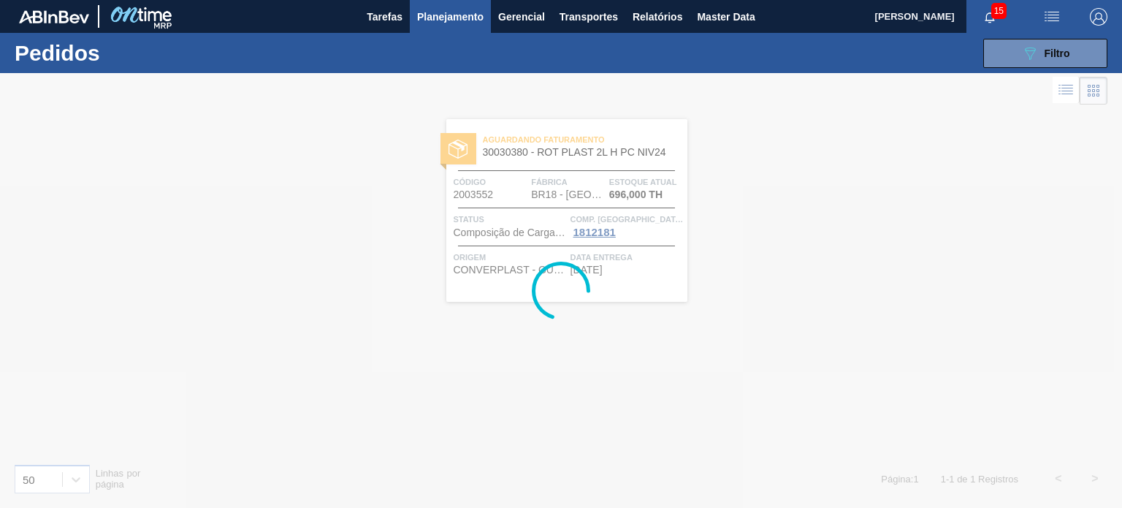
drag, startPoint x: 545, startPoint y: 179, endPoint x: 365, endPoint y: 140, distance: 184.6
click at [376, 141] on div at bounding box center [561, 290] width 1122 height 435
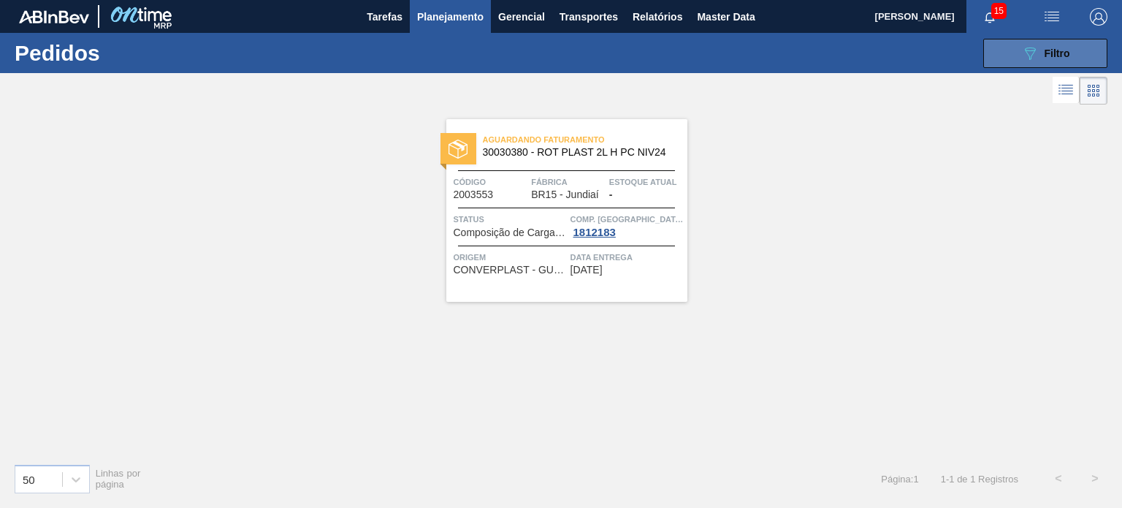
click at [1003, 59] on button "089F7B8B-B2A5-4AFE-B5C0-19BA573D28AC Filtro" at bounding box center [1045, 53] width 124 height 29
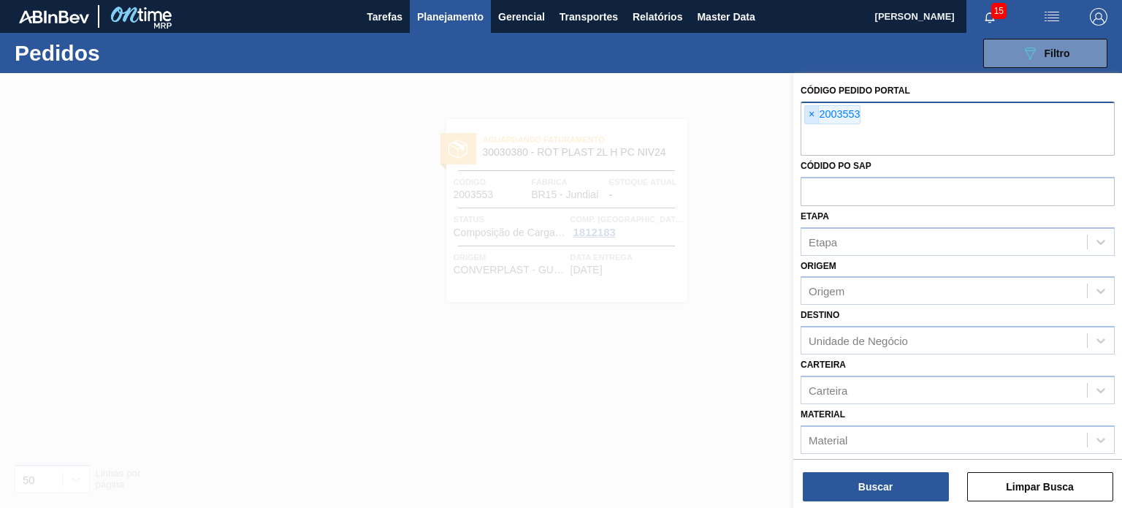
click at [810, 113] on span "×" at bounding box center [812, 115] width 14 height 18
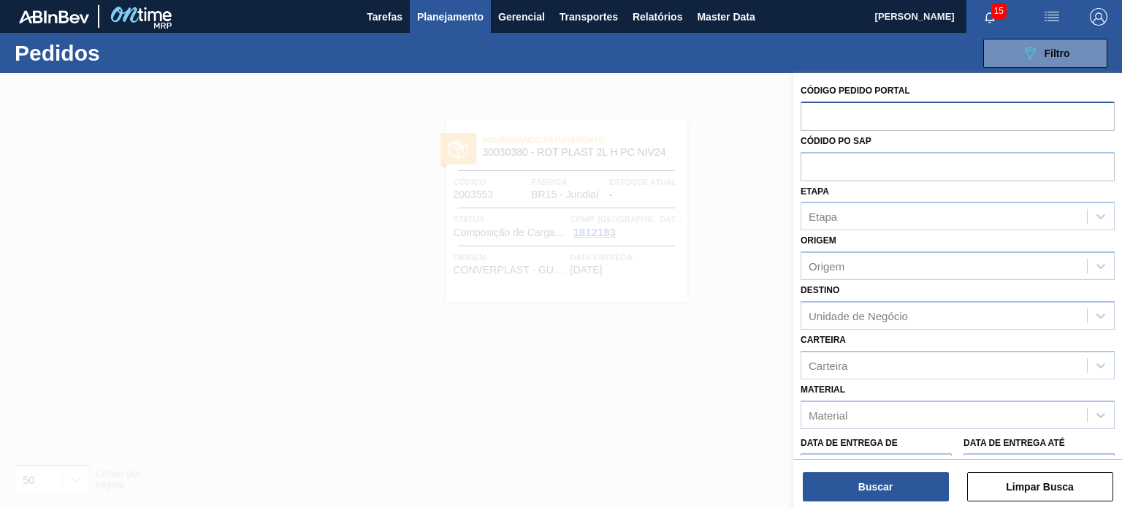
paste input "2003552"
type input "2003552"
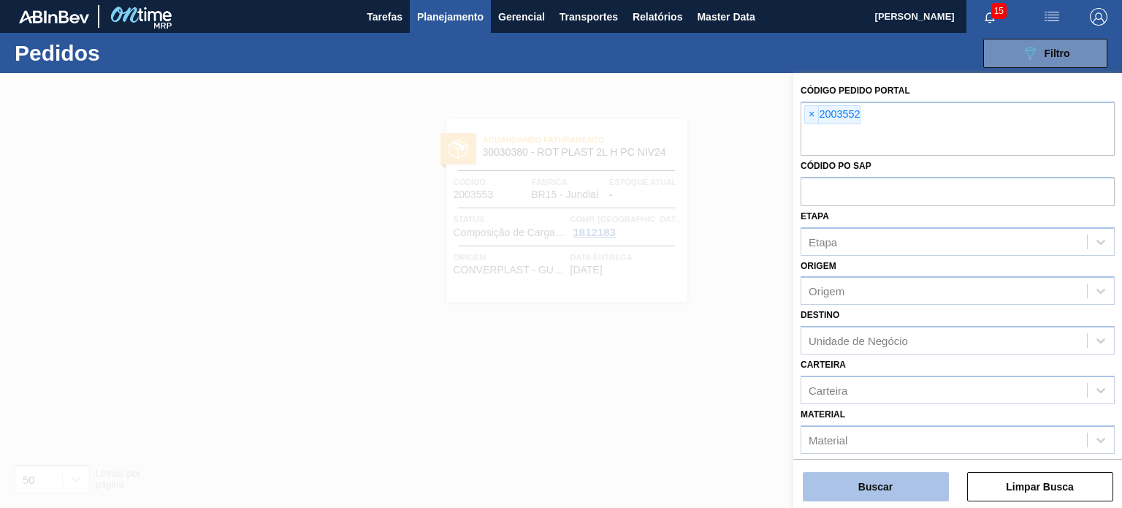
click at [872, 481] on button "Buscar" at bounding box center [876, 486] width 146 height 29
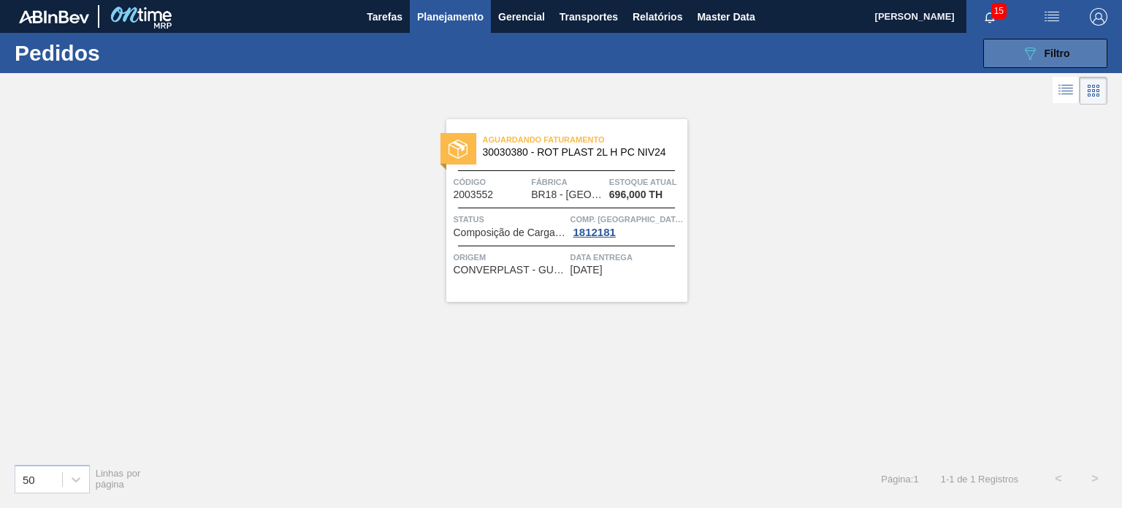
click at [1024, 54] on icon "089F7B8B-B2A5-4AFE-B5C0-19BA573D28AC" at bounding box center [1030, 54] width 18 height 18
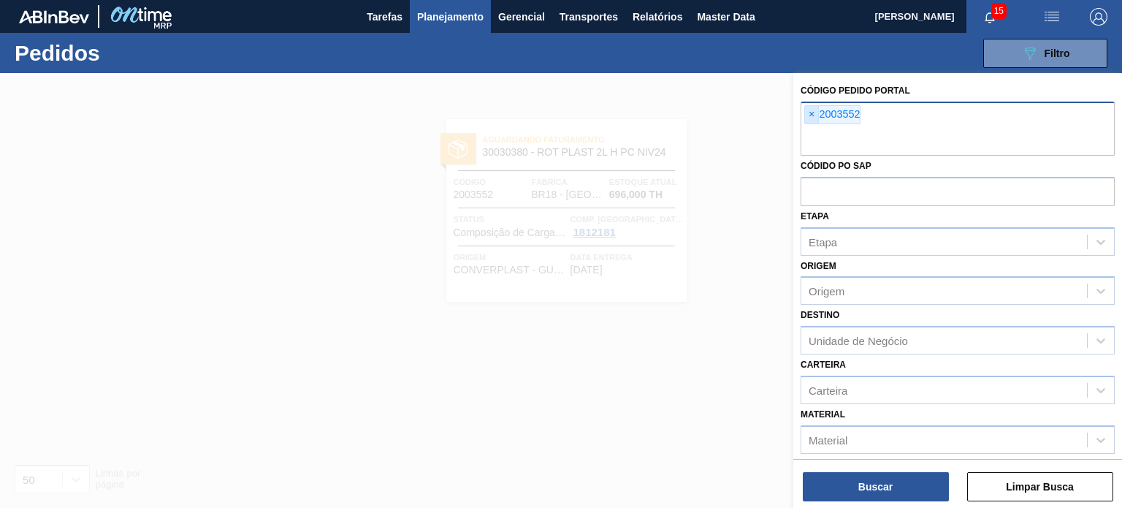
click at [817, 112] on span "×" at bounding box center [812, 115] width 14 height 18
paste input "1986405"
type input "1986405"
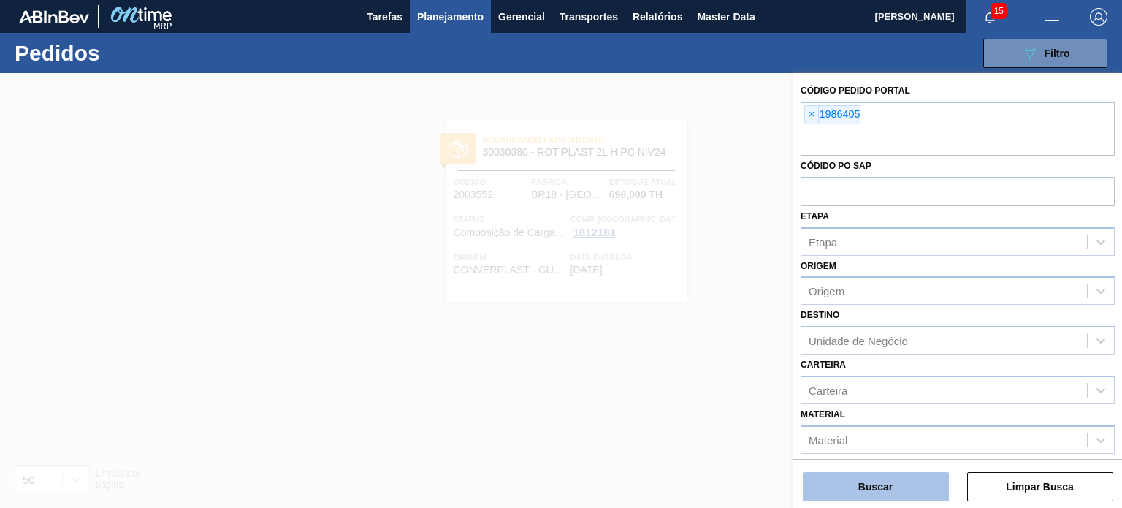
click at [894, 498] on button "Buscar" at bounding box center [876, 486] width 146 height 29
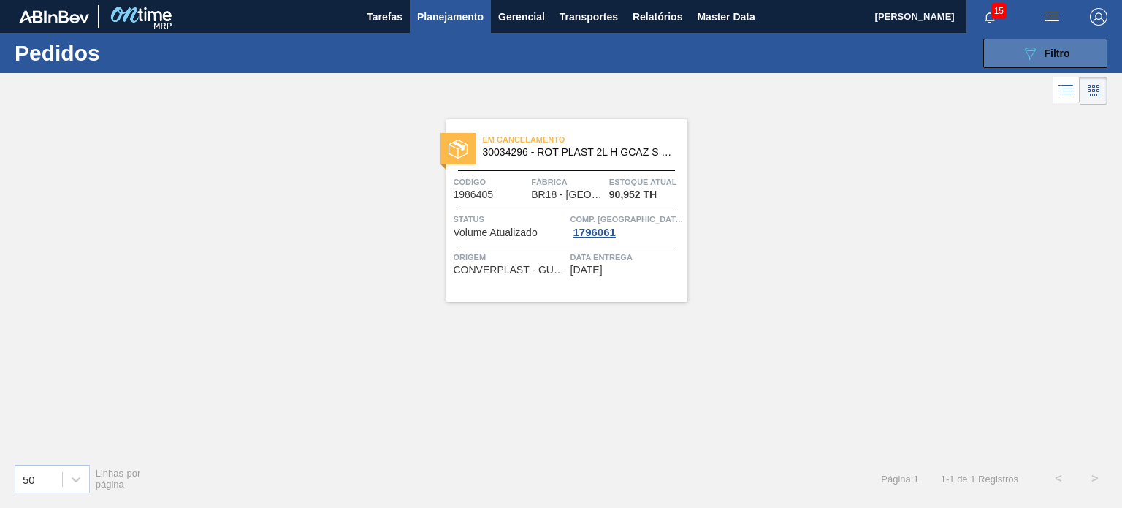
click at [1046, 47] on span "Filtro" at bounding box center [1058, 53] width 26 height 12
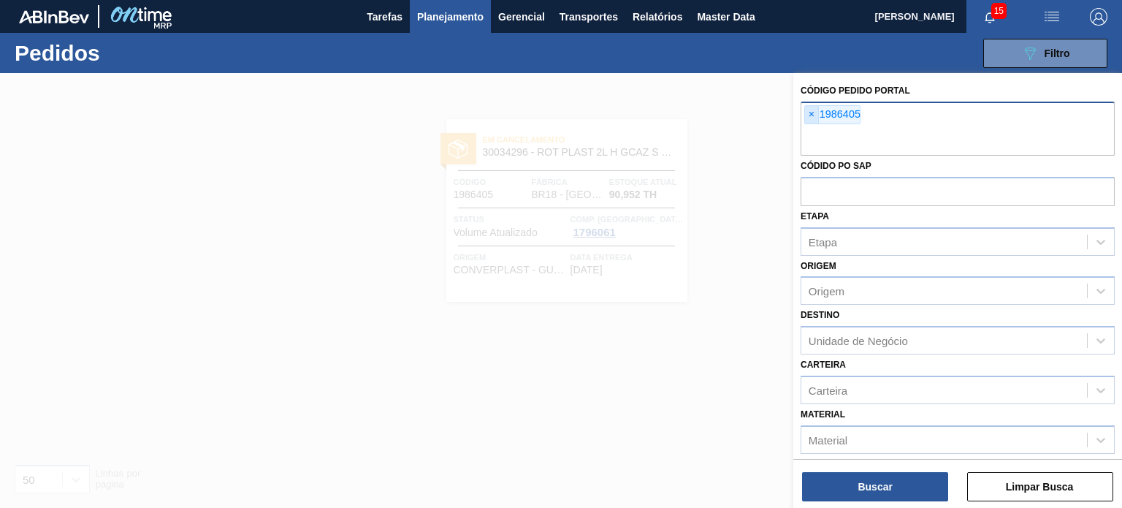
click at [812, 116] on span "×" at bounding box center [812, 115] width 14 height 18
paste input "2001737"
type input "2001737"
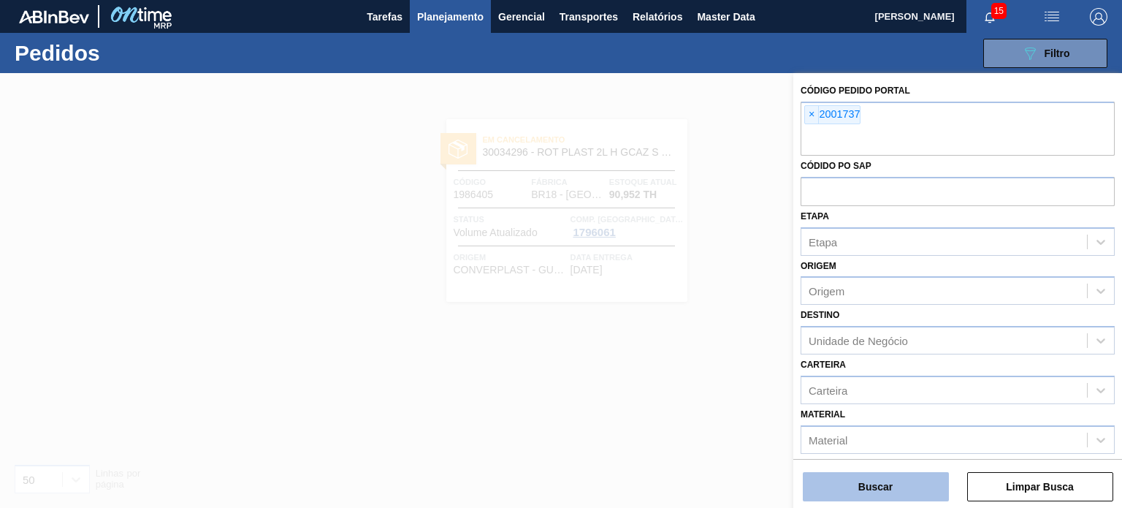
click at [879, 476] on button "Buscar" at bounding box center [876, 486] width 146 height 29
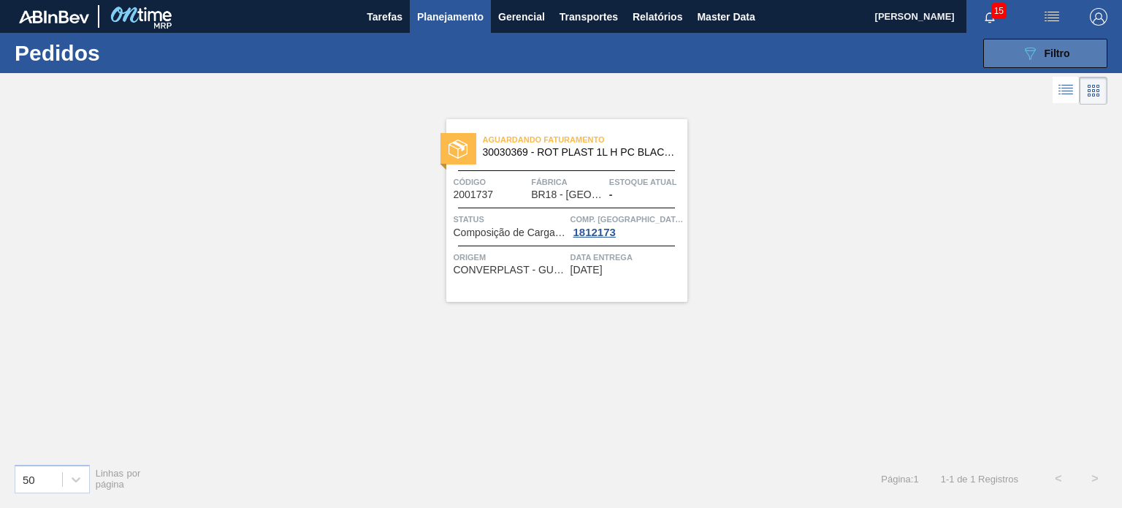
click at [1037, 61] on button "089F7B8B-B2A5-4AFE-B5C0-19BA573D28AC Filtro" at bounding box center [1045, 53] width 124 height 29
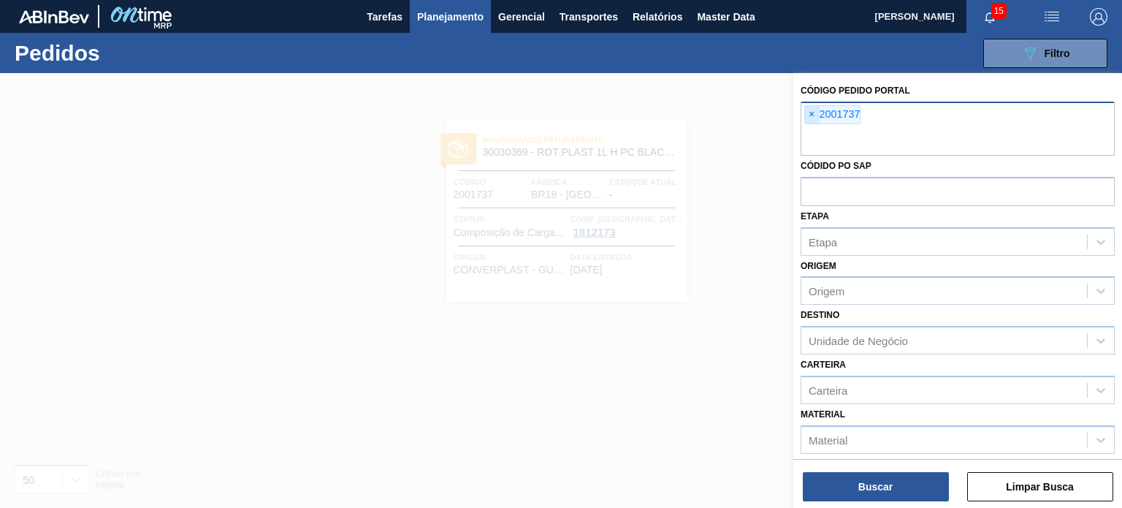
click at [805, 110] on span "×" at bounding box center [812, 115] width 14 height 18
paste input "2011050"
type input "2011050"
click at [868, 454] on div "Data de Entrega de Data de Entrega até" at bounding box center [958, 481] width 326 height 54
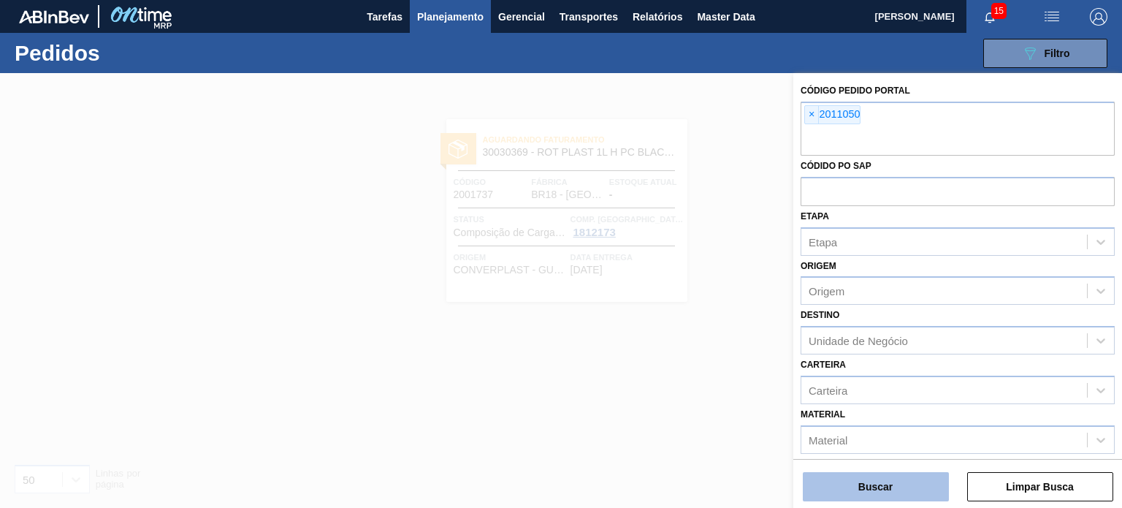
click at [875, 484] on button "Buscar" at bounding box center [876, 486] width 146 height 29
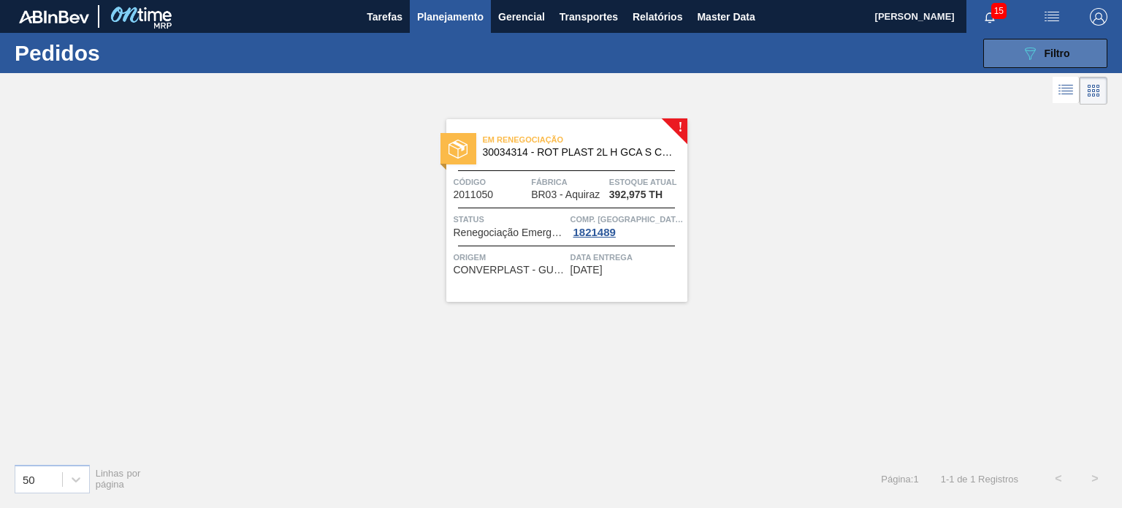
click at [1001, 43] on button "089F7B8B-B2A5-4AFE-B5C0-19BA573D28AC Filtro" at bounding box center [1045, 53] width 124 height 29
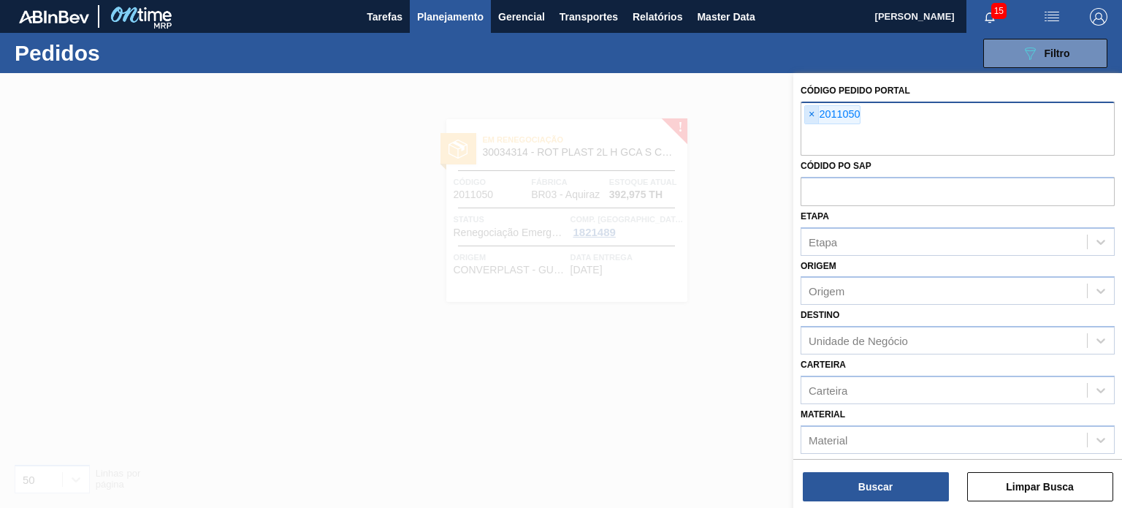
click at [815, 113] on span "×" at bounding box center [812, 115] width 14 height 18
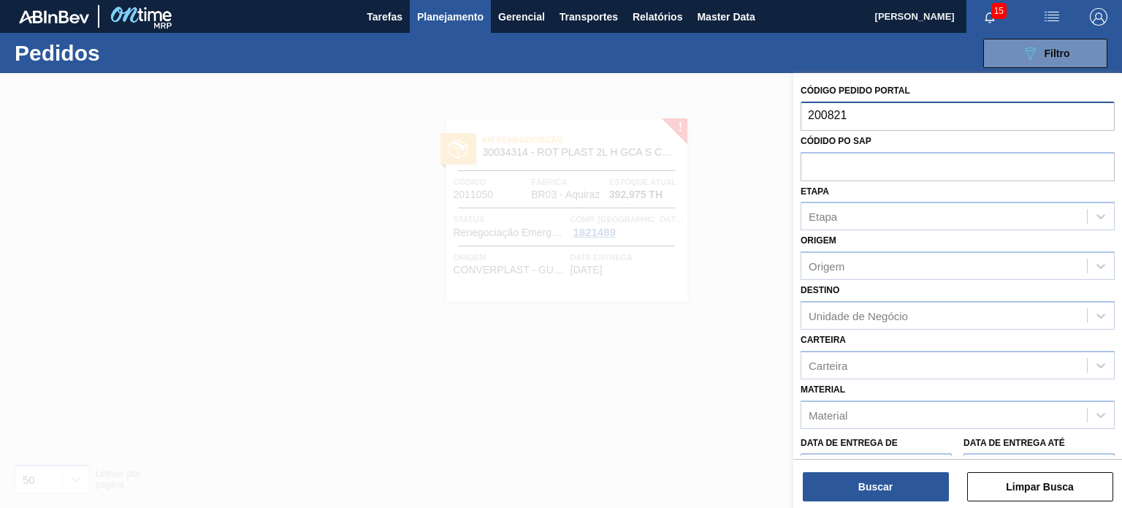
type input "2008211"
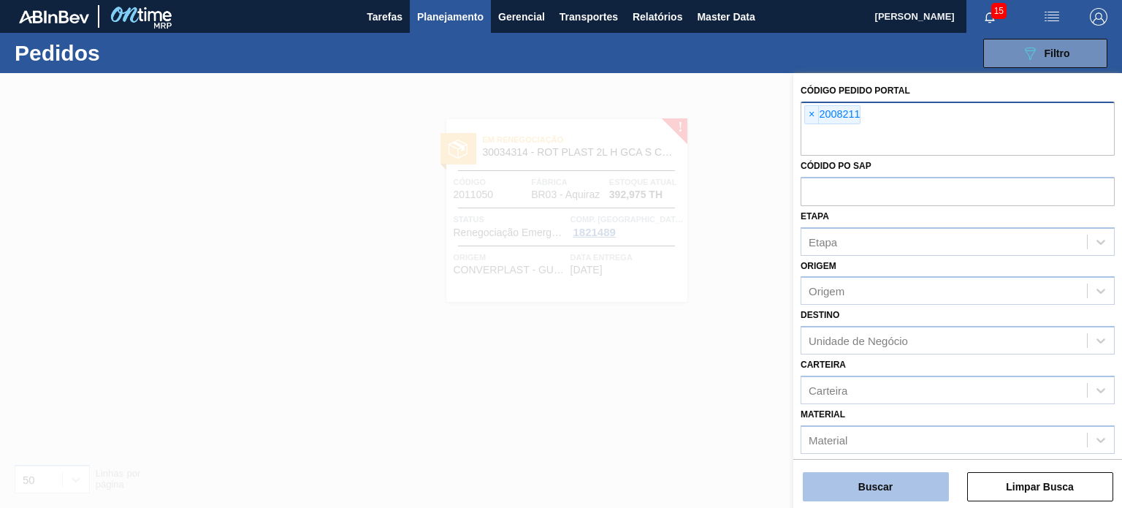
click at [859, 495] on button "Buscar" at bounding box center [876, 486] width 146 height 29
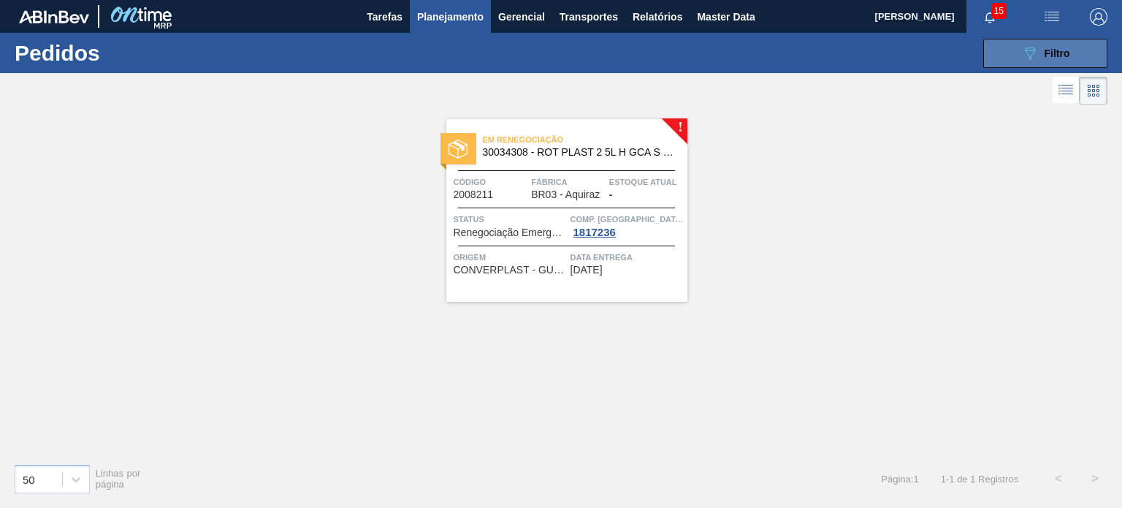
click at [1020, 60] on button "089F7B8B-B2A5-4AFE-B5C0-19BA573D28AC Filtro" at bounding box center [1045, 53] width 124 height 29
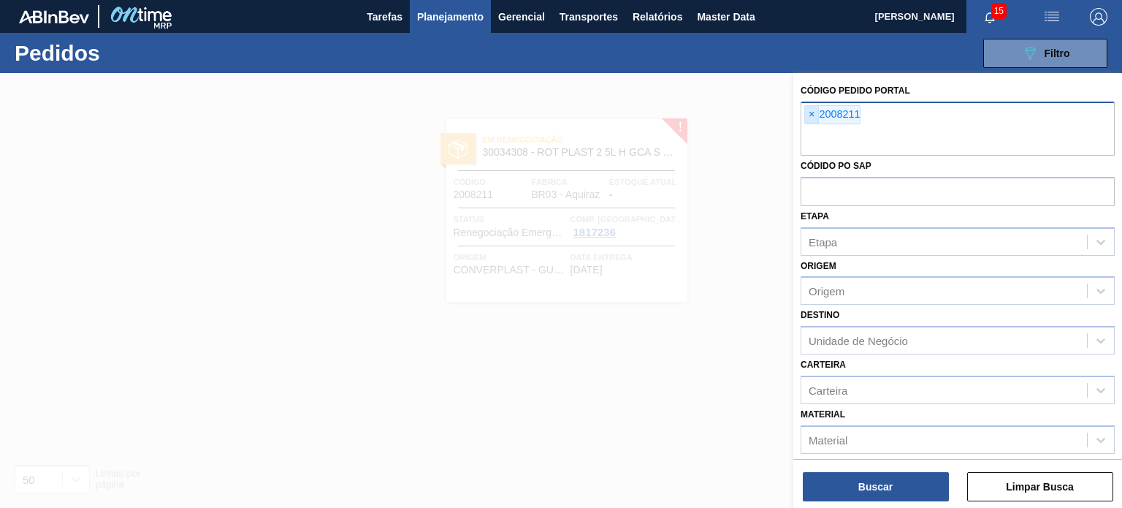
click at [812, 119] on span "×" at bounding box center [812, 115] width 14 height 18
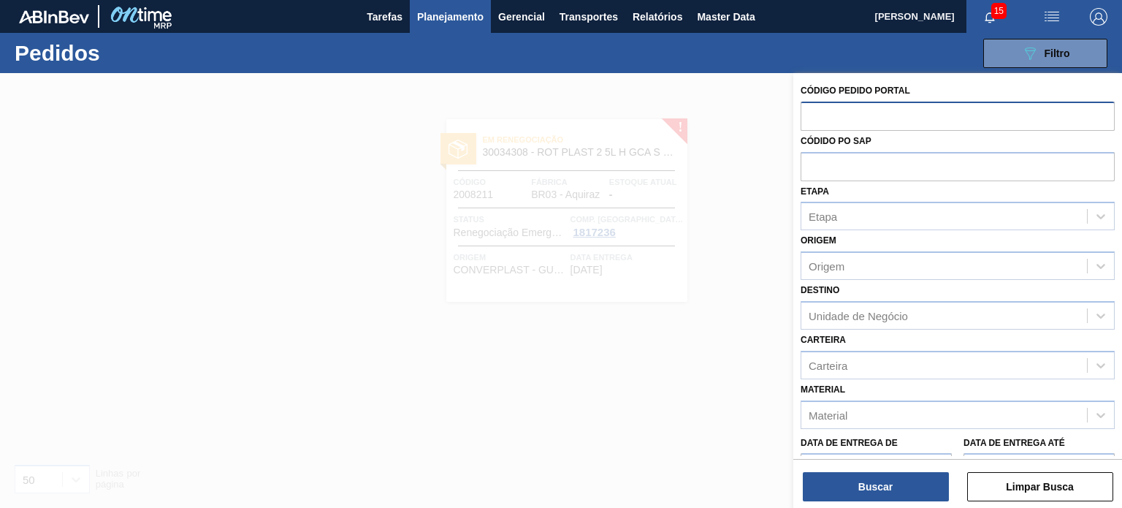
click at [664, 379] on div at bounding box center [561, 327] width 1122 height 508
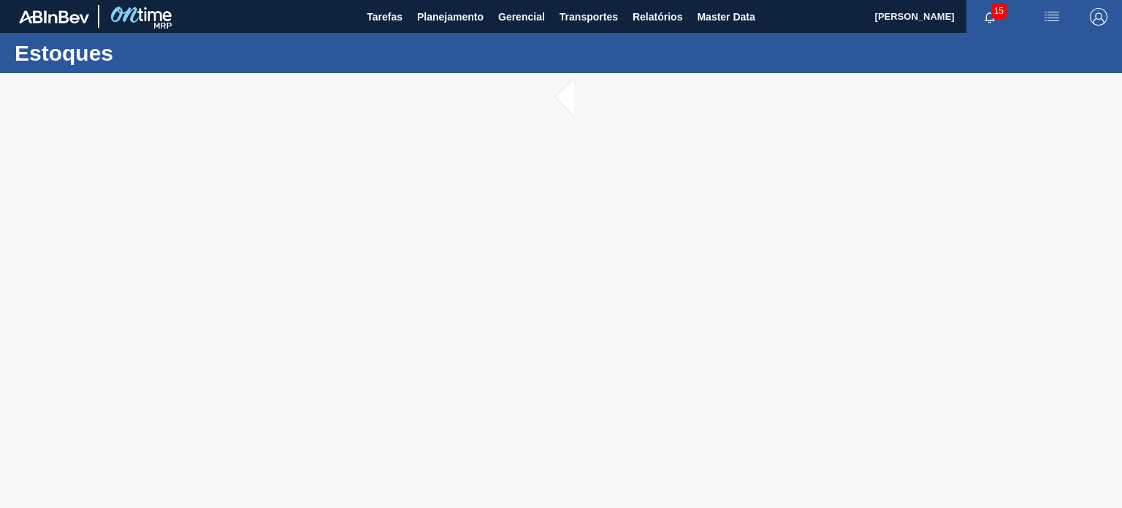
drag, startPoint x: 0, startPoint y: 0, endPoint x: 178, endPoint y: 23, distance: 179.0
click at [178, 23] on div "Tarefas Planejamento Gerencial Transportes Relatórios Master Data" at bounding box center [561, 16] width 1122 height 33
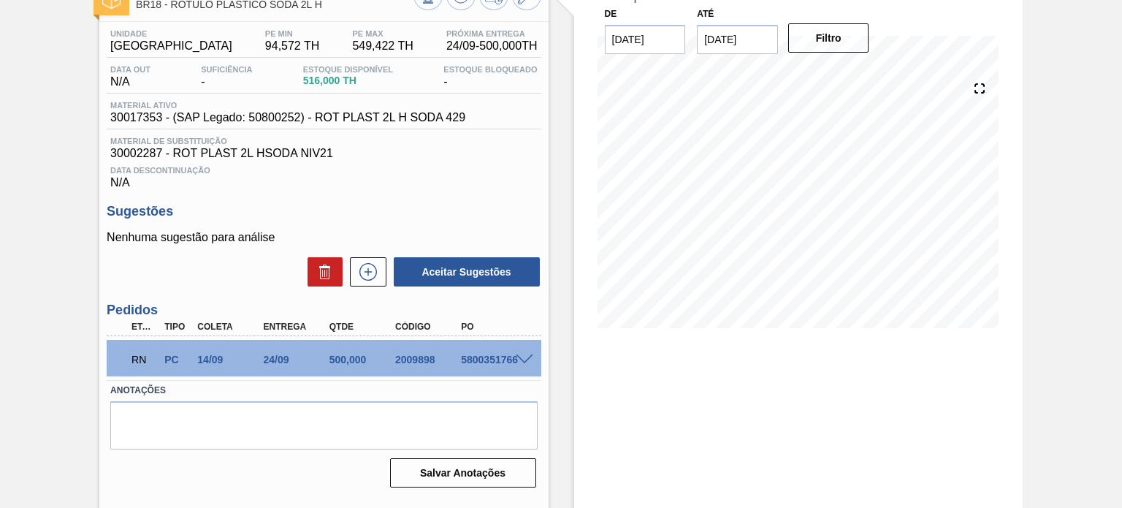
scroll to position [120, 0]
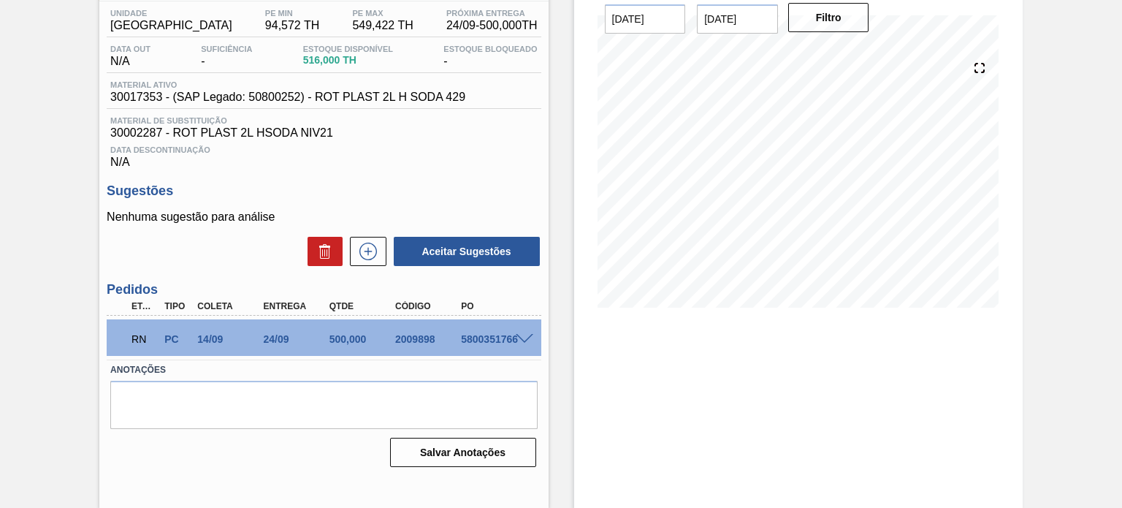
click at [538, 349] on div "RN PC 14/09 24/09 500,000 2009898 5800351766" at bounding box center [324, 337] width 434 height 37
click at [532, 341] on div at bounding box center [526, 337] width 29 height 11
click at [525, 338] on span at bounding box center [525, 339] width 18 height 11
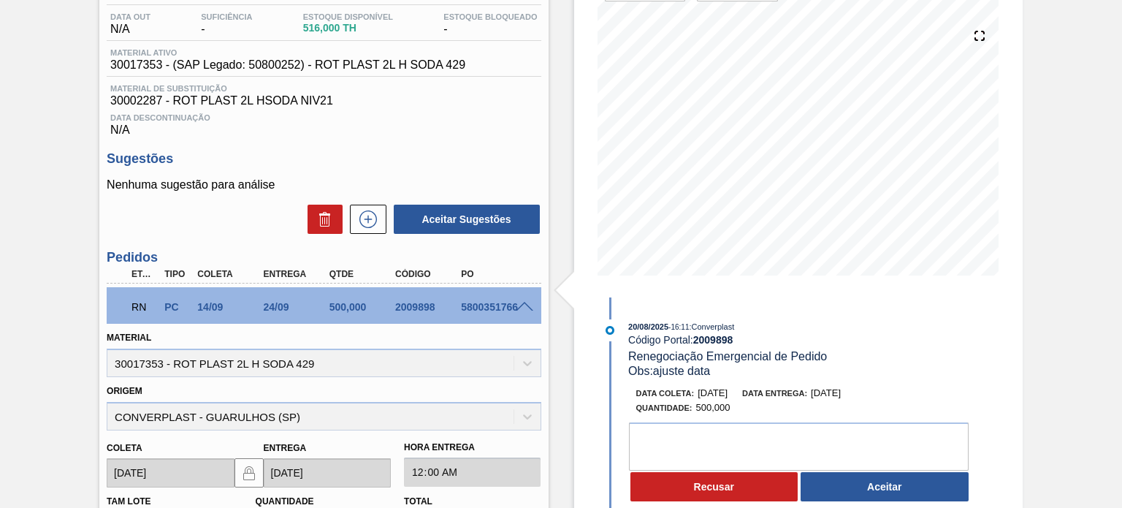
scroll to position [79, 0]
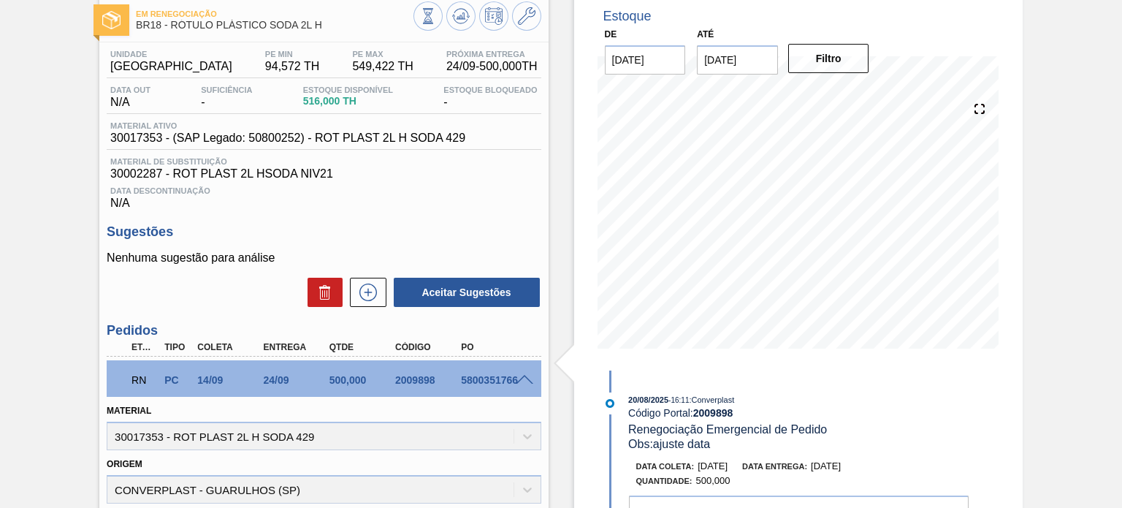
click at [1032, 251] on div "Em renegociação BR18 - RÓTULO PLÁSTICO SODA 2L H Unidade Pernambuco PE MIN 94,5…" at bounding box center [561, 434] width 1122 height 880
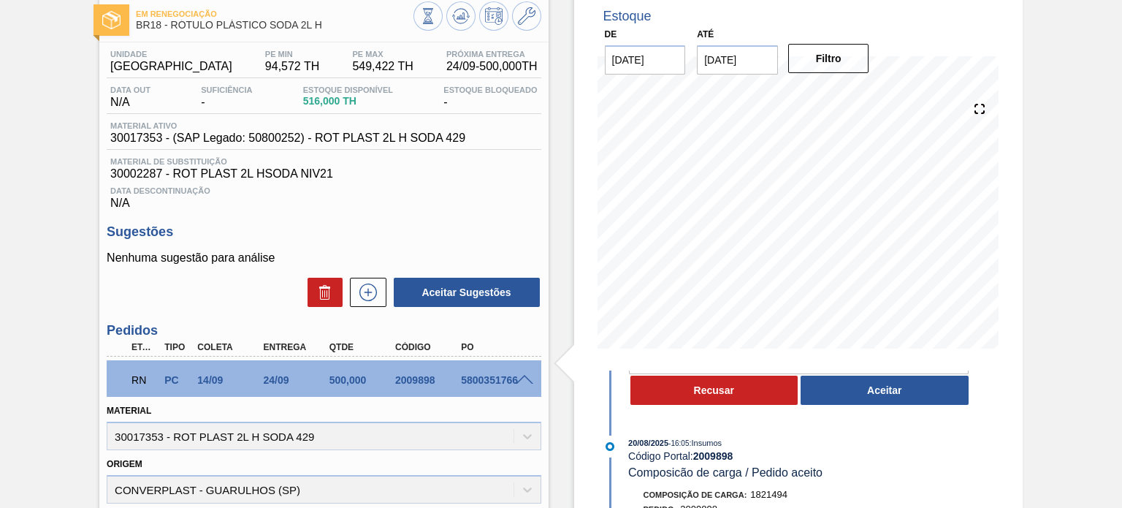
scroll to position [146, 0]
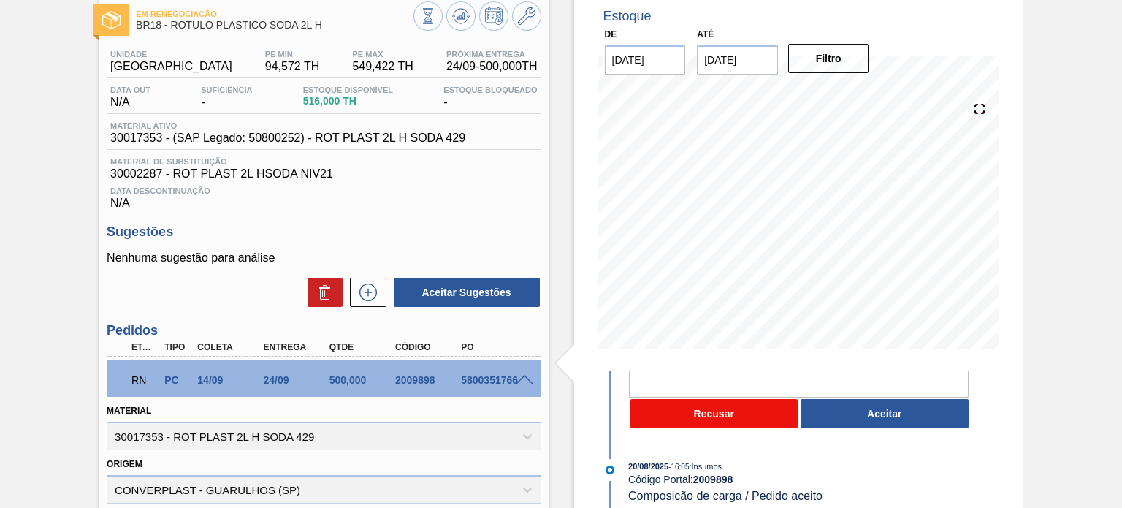
click at [719, 411] on button "Recusar" at bounding box center [715, 413] width 168 height 29
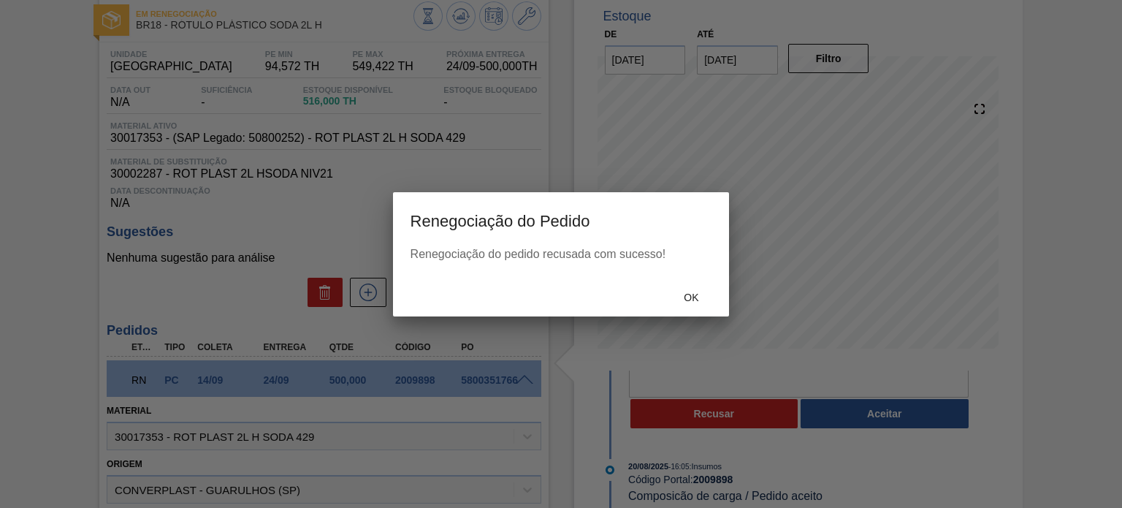
click at [703, 285] on div "Ok" at bounding box center [691, 297] width 64 height 27
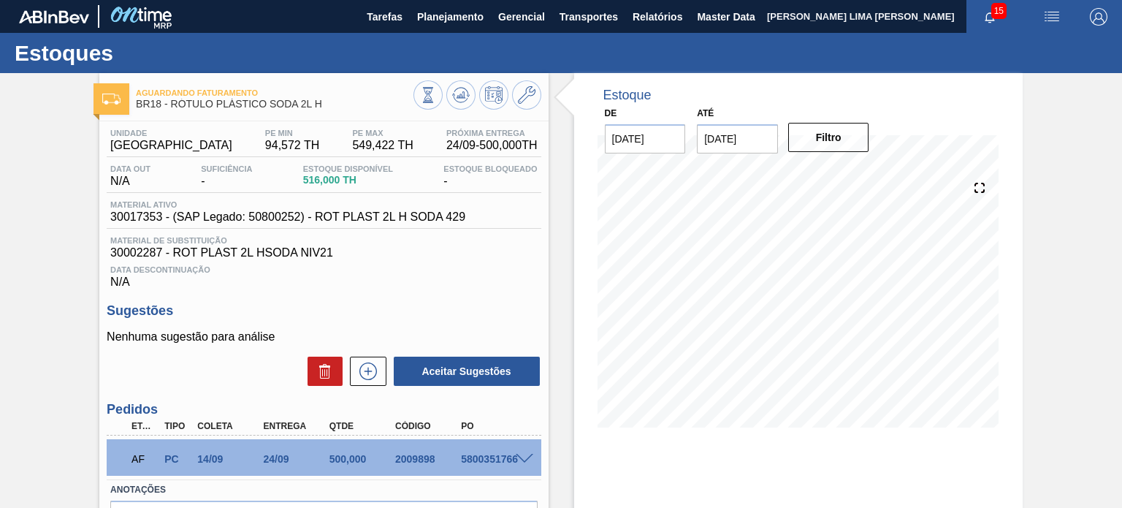
click at [419, 458] on div "2009898" at bounding box center [428, 459] width 72 height 12
copy div "2009898"
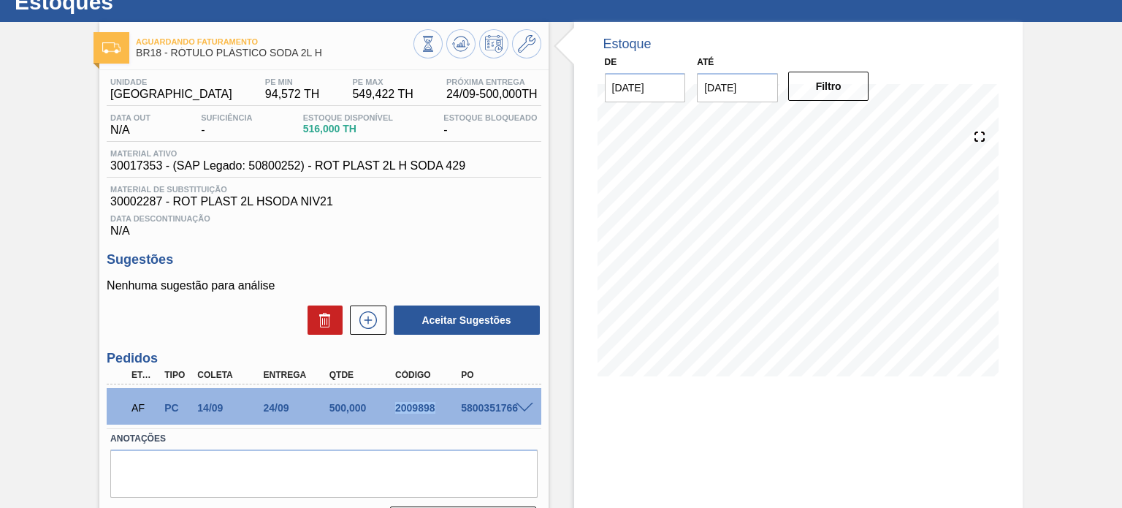
scroll to position [73, 0]
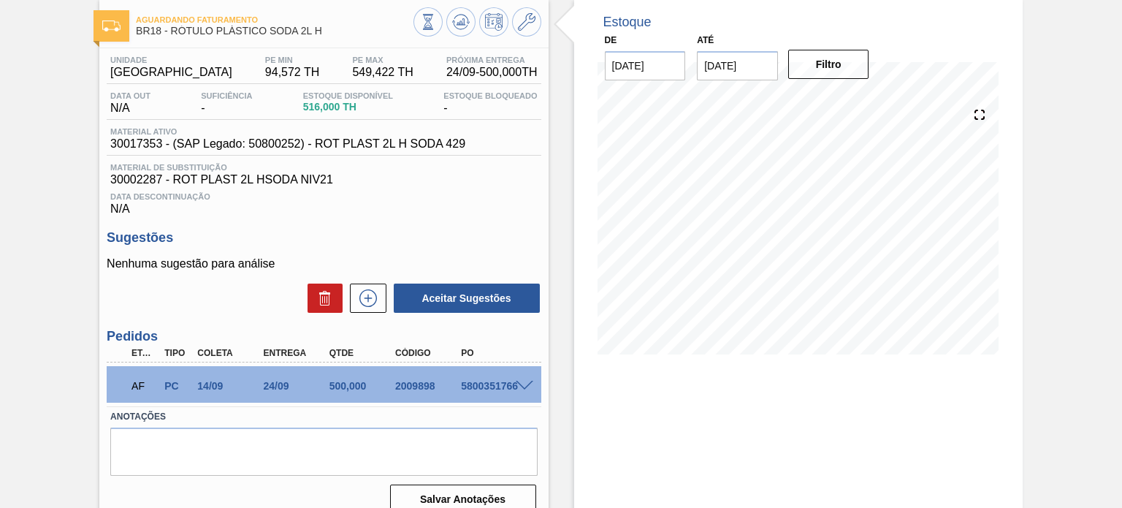
click at [525, 386] on span at bounding box center [525, 386] width 18 height 11
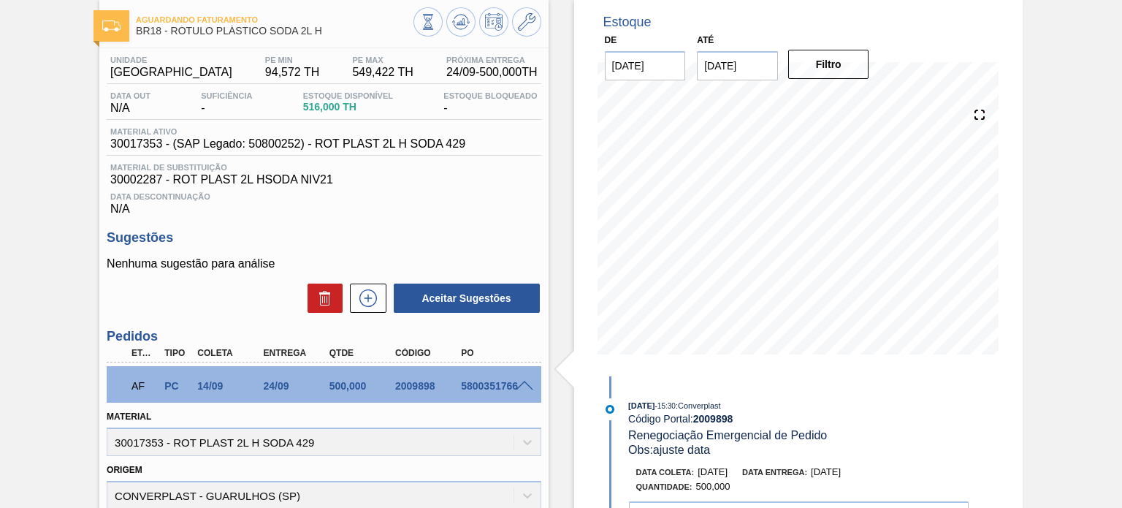
scroll to position [146, 0]
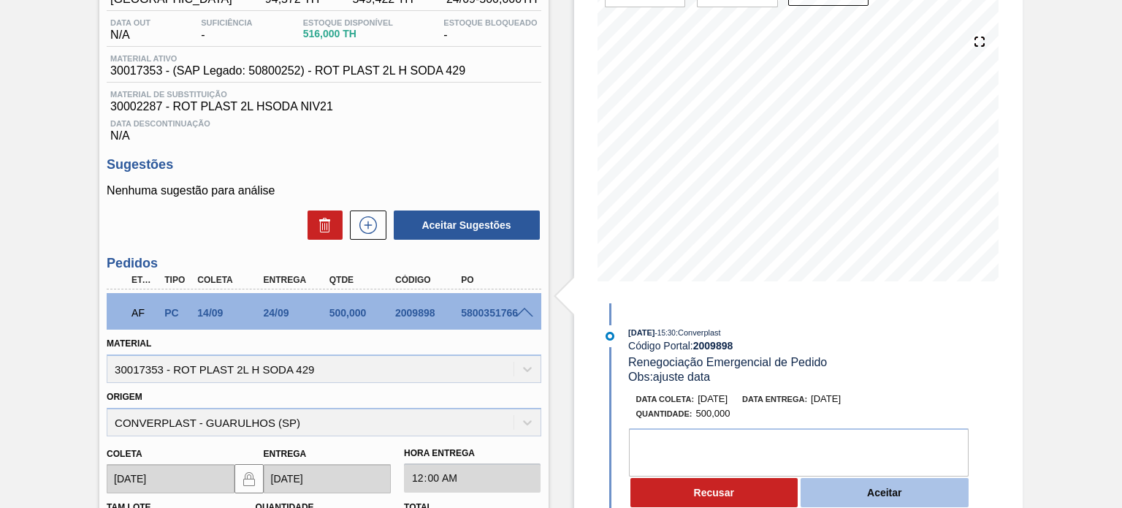
click at [847, 487] on button "Aceitar" at bounding box center [885, 492] width 168 height 29
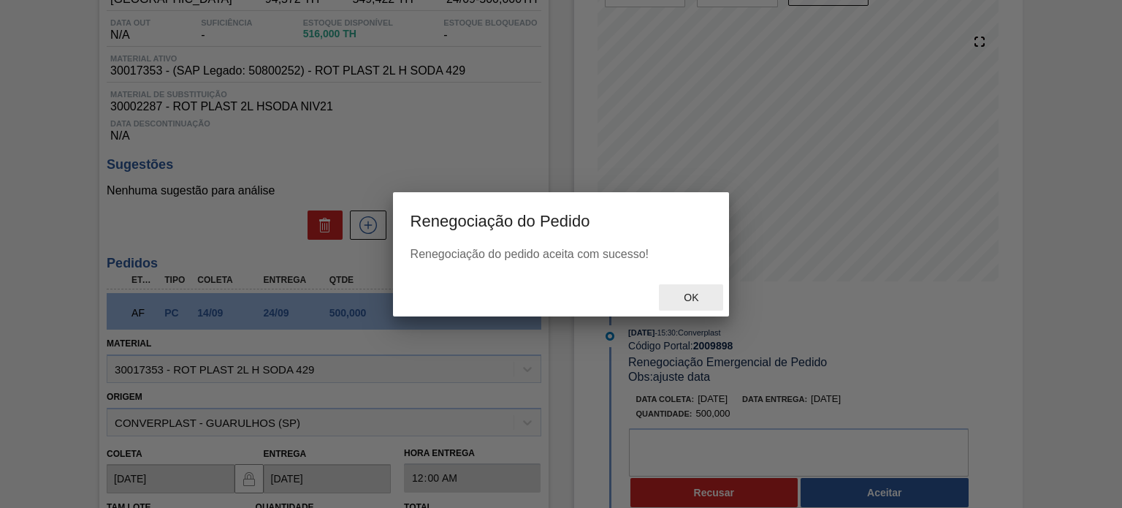
click at [682, 289] on div "Ok" at bounding box center [691, 297] width 64 height 27
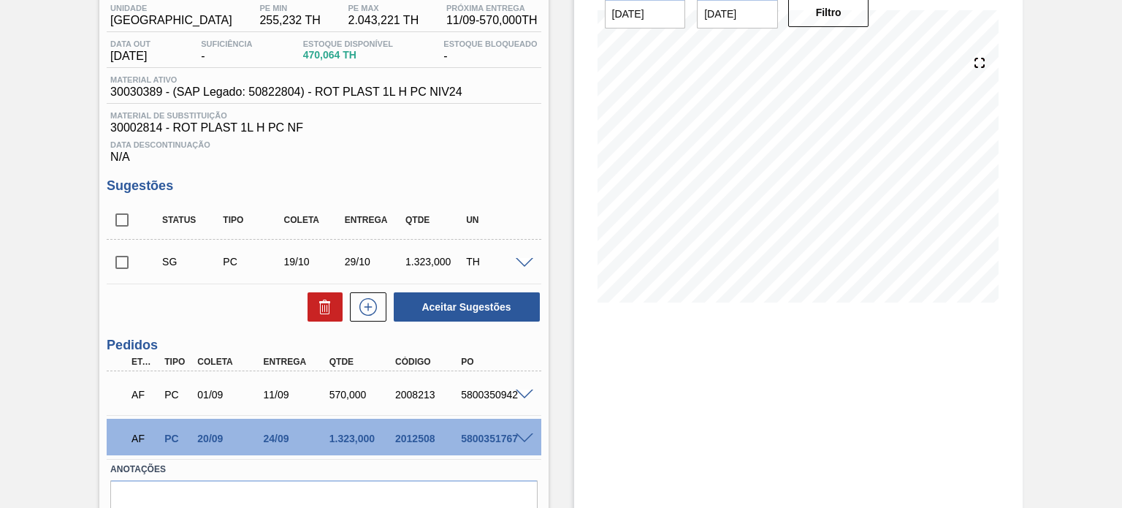
scroll to position [196, 0]
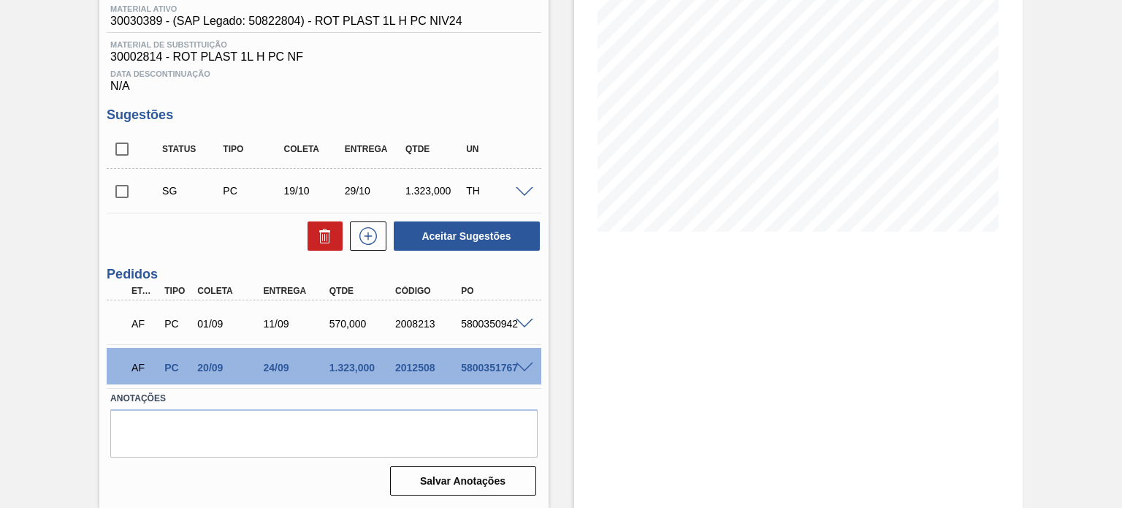
click at [523, 369] on span at bounding box center [525, 367] width 18 height 11
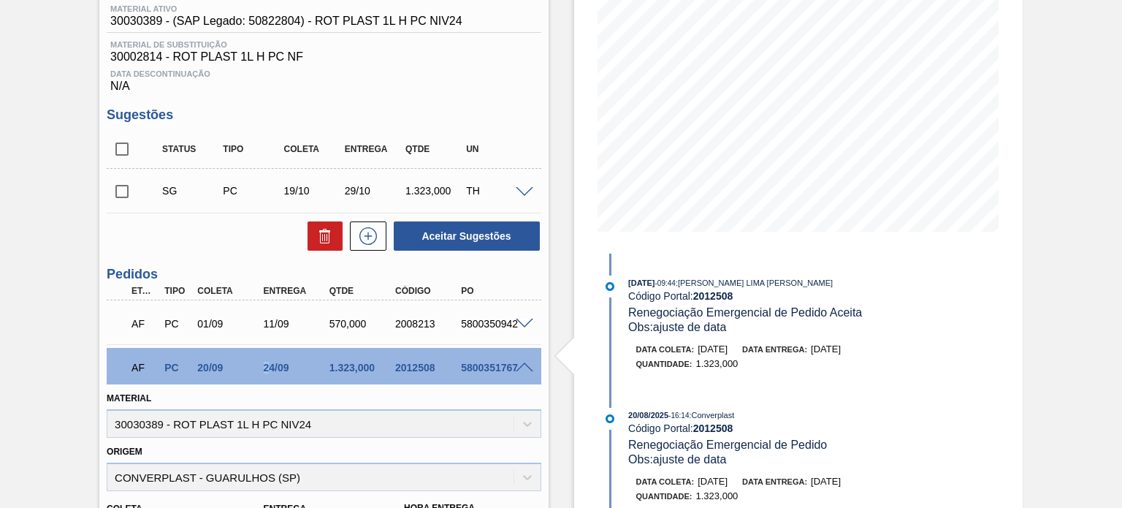
drag, startPoint x: 259, startPoint y: 374, endPoint x: 269, endPoint y: 376, distance: 10.5
click at [269, 376] on div "AF PC 20/09 24/09 1.323,000 2012508 5800351767" at bounding box center [319, 365] width 395 height 29
click at [275, 368] on div "24/09" at bounding box center [296, 368] width 72 height 12
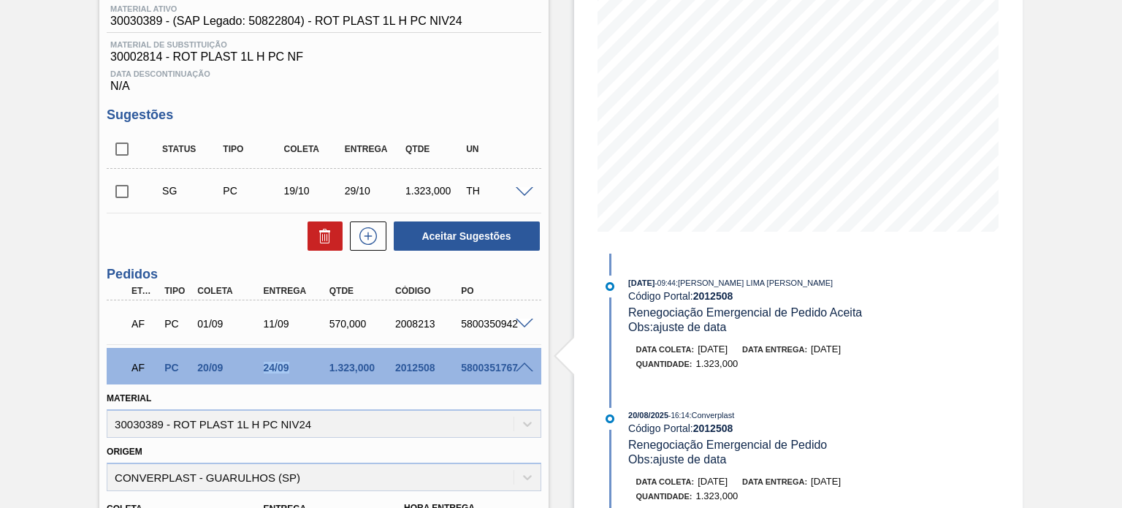
click at [534, 355] on div "AF PC 20/09 24/09 1.323,000 2012508 5800351767" at bounding box center [324, 366] width 434 height 37
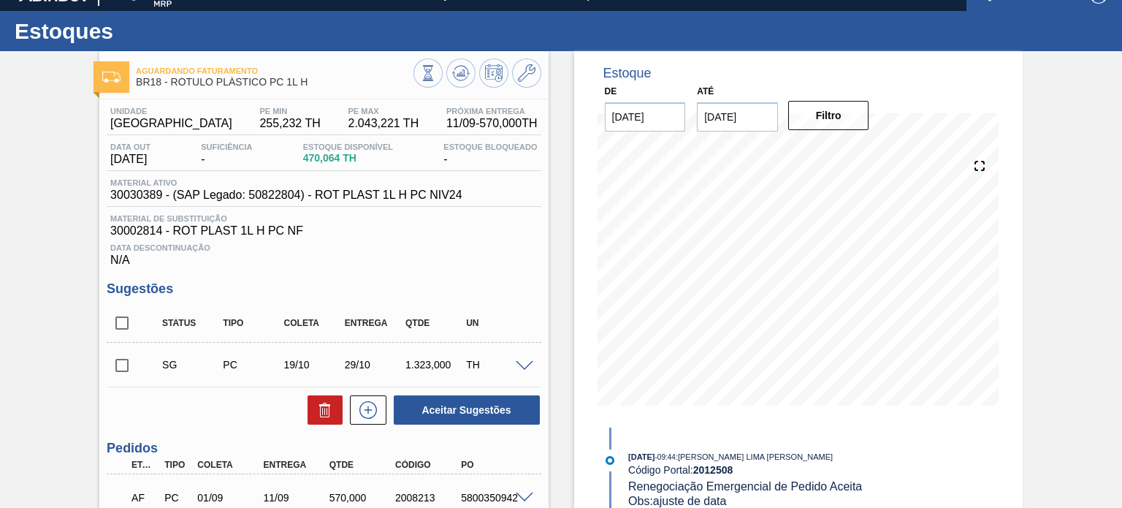
scroll to position [0, 0]
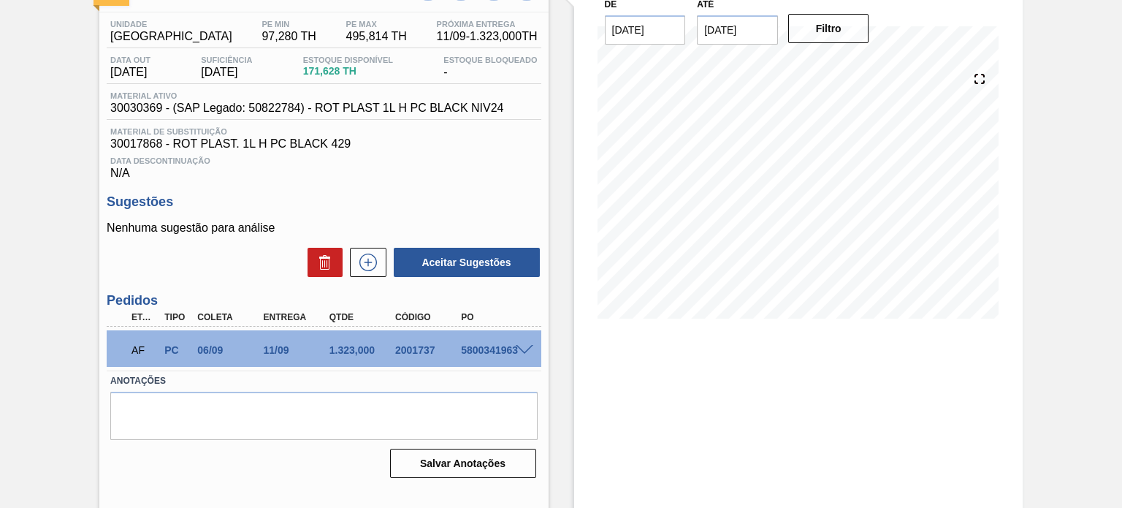
scroll to position [120, 0]
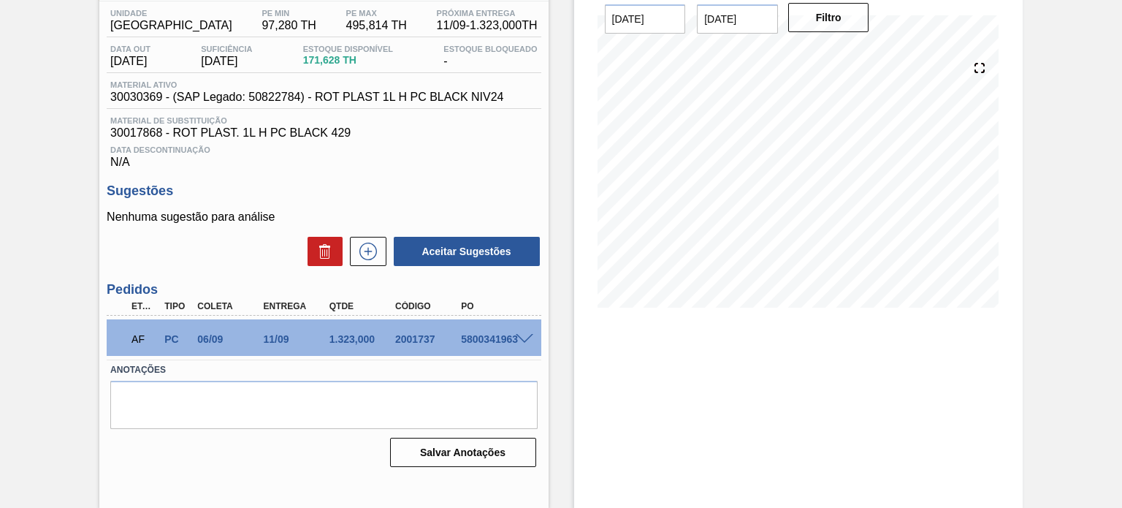
click at [521, 334] on span at bounding box center [525, 339] width 18 height 11
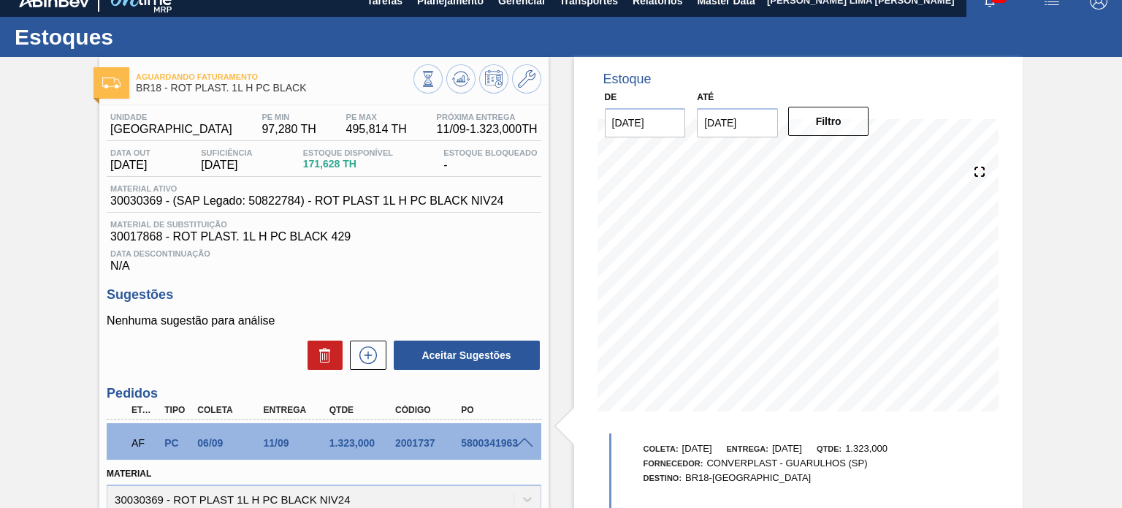
scroll to position [0, 0]
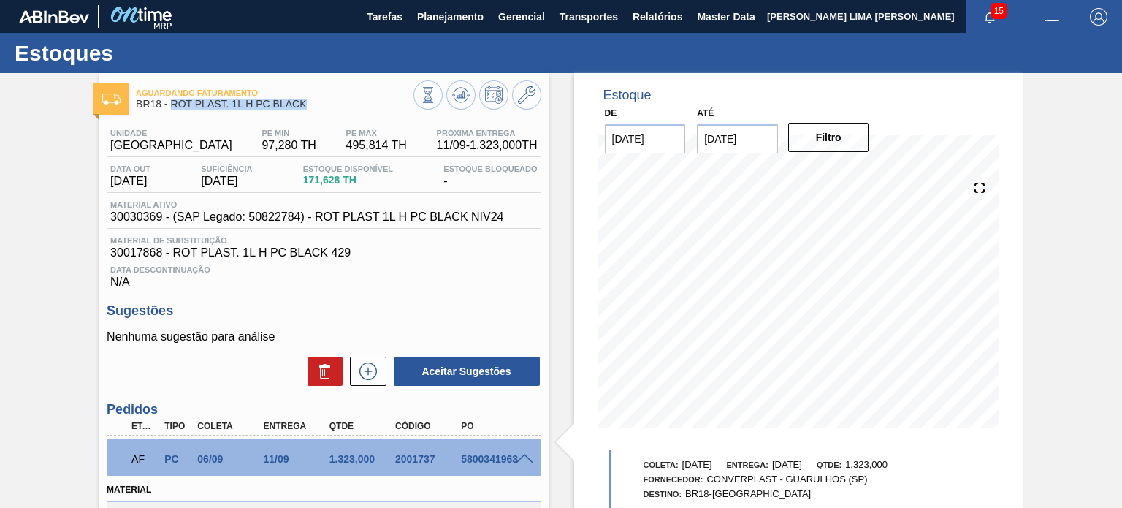
drag, startPoint x: 320, startPoint y: 107, endPoint x: 172, endPoint y: 113, distance: 148.4
click at [172, 113] on div "Aguardando Faturamento BR18 - ROT PLAST. 1L H PC BLACK" at bounding box center [274, 99] width 277 height 33
copy span "ROT PLAST. 1L H PC BLACK"
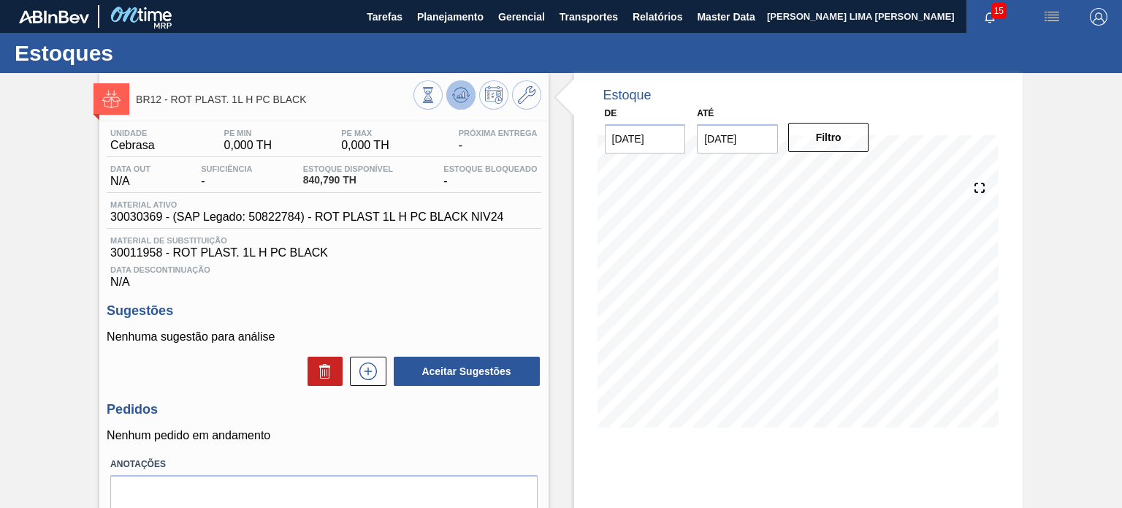
click at [459, 108] on button at bounding box center [460, 94] width 29 height 29
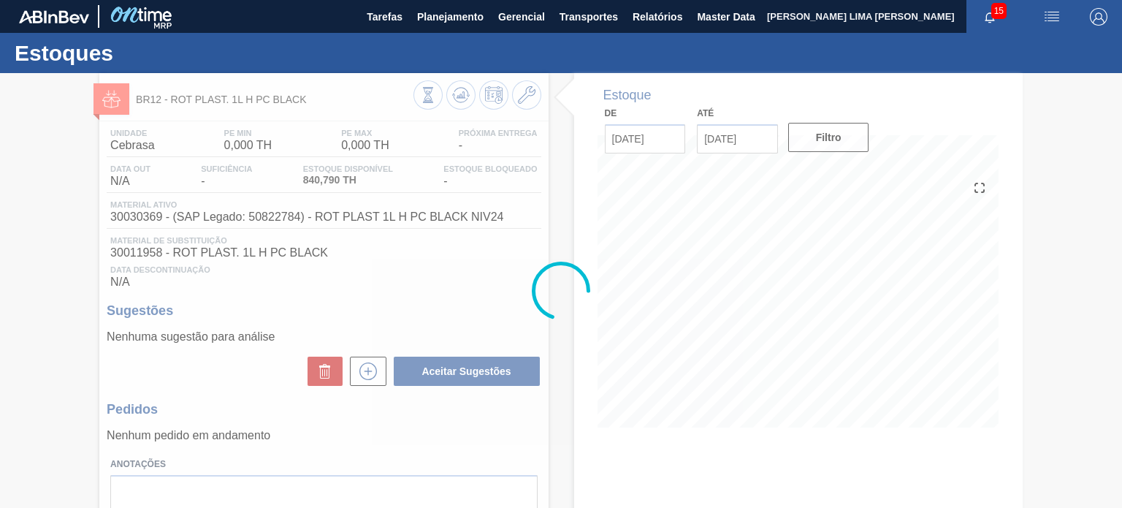
click at [514, 84] on div at bounding box center [561, 290] width 1122 height 435
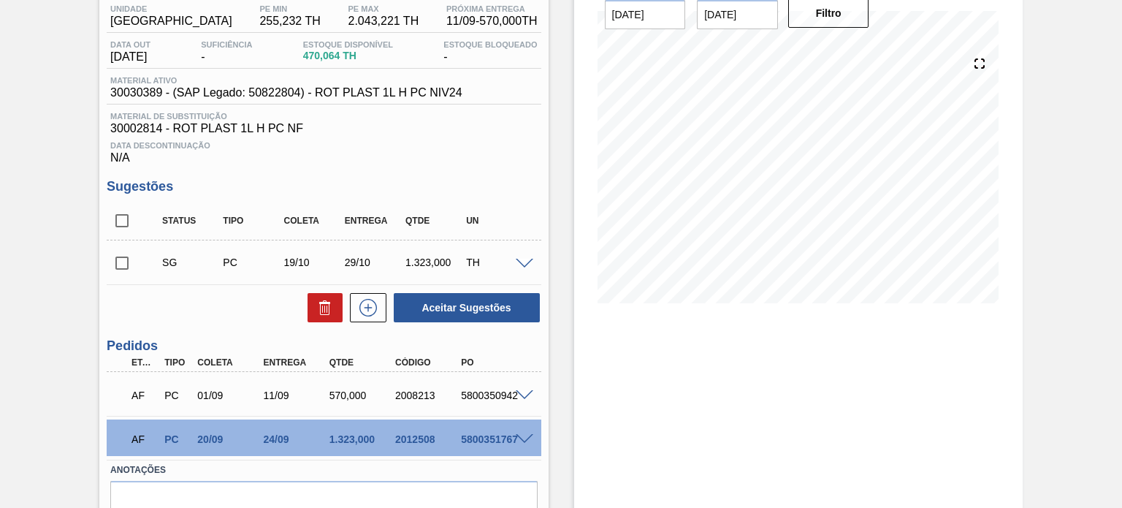
scroll to position [146, 0]
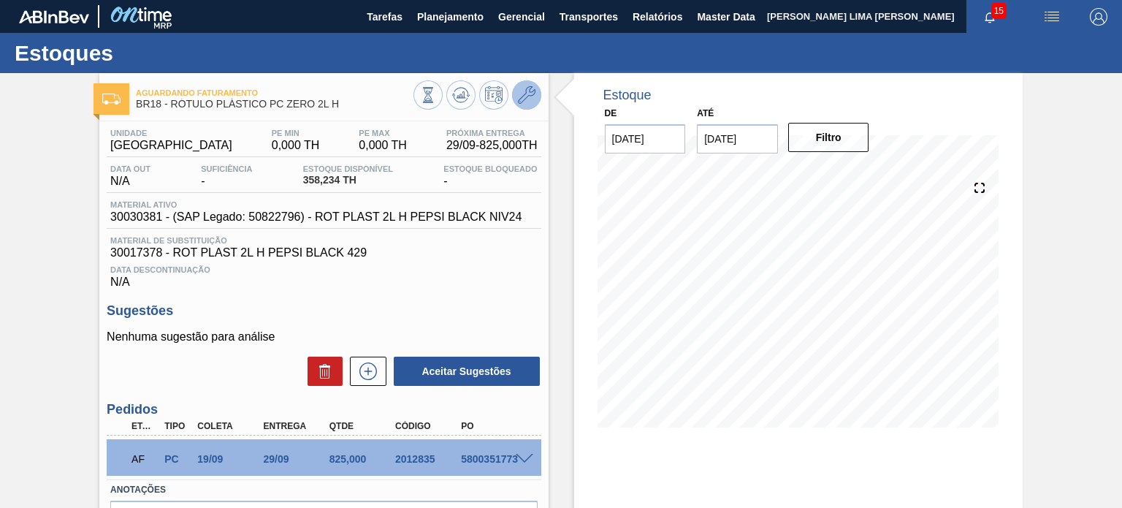
click at [517, 105] on button at bounding box center [526, 94] width 29 height 29
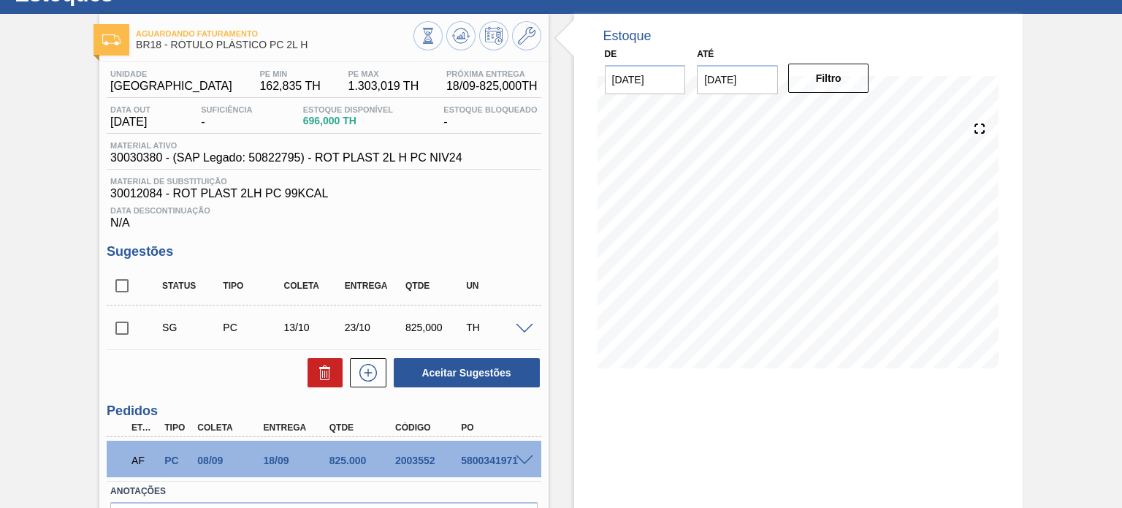
scroll to position [146, 0]
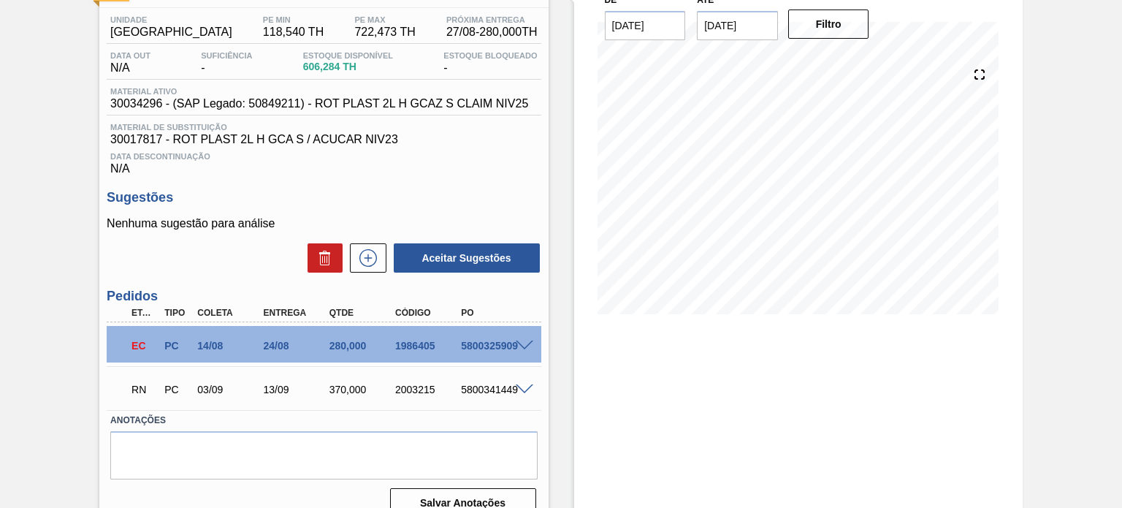
scroll to position [135, 0]
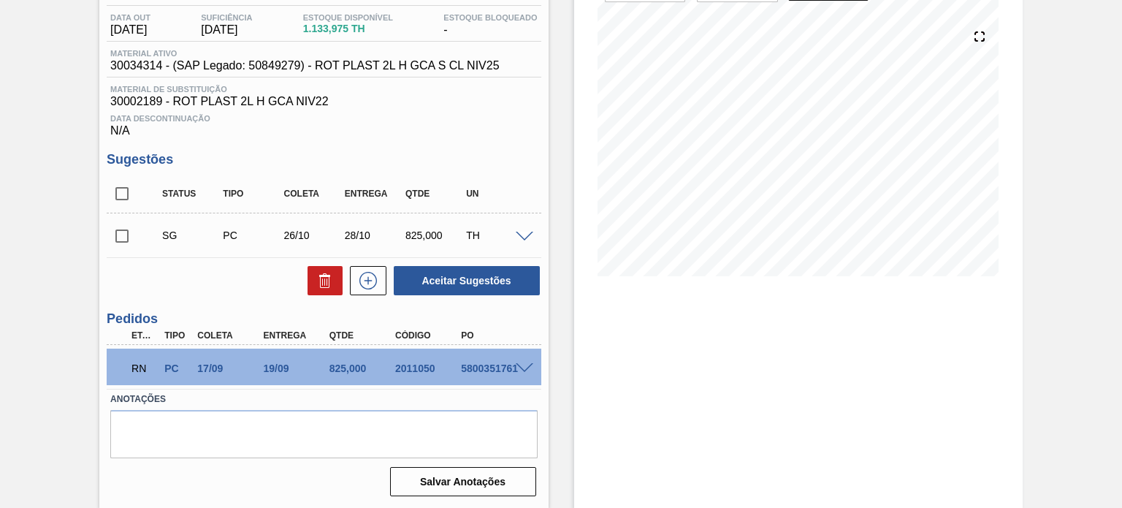
scroll to position [152, 0]
click at [519, 370] on span at bounding box center [525, 367] width 18 height 11
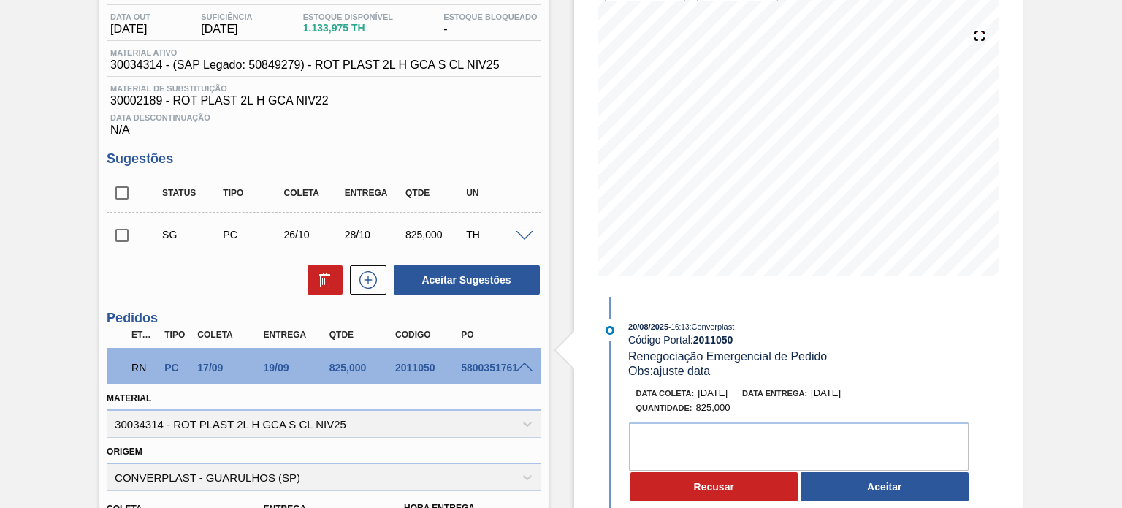
click at [1052, 268] on div "Em renegociação BR03 - RÓTULO PLÁSTICO GCA 2L H Unidade Aquiraz PE MIN 264,315 …" at bounding box center [561, 391] width 1122 height 941
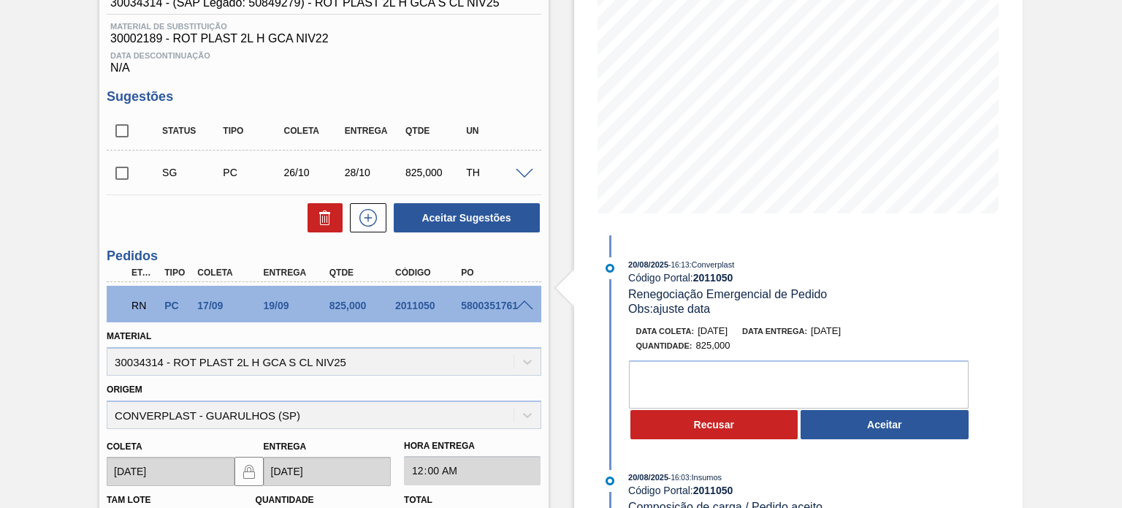
scroll to position [225, 0]
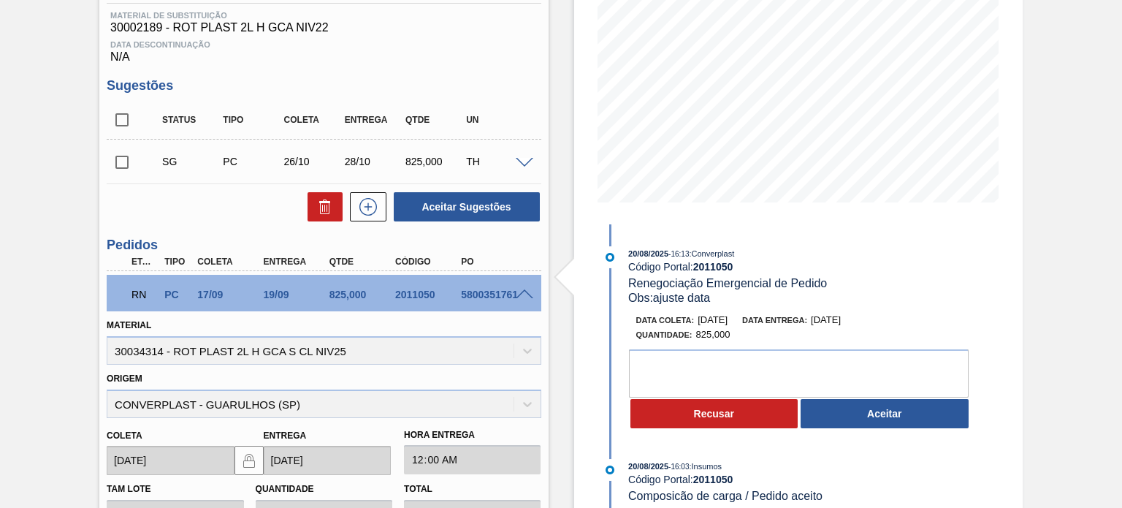
drag, startPoint x: 818, startPoint y: 319, endPoint x: 887, endPoint y: 322, distance: 68.7
click at [887, 322] on div "Data coleta: 19/09/2025 Data entrega: 20/09/2025" at bounding box center [809, 320] width 347 height 15
click at [841, 322] on span "[DATE]" at bounding box center [826, 319] width 30 height 11
click at [841, 323] on span "[DATE]" at bounding box center [826, 319] width 30 height 11
click at [841, 323] on span "20/09/2025" at bounding box center [826, 319] width 30 height 11
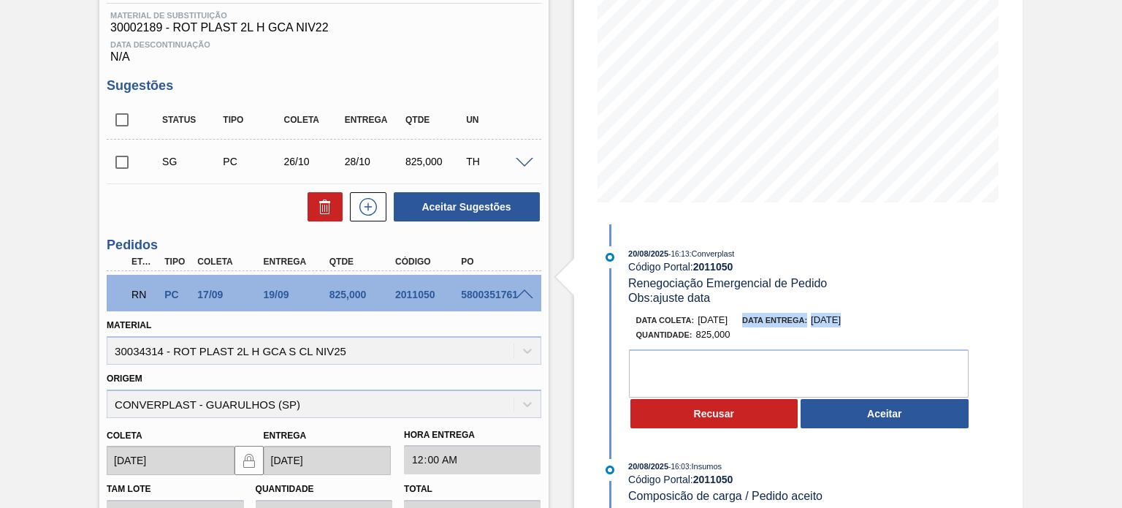
click at [841, 323] on span "20/09/2025" at bounding box center [826, 319] width 30 height 11
click at [574, 292] on span at bounding box center [583, 278] width 18 height 50
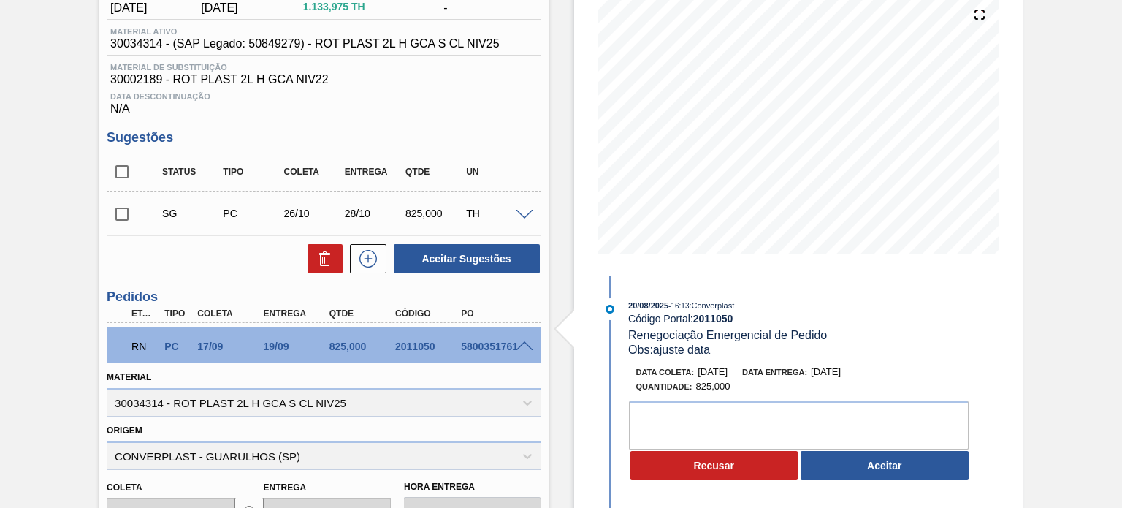
scroll to position [152, 0]
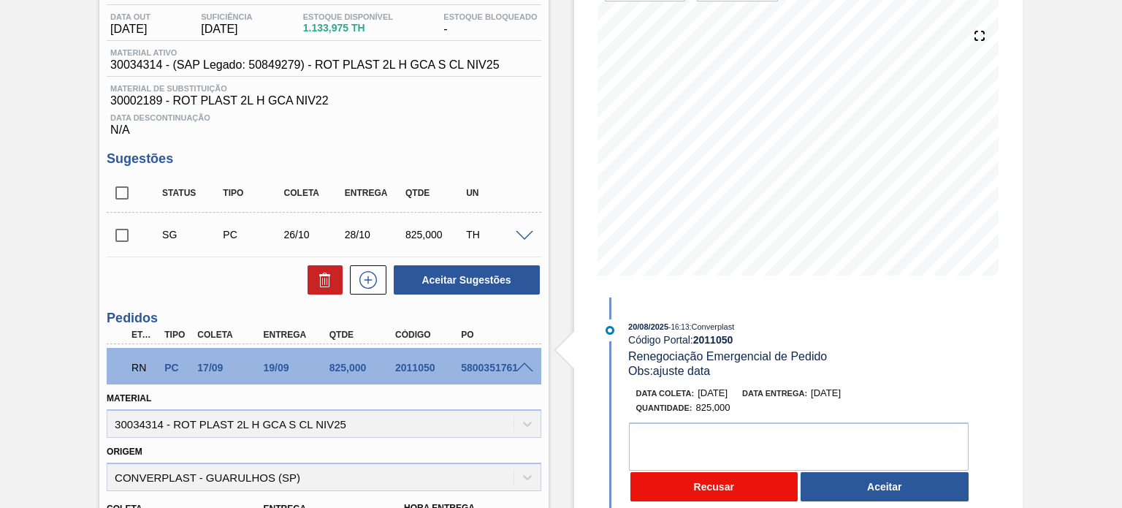
click at [725, 488] on button "Recusar" at bounding box center [715, 486] width 168 height 29
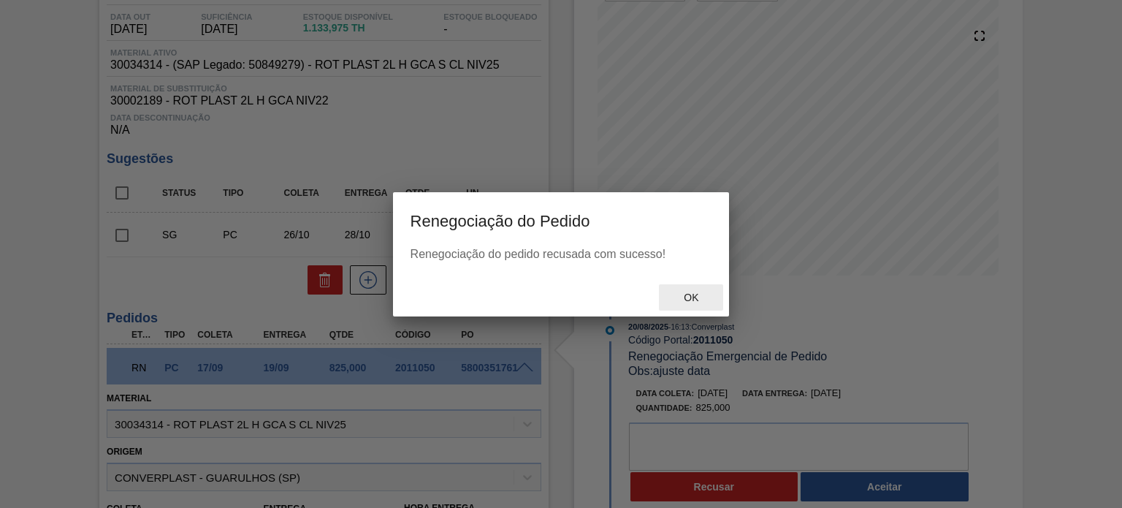
click at [695, 294] on span "Ok" at bounding box center [691, 298] width 38 height 12
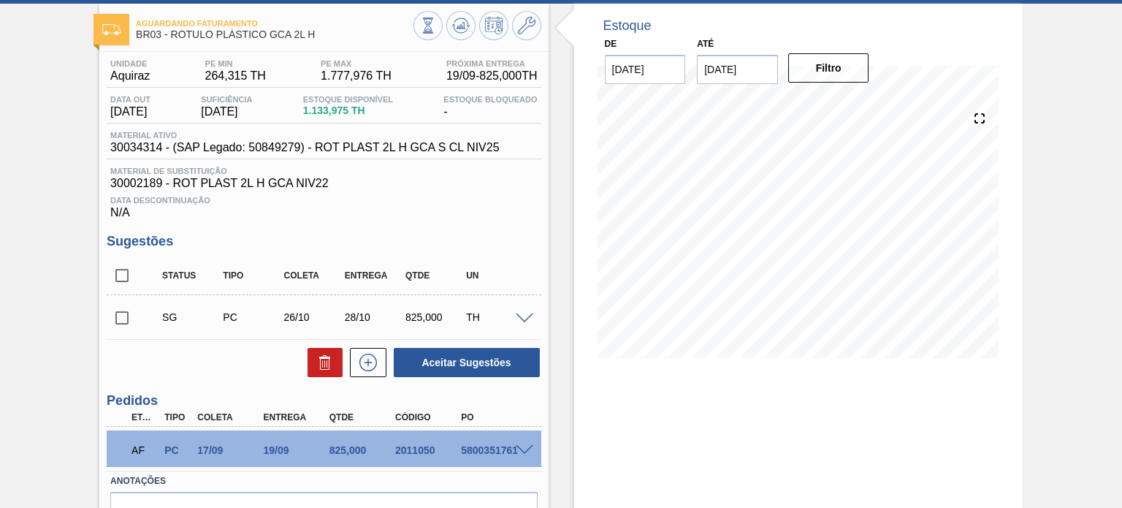
scroll to position [152, 0]
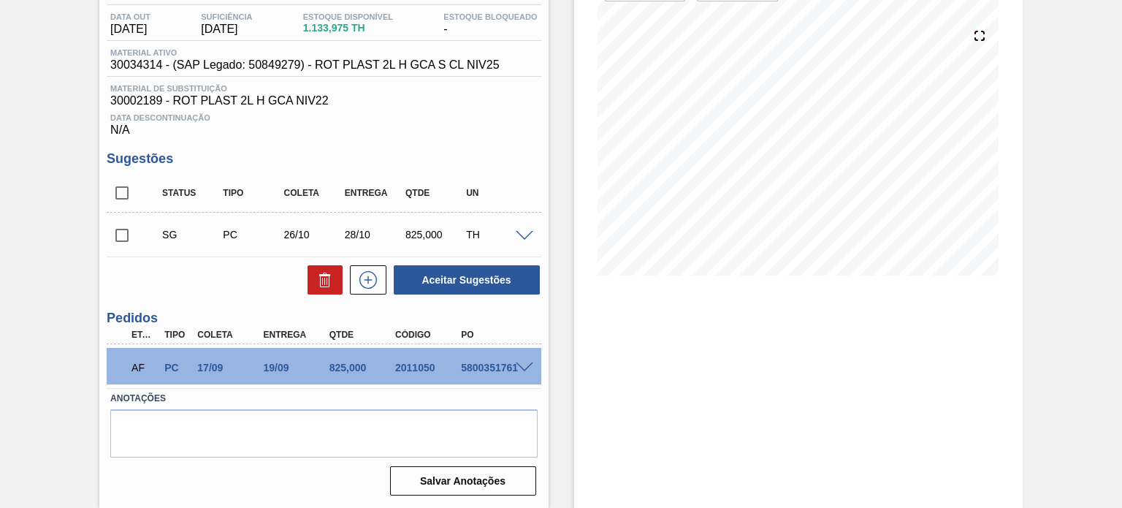
click at [530, 362] on span at bounding box center [525, 367] width 18 height 11
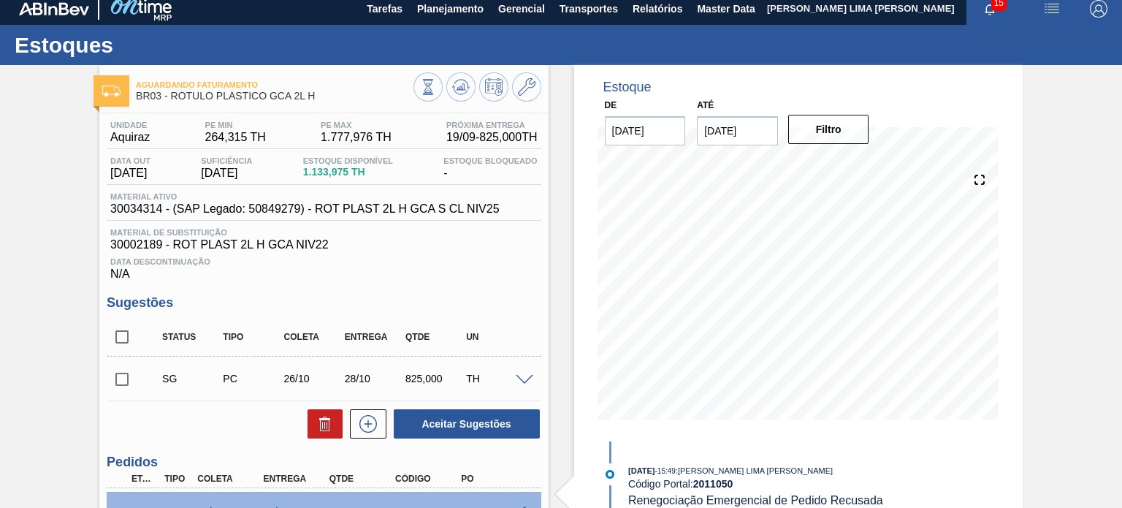
scroll to position [6, 0]
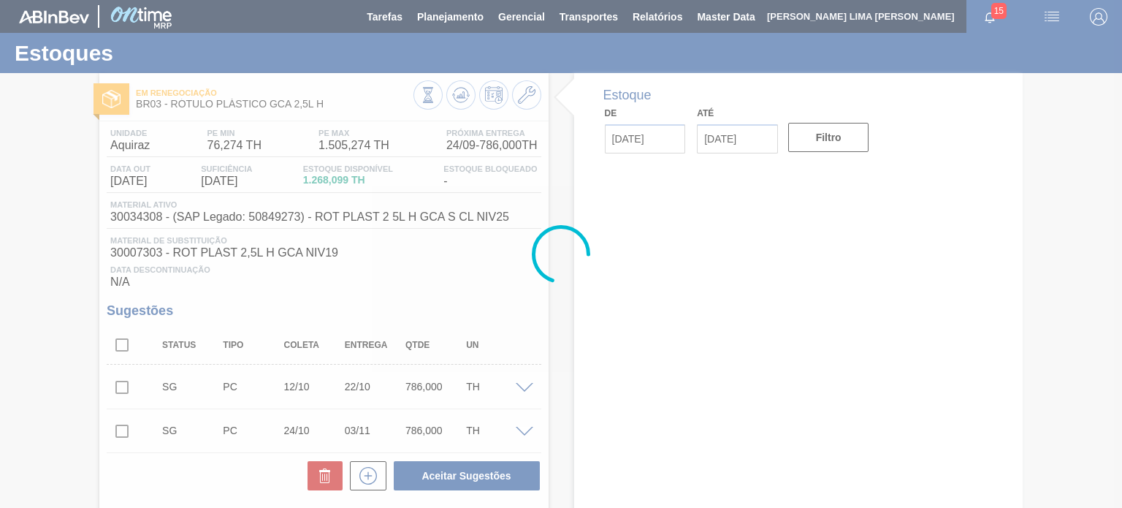
click at [453, 98] on div at bounding box center [561, 254] width 1122 height 508
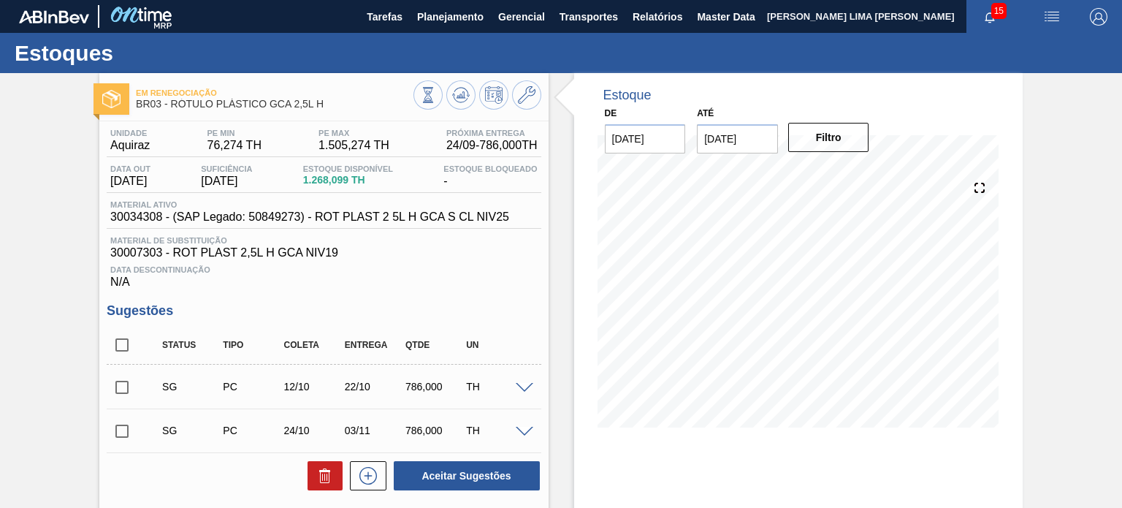
click at [453, 98] on icon at bounding box center [460, 98] width 15 height 7
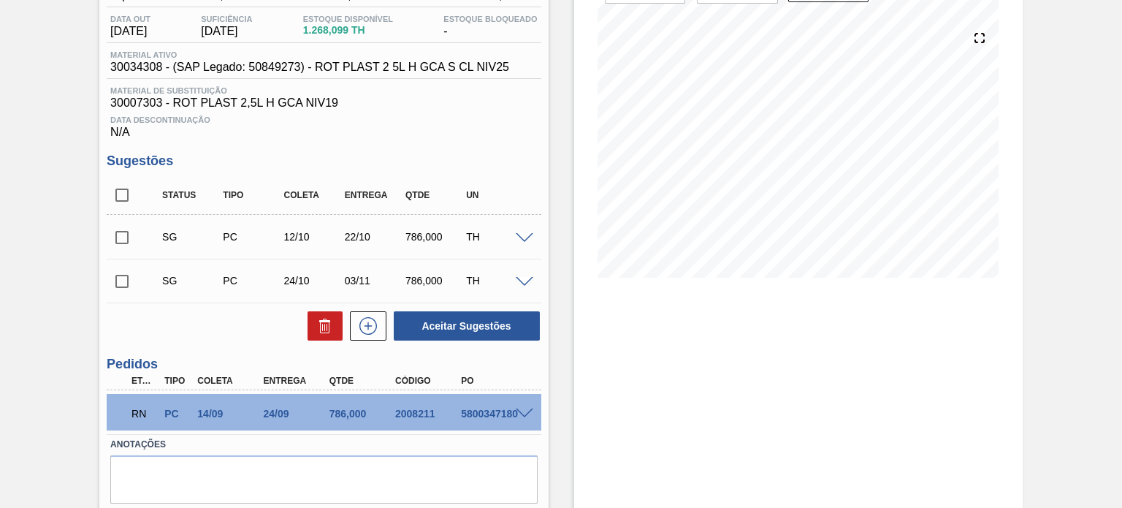
scroll to position [196, 0]
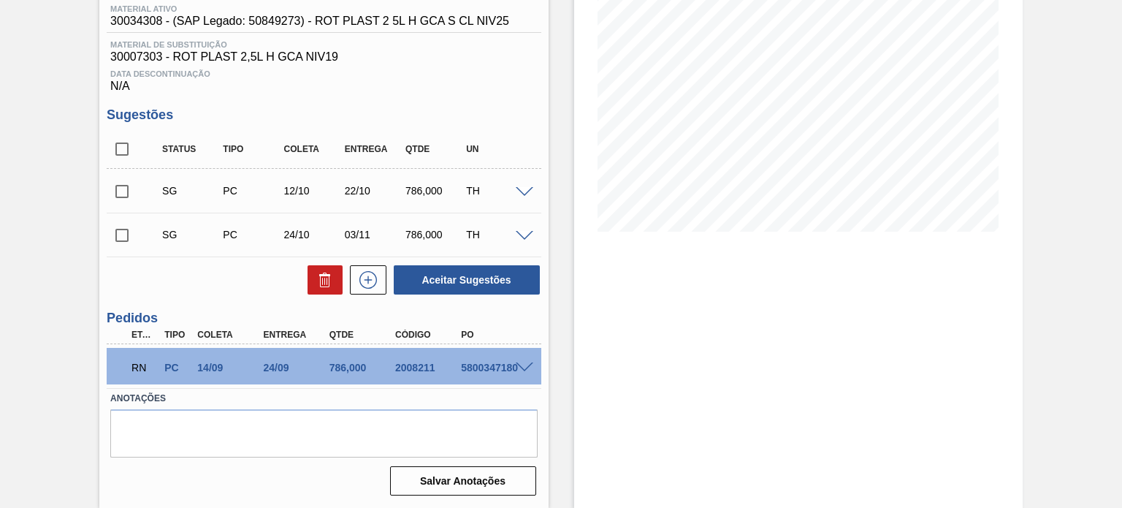
click at [520, 365] on span at bounding box center [525, 367] width 18 height 11
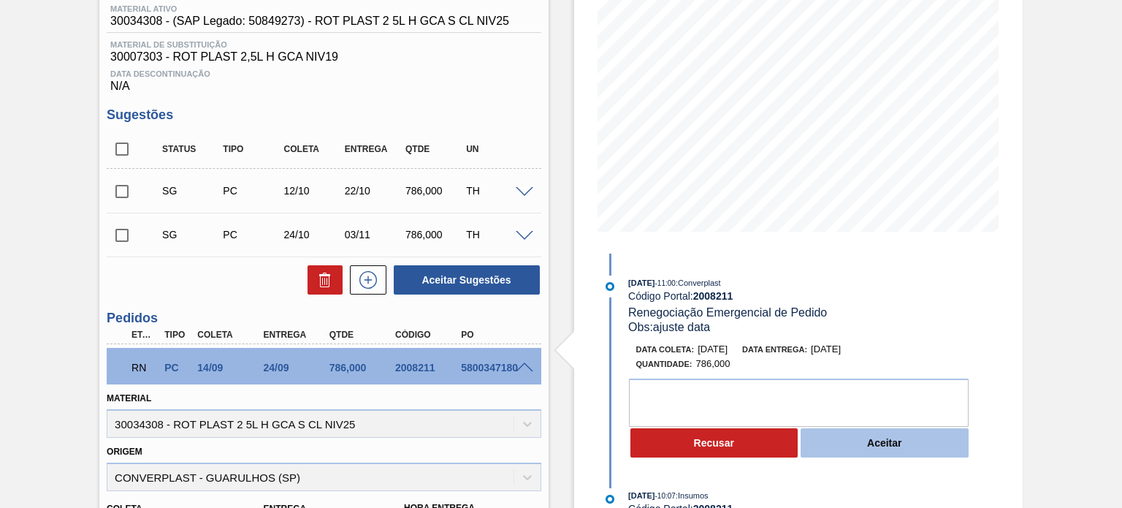
click at [880, 440] on button "Aceitar" at bounding box center [885, 442] width 168 height 29
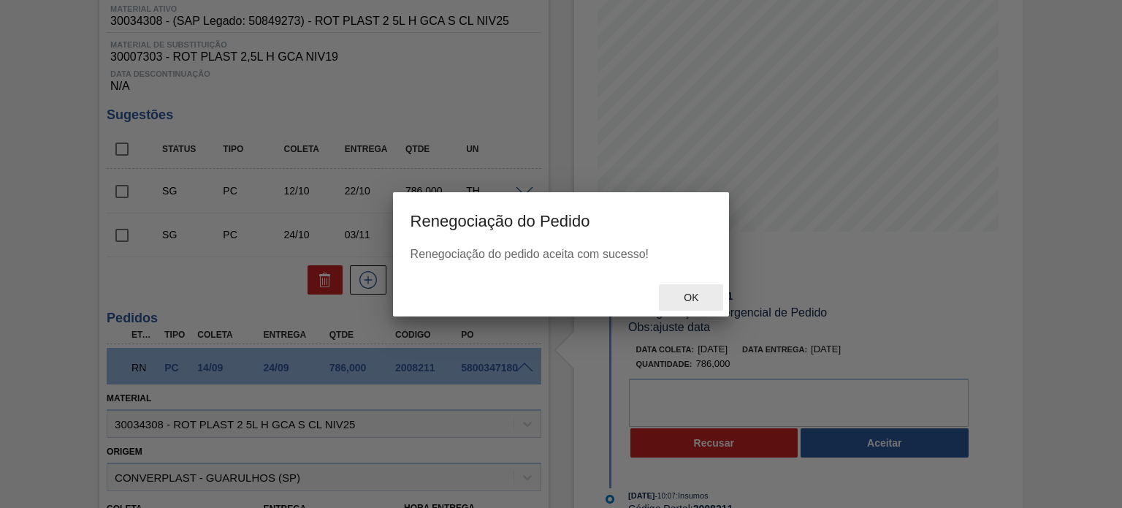
click at [692, 298] on span "Ok" at bounding box center [691, 298] width 38 height 12
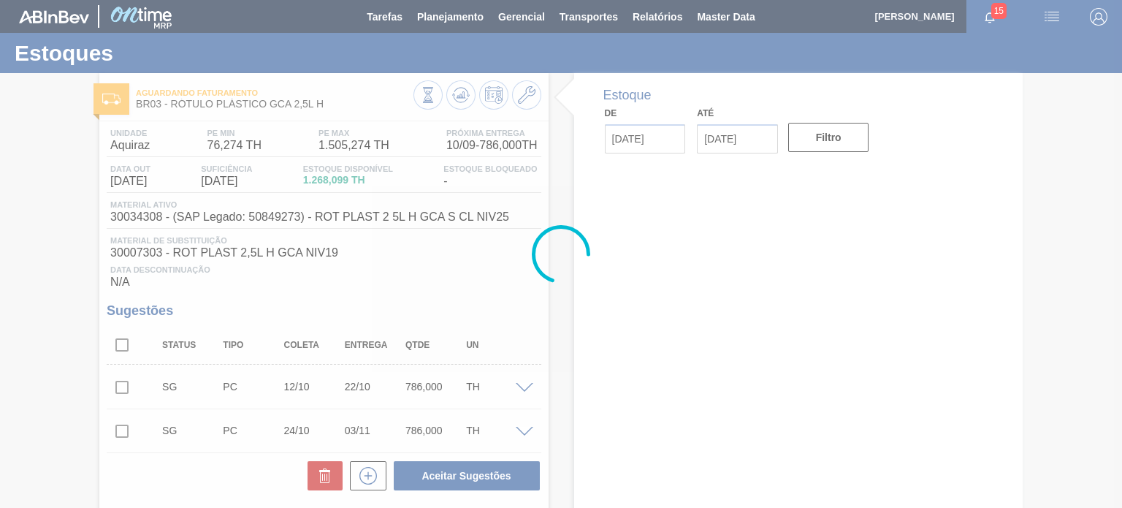
click at [465, 99] on div at bounding box center [561, 254] width 1122 height 508
click at [460, 98] on div at bounding box center [561, 254] width 1122 height 508
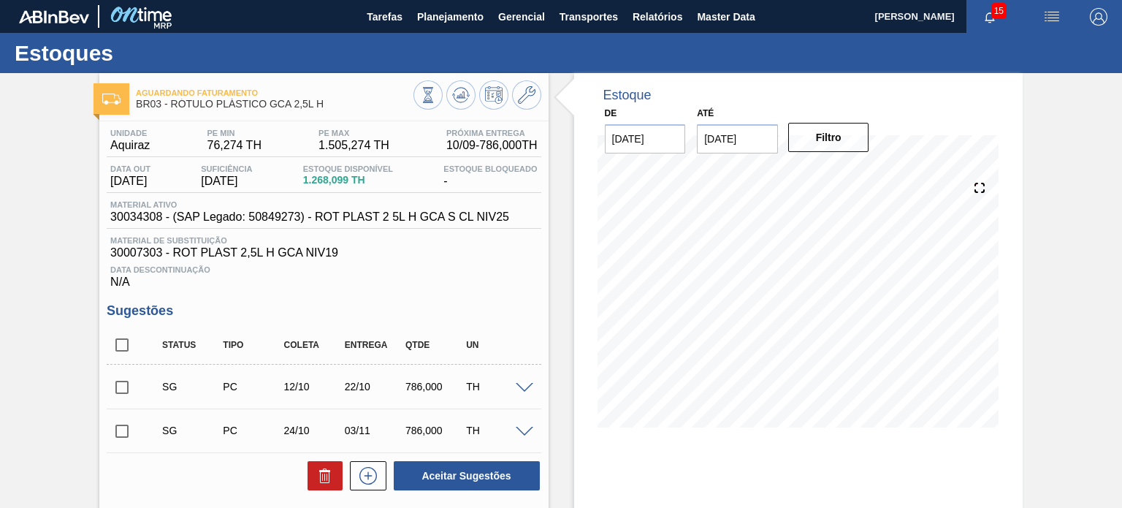
click at [460, 98] on icon at bounding box center [460, 94] width 9 height 7
click at [1039, 106] on div "Aguardando Faturamento BR03 - RÓTULO PLÁSTICO GCA 2,5L H Unidade Aquiraz PE MIN…" at bounding box center [561, 388] width 1122 height 631
drag, startPoint x: 126, startPoint y: 215, endPoint x: 188, endPoint y: 217, distance: 62.9
click at [188, 217] on span "30034308 - (SAP Legado: 50849273) - ROT PLAST 2 5L H GCA S CL NIV25" at bounding box center [309, 216] width 399 height 13
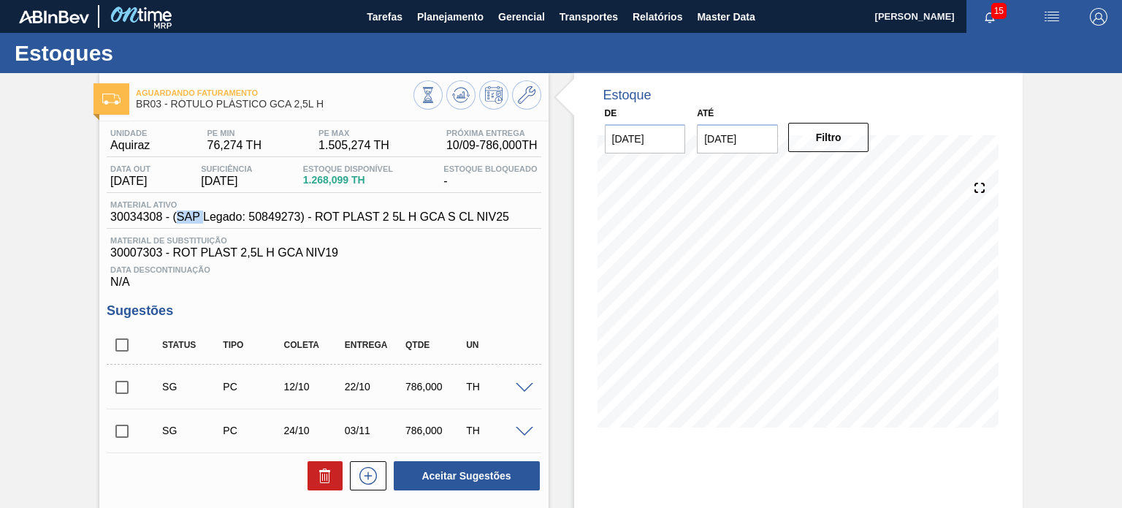
click at [188, 217] on span "30034308 - (SAP Legado: 50849273) - ROT PLAST 2 5L H GCA S CL NIV25" at bounding box center [309, 216] width 399 height 13
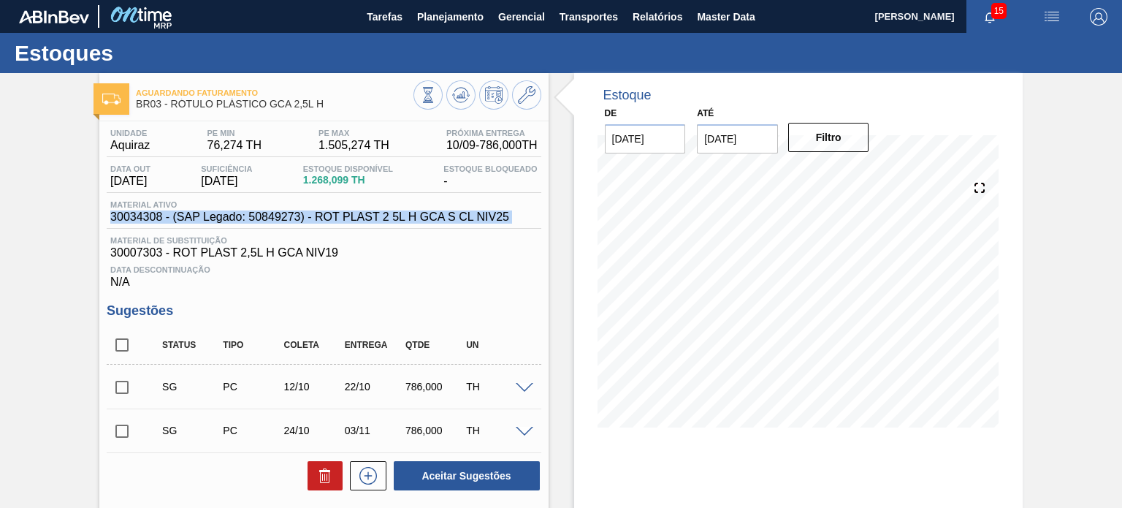
click at [188, 217] on span "30034308 - (SAP Legado: 50849273) - ROT PLAST 2 5L H GCA S CL NIV25" at bounding box center [309, 216] width 399 height 13
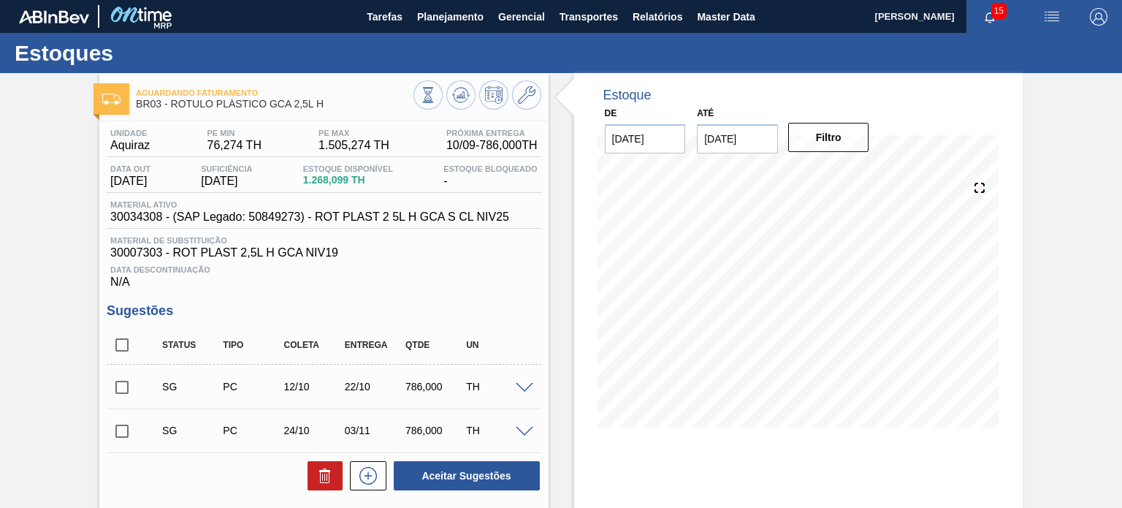
click at [352, 209] on span "Material ativo" at bounding box center [309, 204] width 399 height 9
click at [352, 211] on span "30034308 - (SAP Legado: 50849273) - ROT PLAST 2 5L H GCA S CL NIV25" at bounding box center [309, 216] width 399 height 13
click at [351, 212] on span "30034308 - (SAP Legado: 50849273) - ROT PLAST 2 5L H GCA S CL NIV25" at bounding box center [309, 216] width 399 height 13
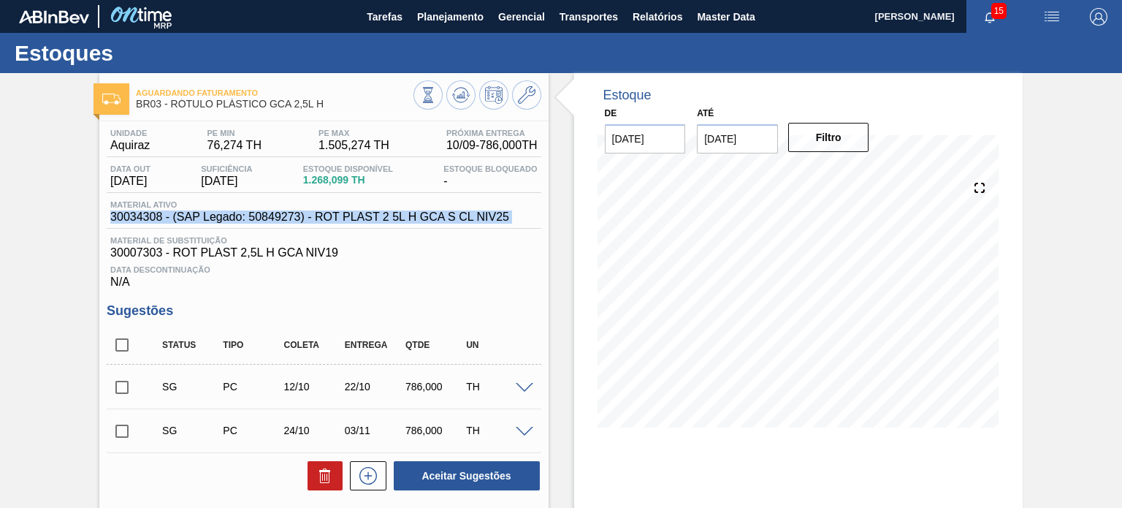
click at [351, 212] on span "30034308 - (SAP Legado: 50849273) - ROT PLAST 2 5L H GCA S CL NIV25" at bounding box center [309, 216] width 399 height 13
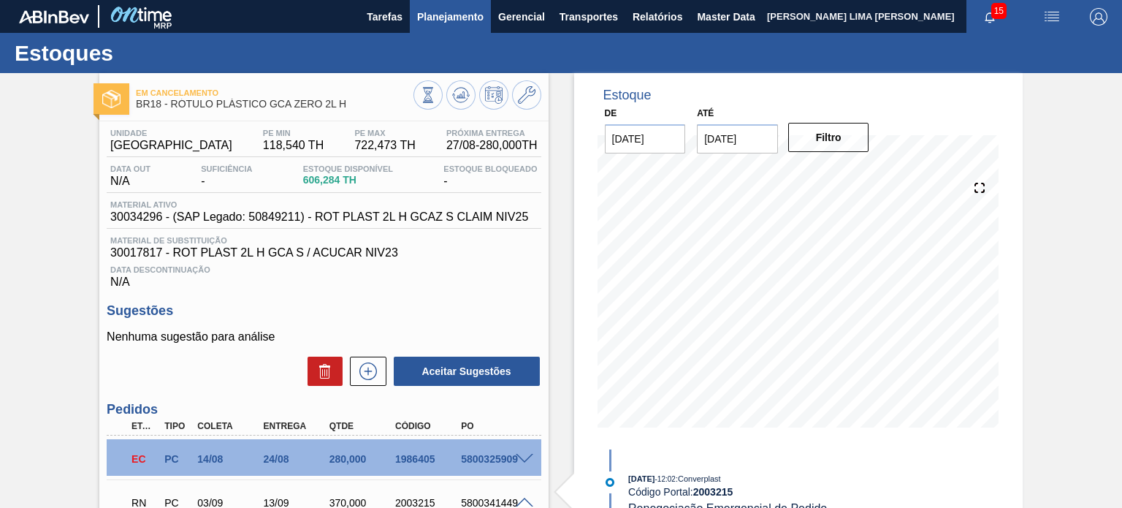
click at [434, 23] on span "Planejamento" at bounding box center [450, 17] width 66 height 18
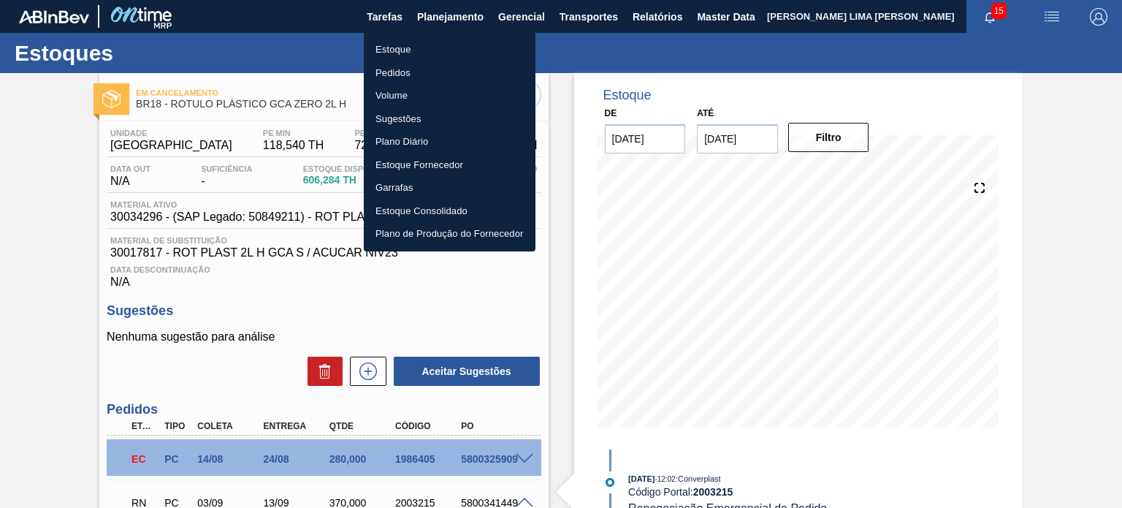
click at [400, 46] on li "Estoque" at bounding box center [450, 49] width 172 height 23
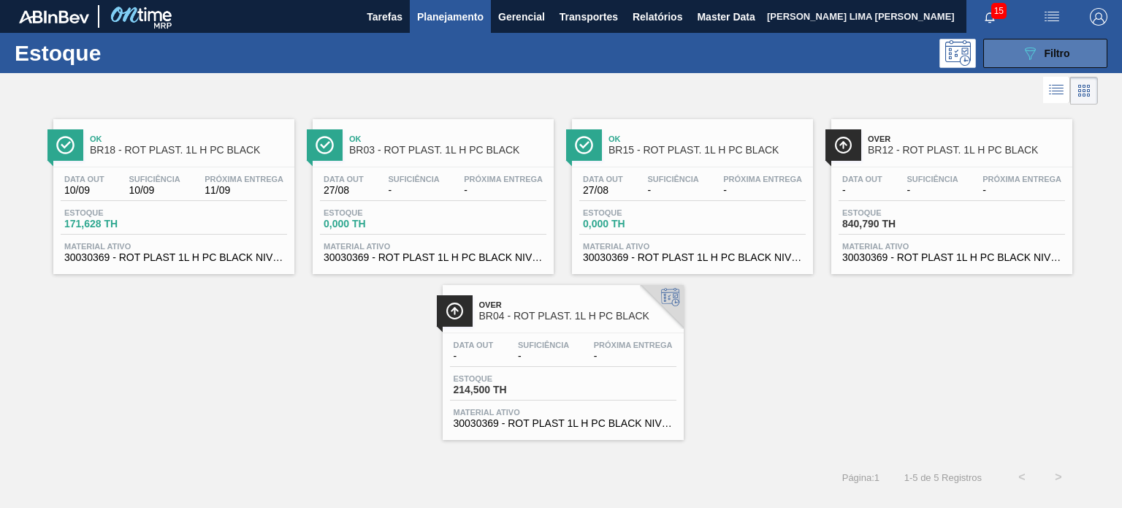
click at [989, 57] on button "089F7B8B-B2A5-4AFE-B5C0-19BA573D28AC Filtro" at bounding box center [1045, 53] width 124 height 29
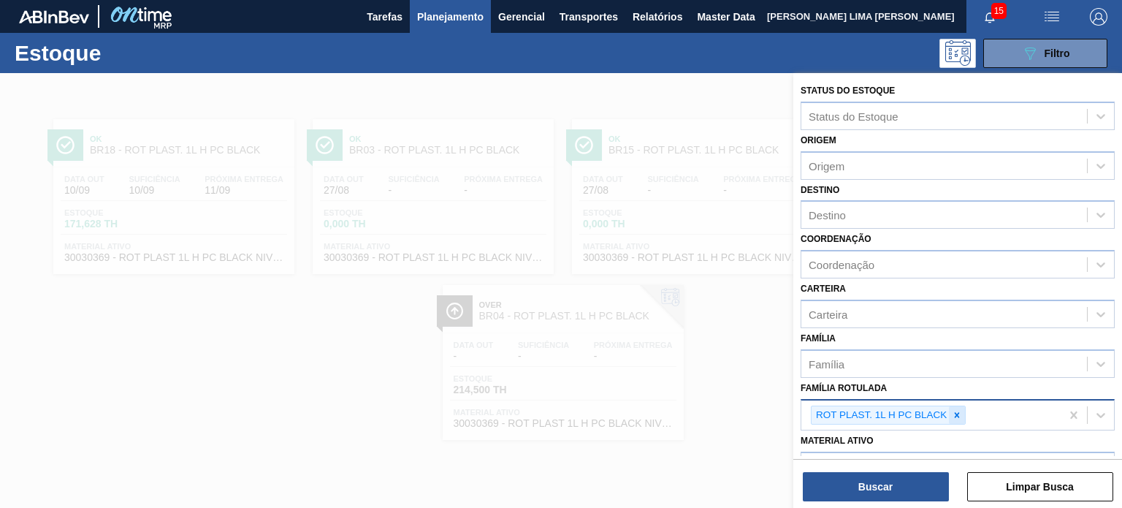
click at [954, 415] on icon at bounding box center [957, 415] width 10 height 10
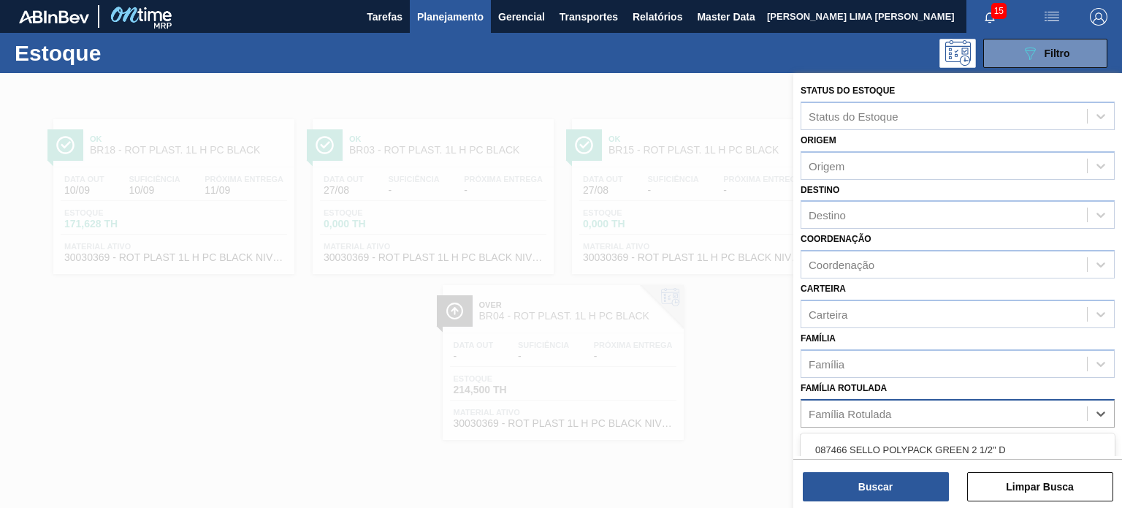
click at [830, 412] on div "Família Rotulada" at bounding box center [850, 413] width 83 height 12
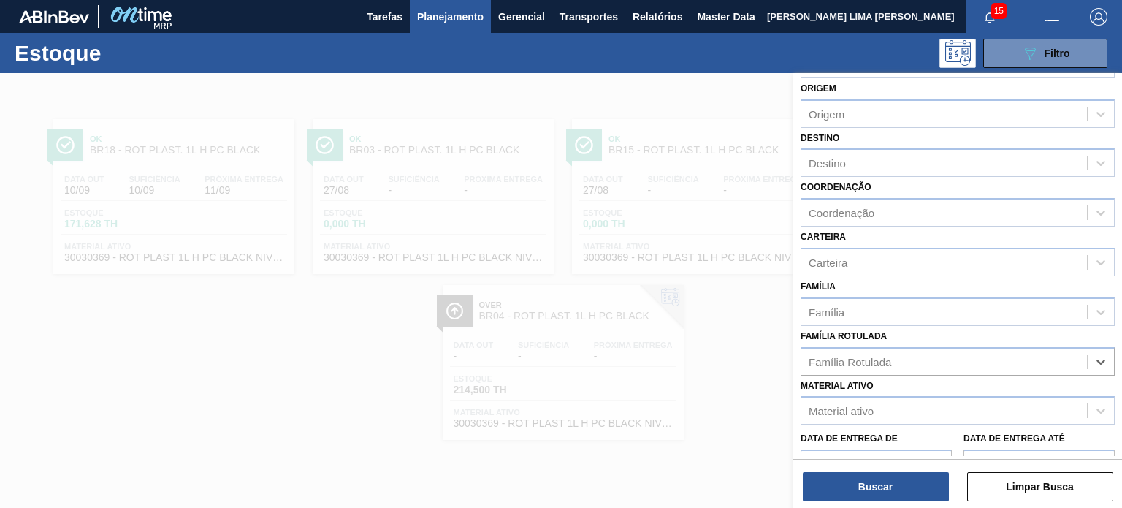
scroll to position [73, 0]
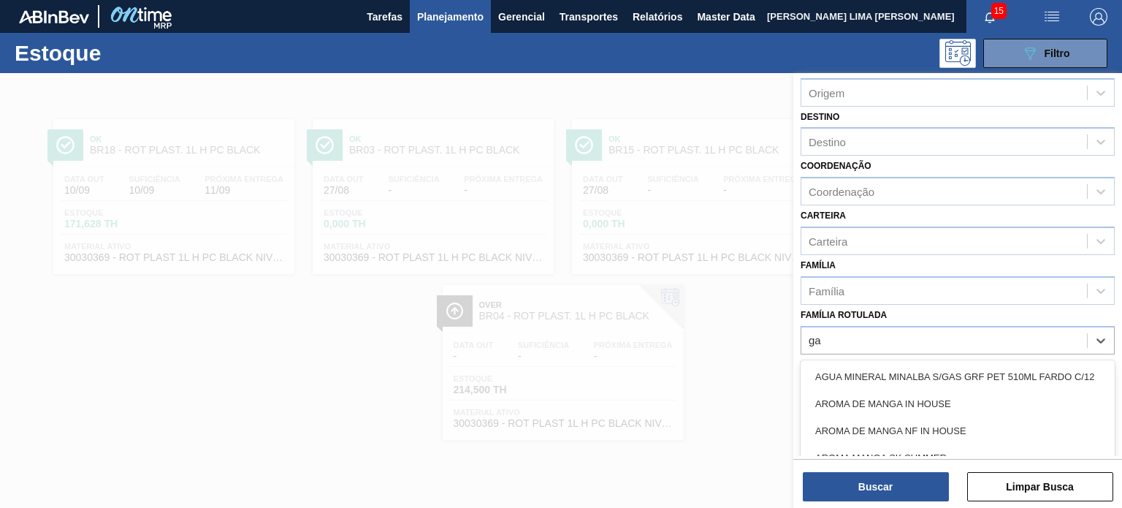
type Rotulada "g"
type Rotulada "gca"
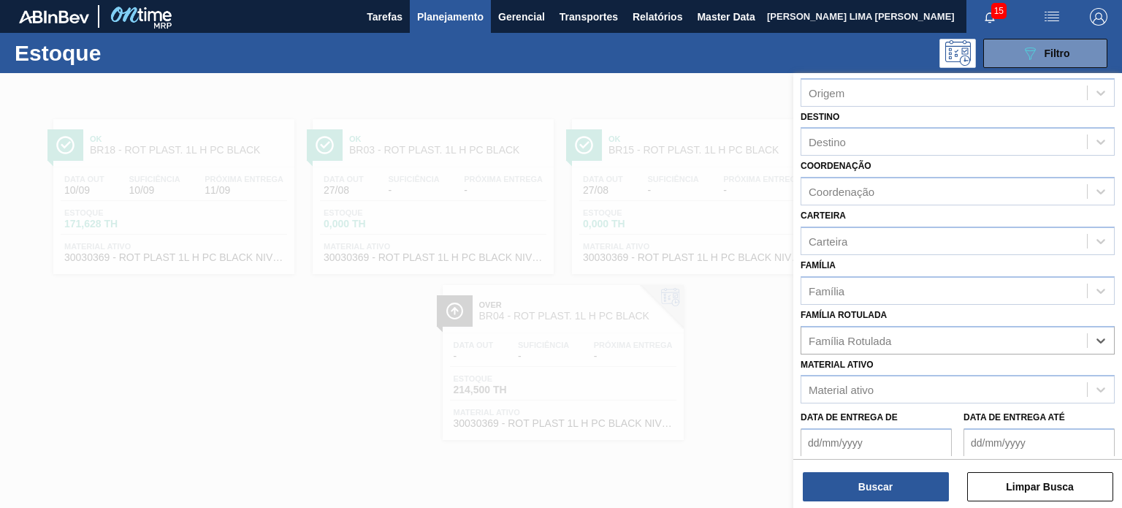
click at [663, 318] on div at bounding box center [561, 327] width 1122 height 508
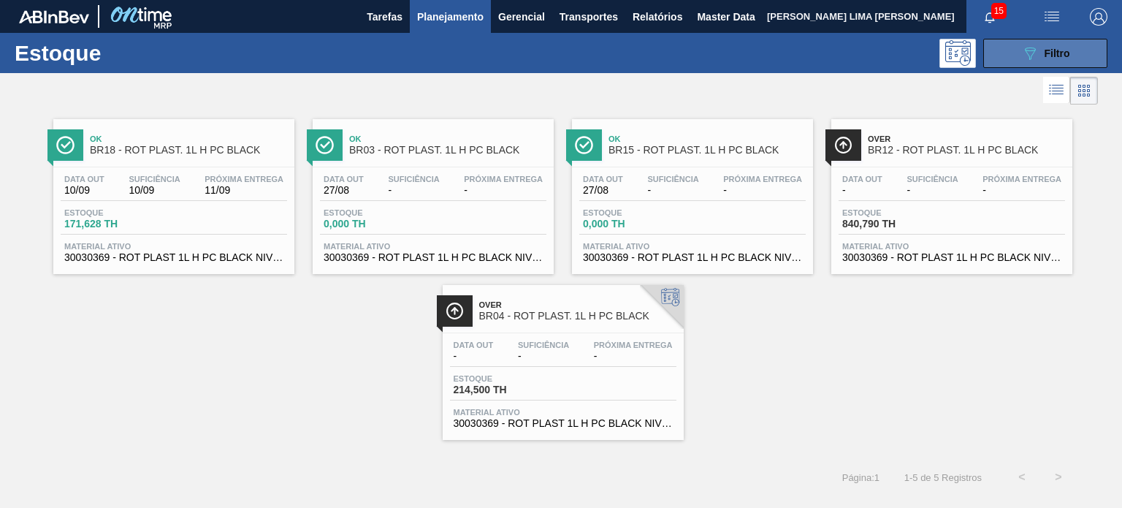
click at [1004, 58] on button "089F7B8B-B2A5-4AFE-B5C0-19BA573D28AC Filtro" at bounding box center [1045, 53] width 124 height 29
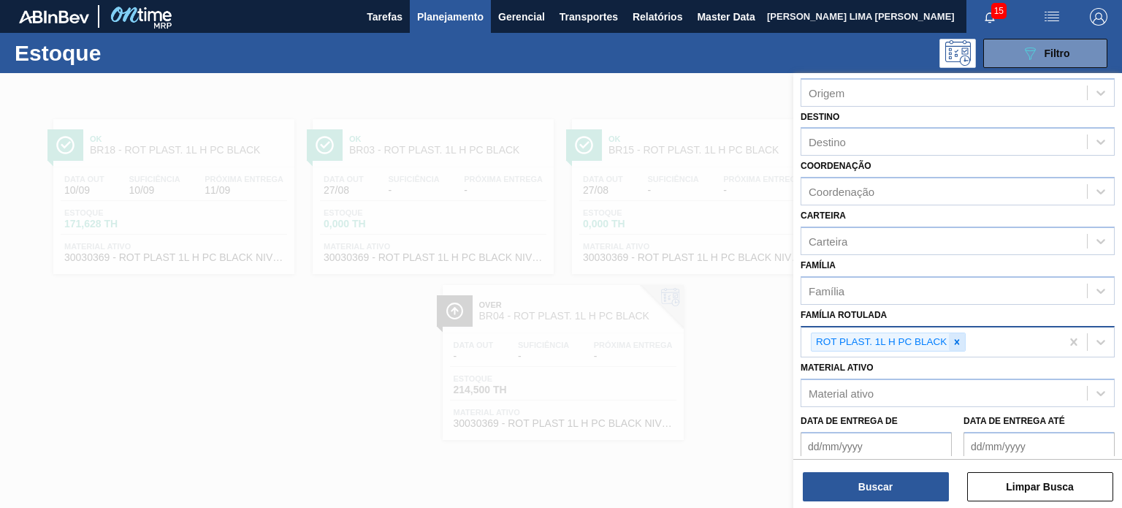
click at [952, 337] on icon at bounding box center [957, 342] width 10 height 10
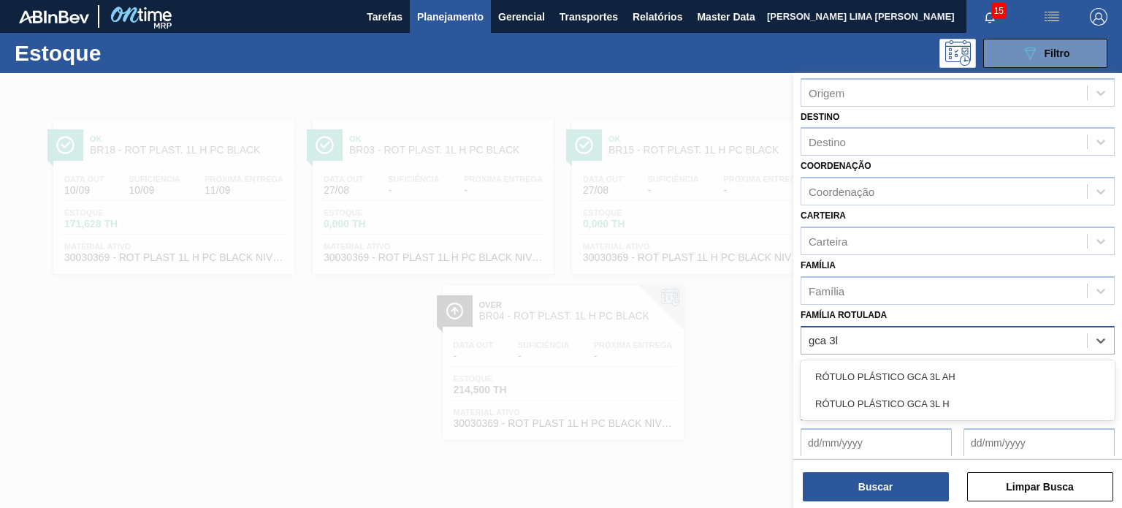
type Rotulada "gca 3l h"
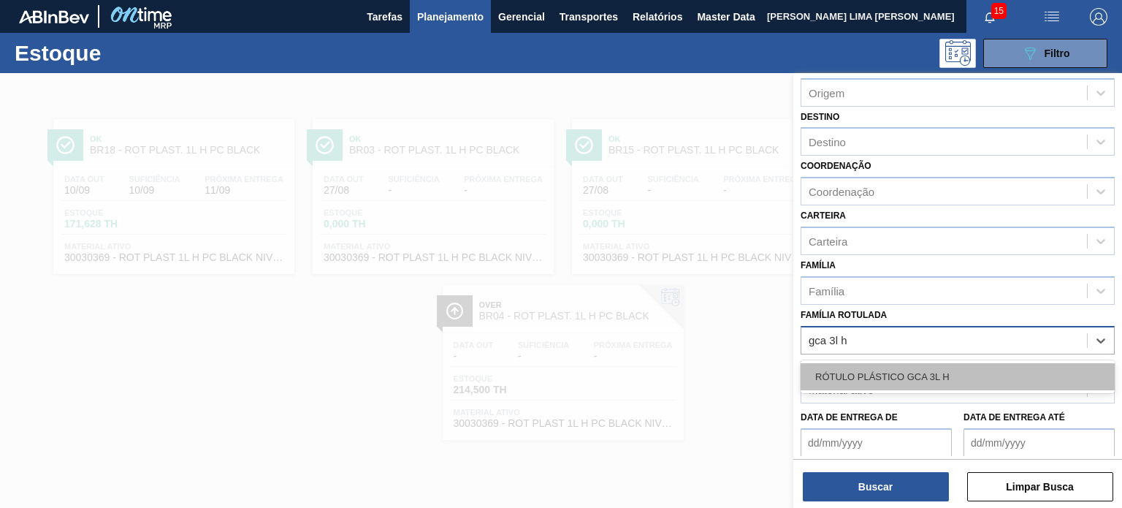
click at [901, 378] on div "RÓTULO PLÁSTICO GCA 3L H" at bounding box center [958, 376] width 314 height 27
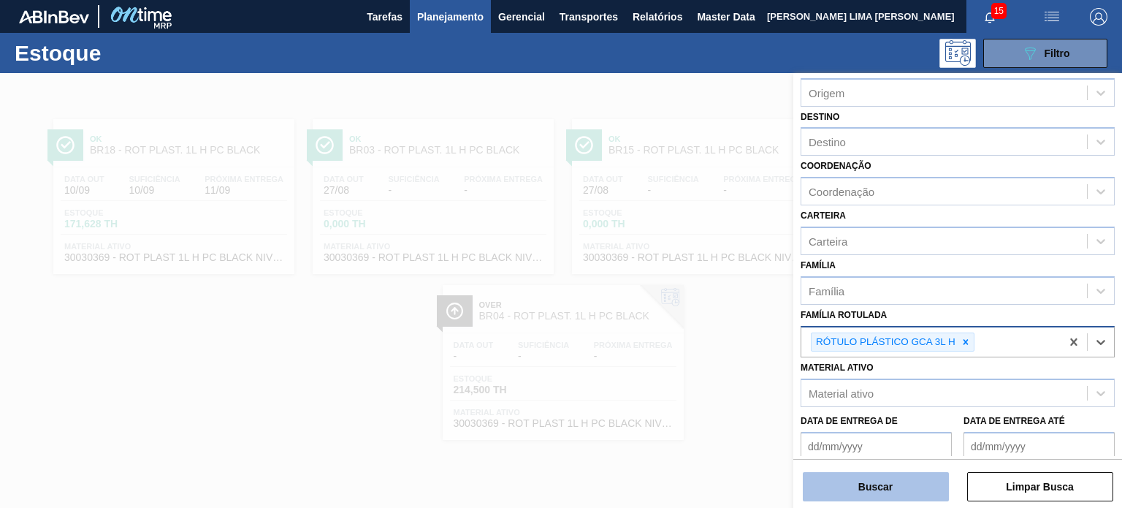
click at [911, 482] on button "Buscar" at bounding box center [876, 486] width 146 height 29
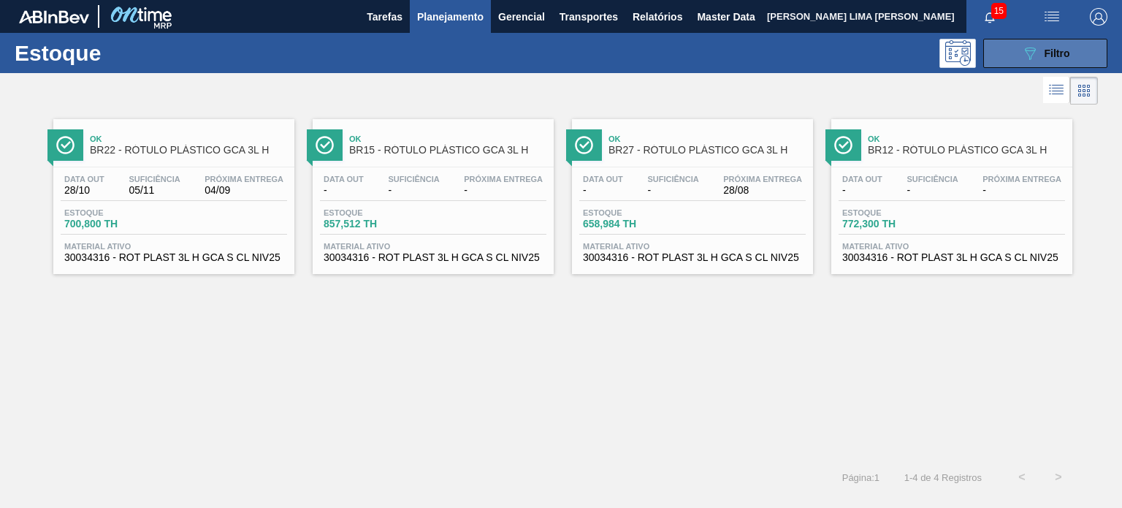
click at [1093, 55] on button "089F7B8B-B2A5-4AFE-B5C0-19BA573D28AC Filtro" at bounding box center [1045, 53] width 124 height 29
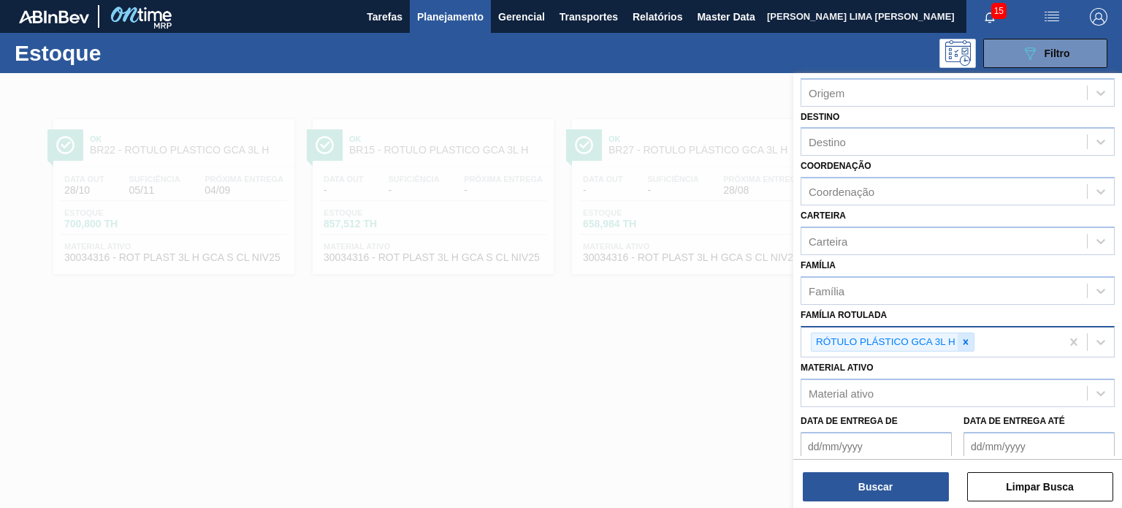
click at [969, 337] on icon at bounding box center [966, 342] width 10 height 10
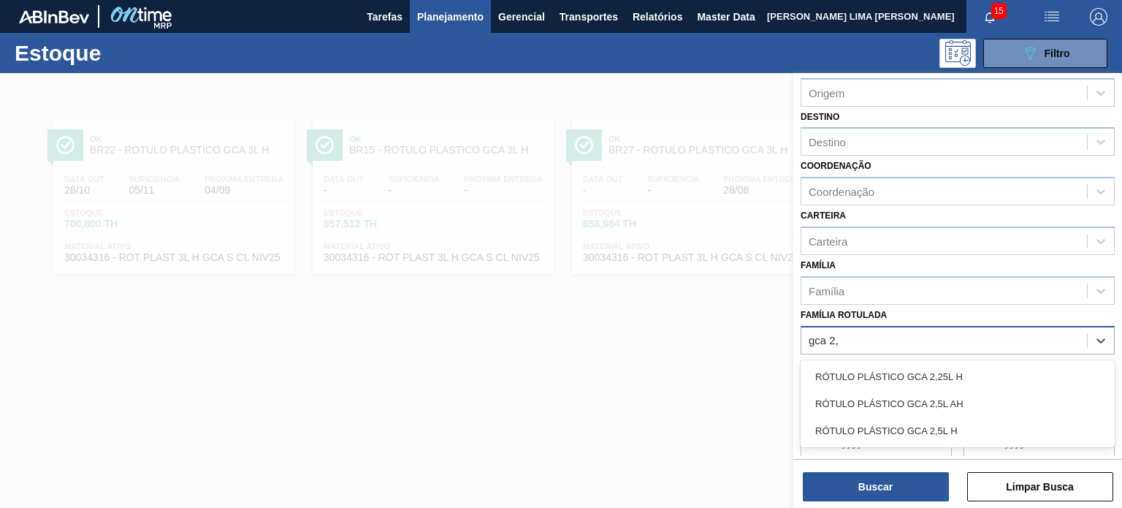
type Rotulada "gca 2,5"
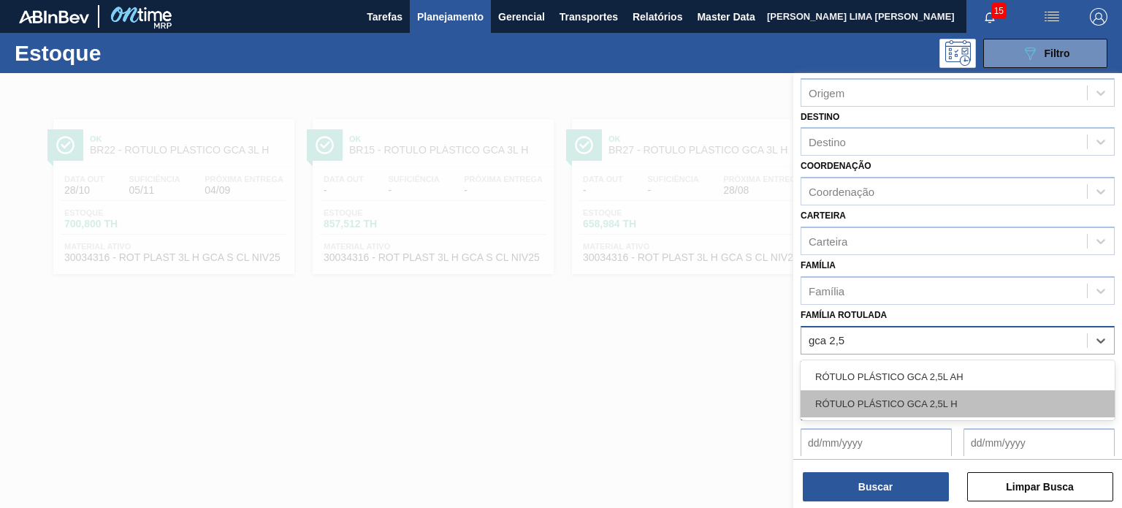
click at [983, 390] on div "RÓTULO PLÁSTICO GCA 2,5L H" at bounding box center [958, 403] width 314 height 27
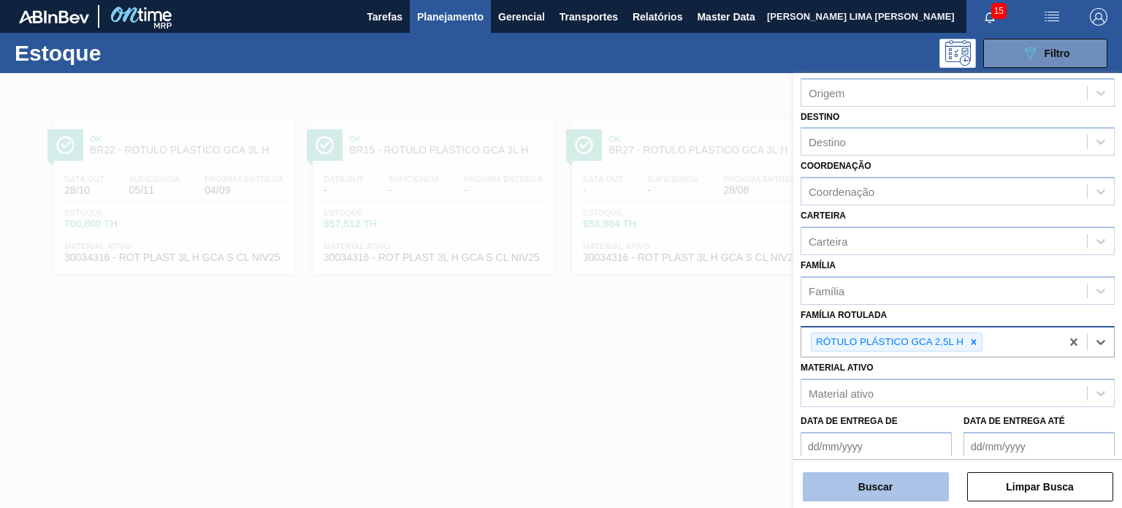
click at [909, 484] on button "Buscar" at bounding box center [876, 486] width 146 height 29
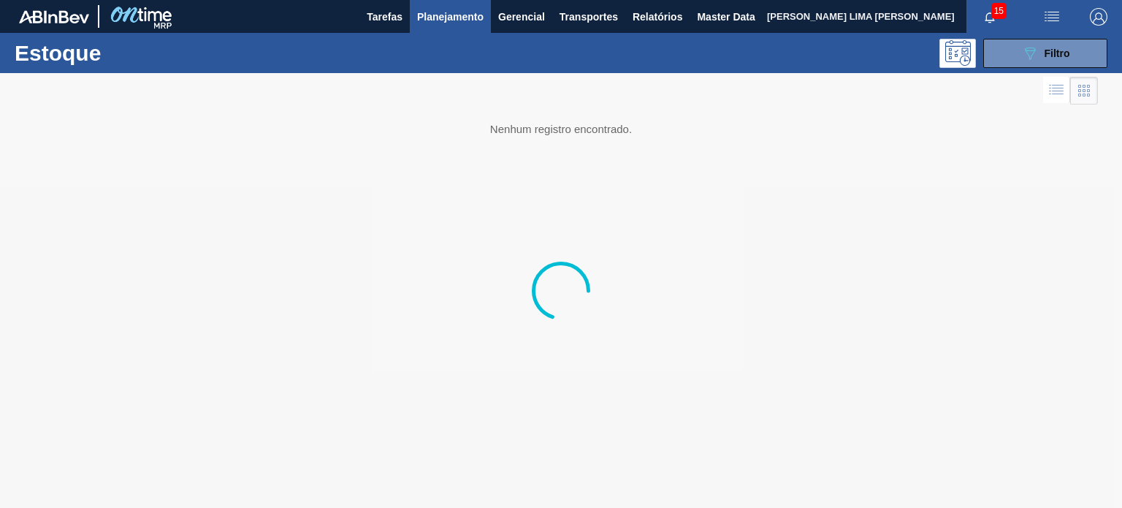
drag, startPoint x: 709, startPoint y: 273, endPoint x: 564, endPoint y: 190, distance: 166.9
click at [564, 190] on div at bounding box center [561, 290] width 1122 height 435
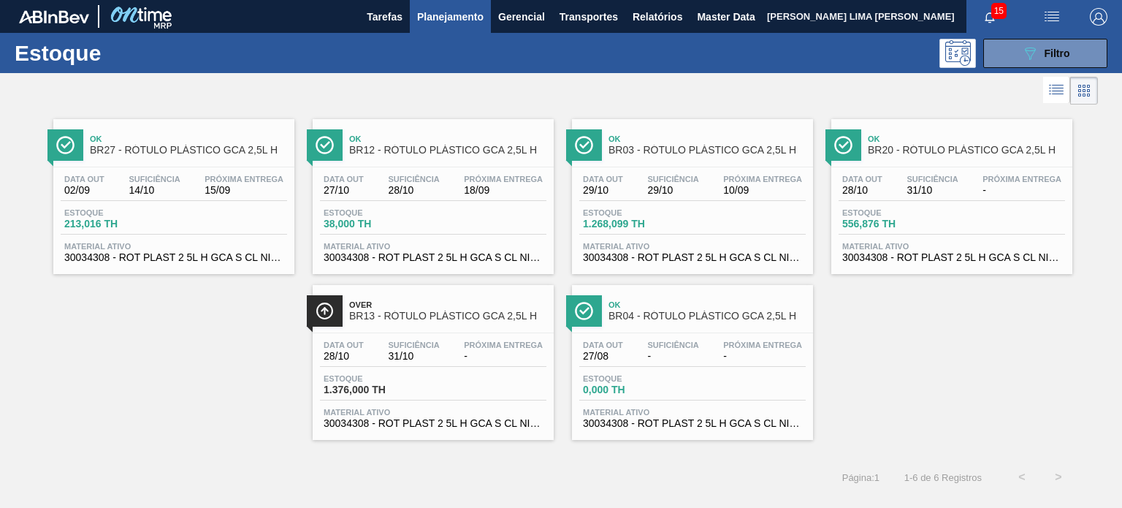
drag, startPoint x: 415, startPoint y: 316, endPoint x: 190, endPoint y: 363, distance: 230.0
click at [190, 363] on div "Ok BR27 - RÓTULO PLÁSTICO GCA 2,5L H Data out 02/09 Suficiência 14/10 Próxima E…" at bounding box center [561, 274] width 1122 height 332
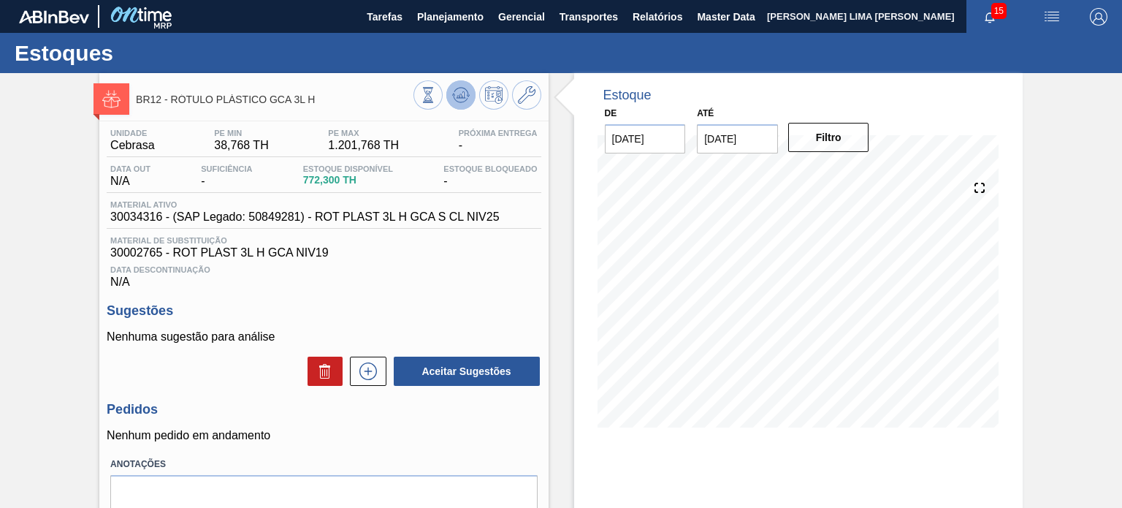
click at [460, 92] on icon at bounding box center [461, 95] width 18 height 18
click at [424, 99] on icon at bounding box center [428, 95] width 16 height 16
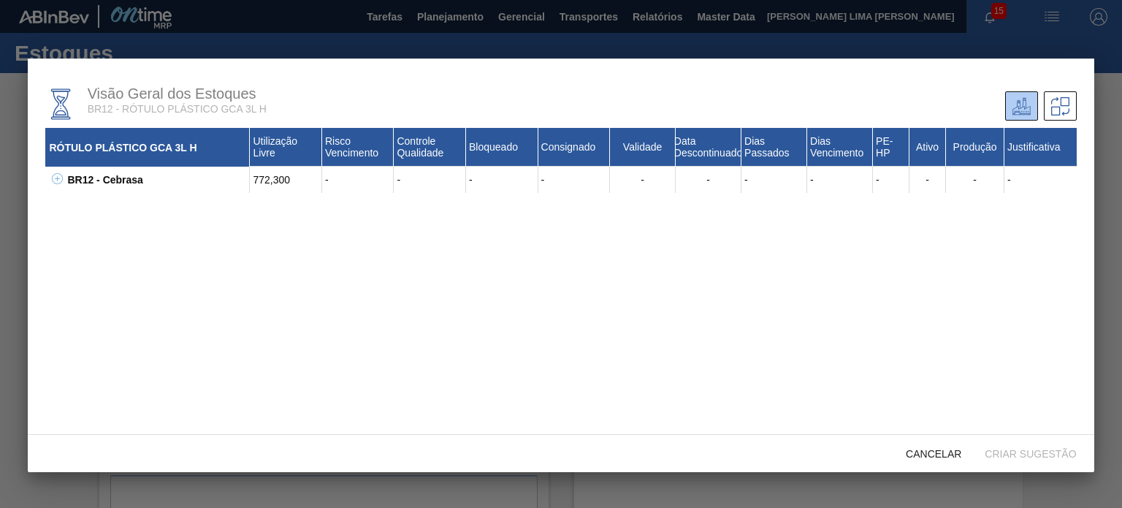
click at [57, 174] on icon at bounding box center [57, 178] width 11 height 11
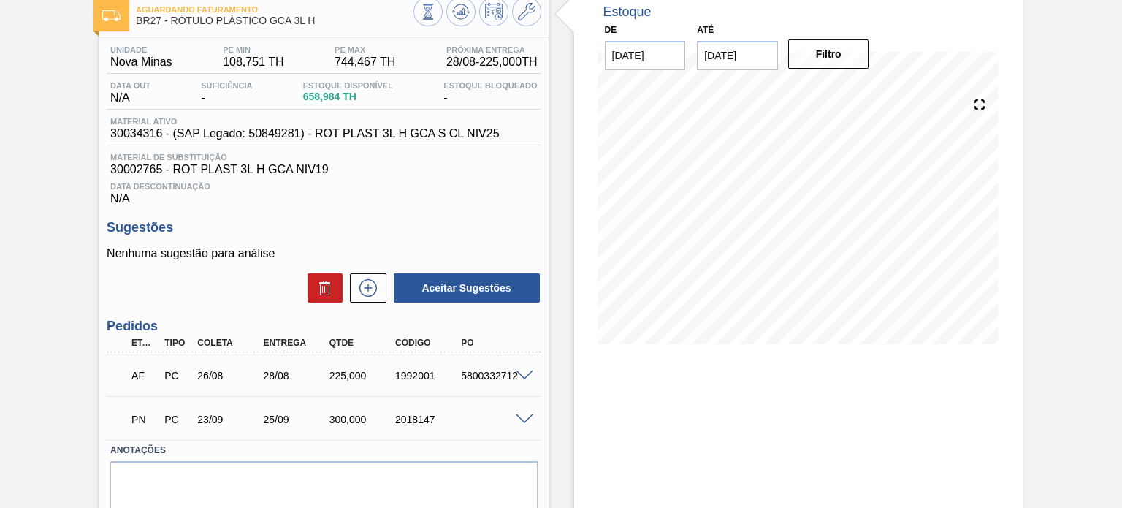
scroll to position [135, 0]
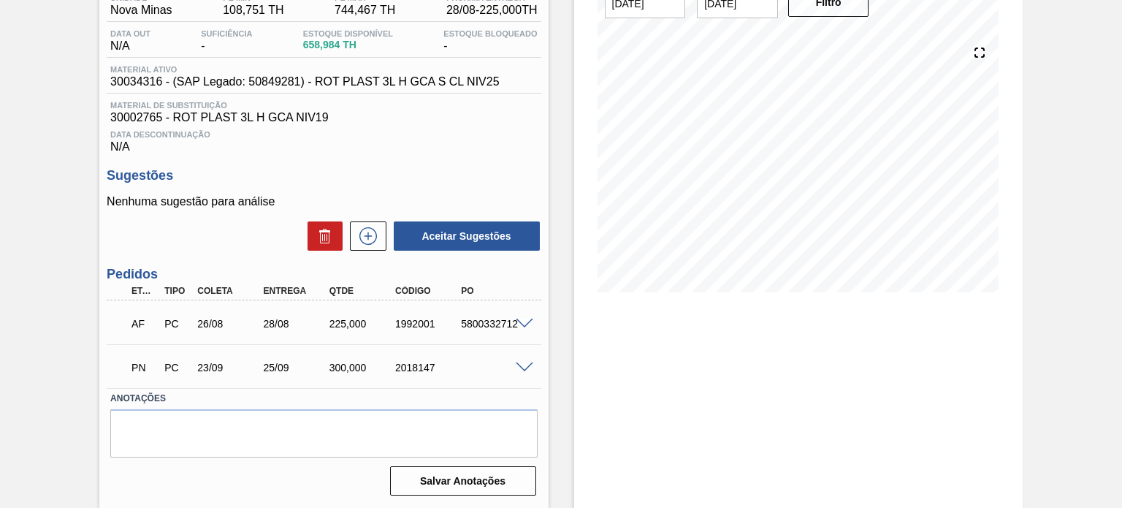
click at [517, 315] on div "AF PC 26/08 28/08 225,000 1992001 5800332712" at bounding box center [324, 322] width 434 height 37
click at [527, 329] on div "5800332712" at bounding box center [493, 324] width 72 height 12
click at [523, 321] on span at bounding box center [525, 324] width 18 height 11
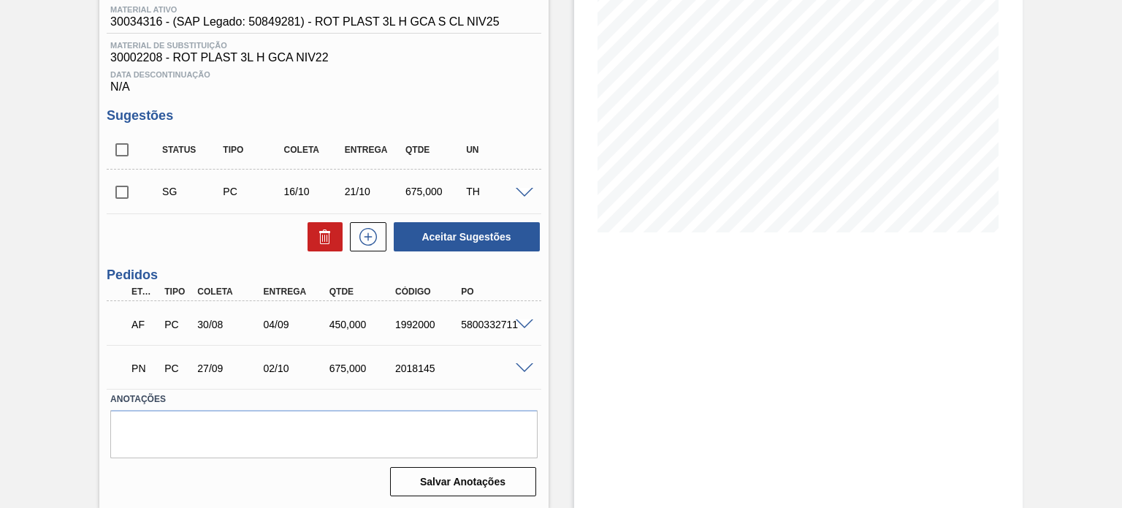
scroll to position [196, 0]
click at [518, 321] on span at bounding box center [525, 324] width 18 height 11
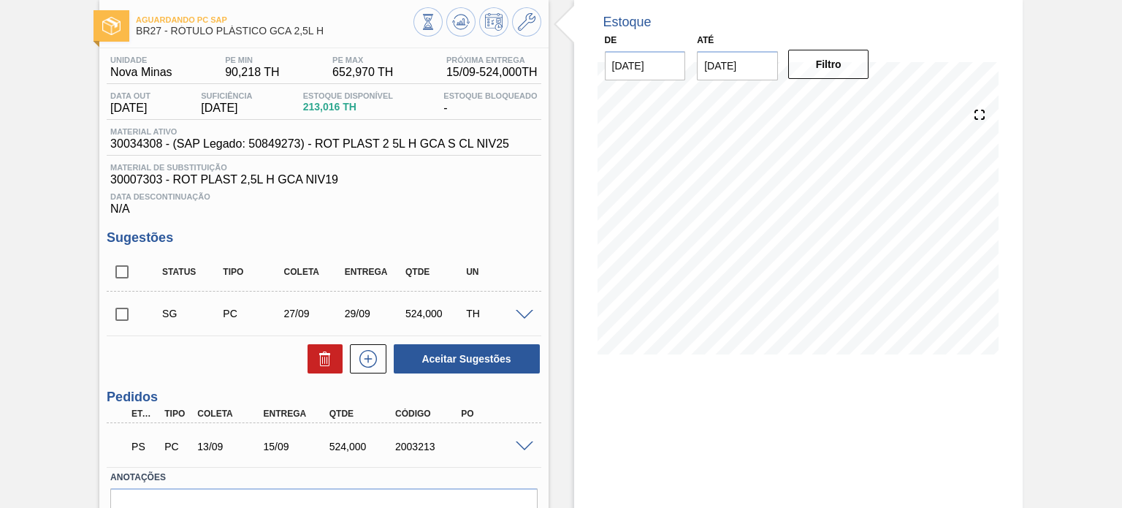
scroll to position [146, 0]
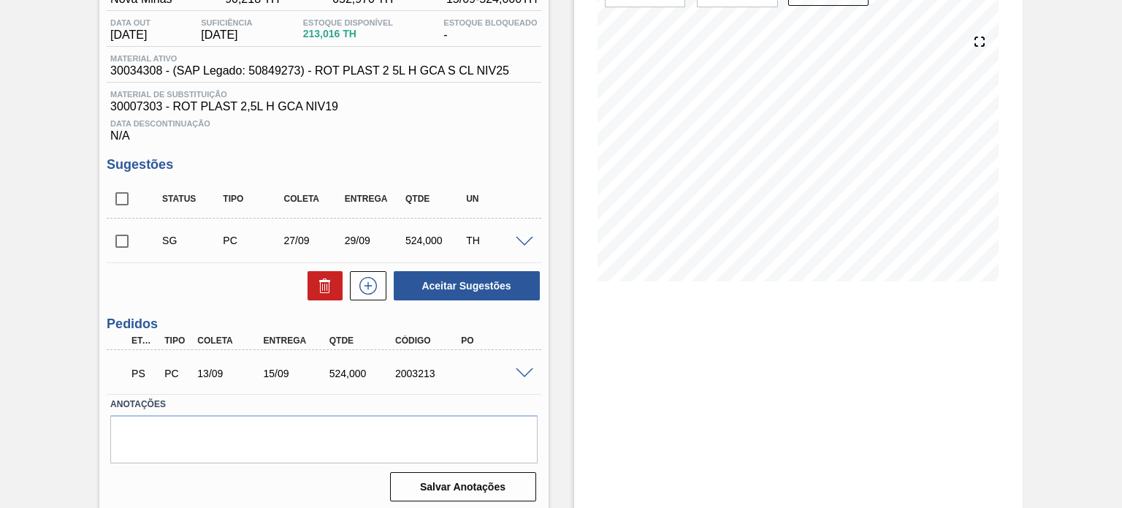
click at [523, 373] on span at bounding box center [525, 373] width 18 height 11
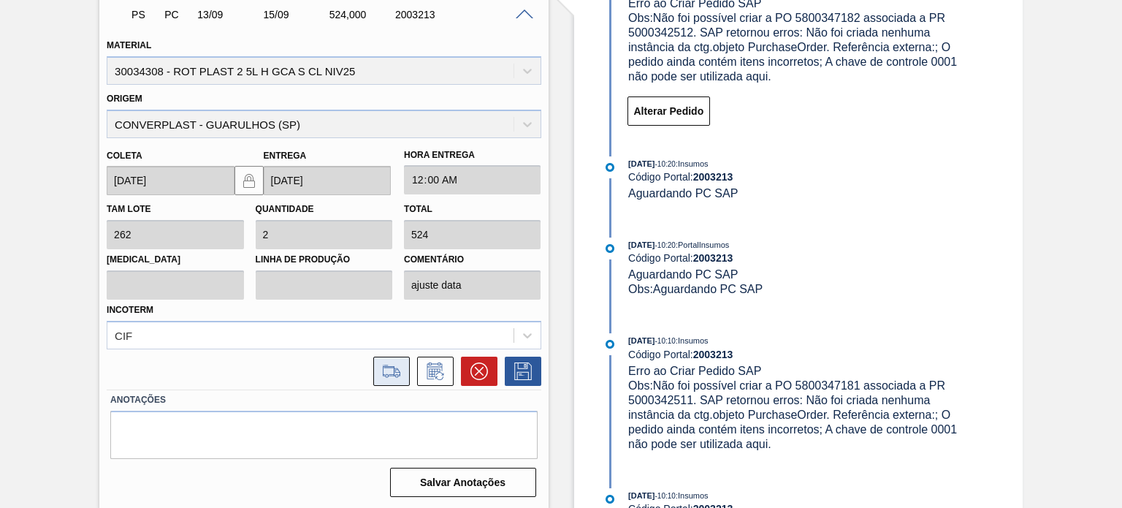
click at [397, 368] on icon at bounding box center [397, 372] width 7 height 8
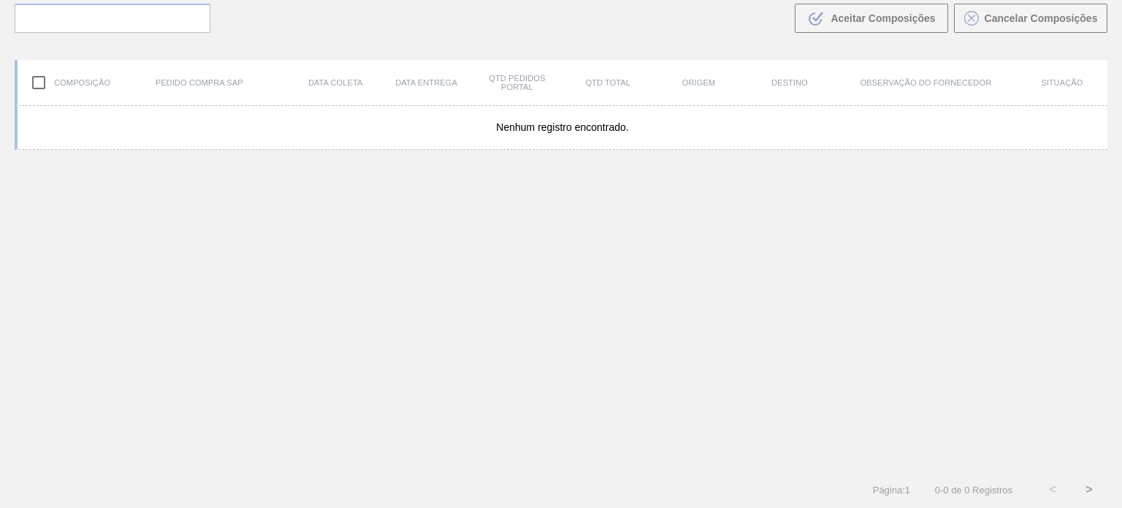
scroll to position [105, 0]
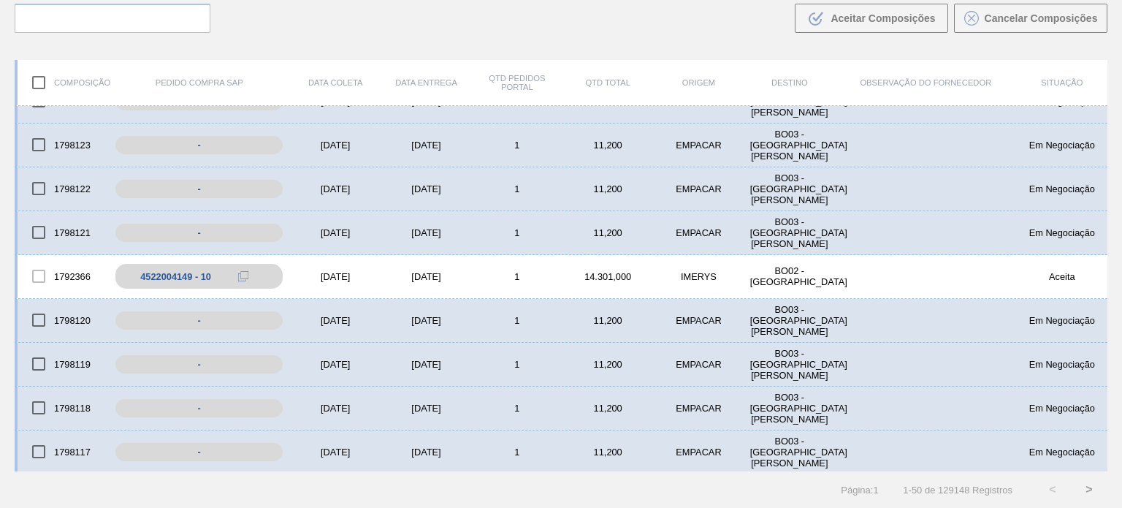
scroll to position [73, 0]
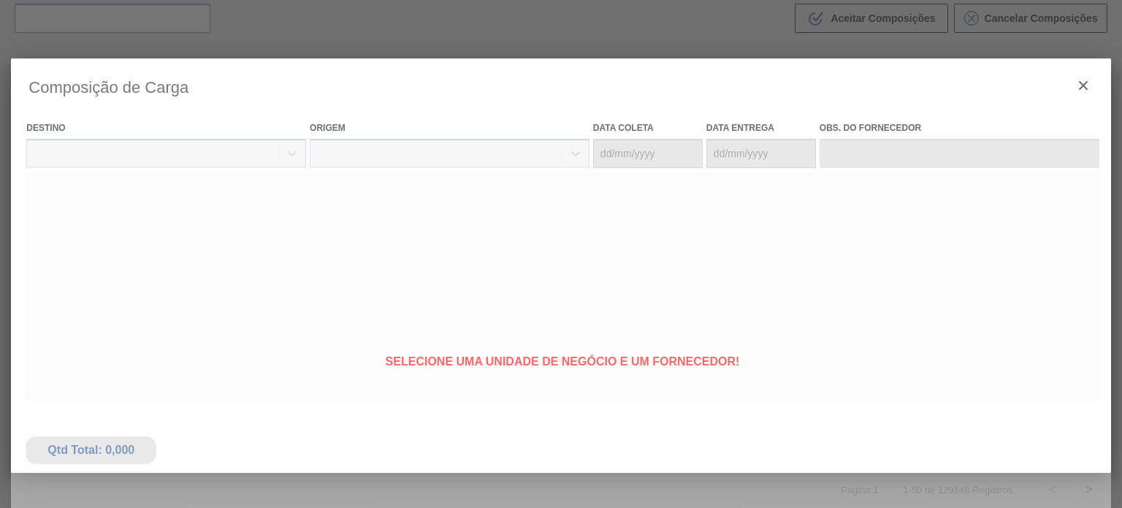
type coleta "13/09/2025"
type entrega "15/09/2025"
